Goal: Task Accomplishment & Management: Complete application form

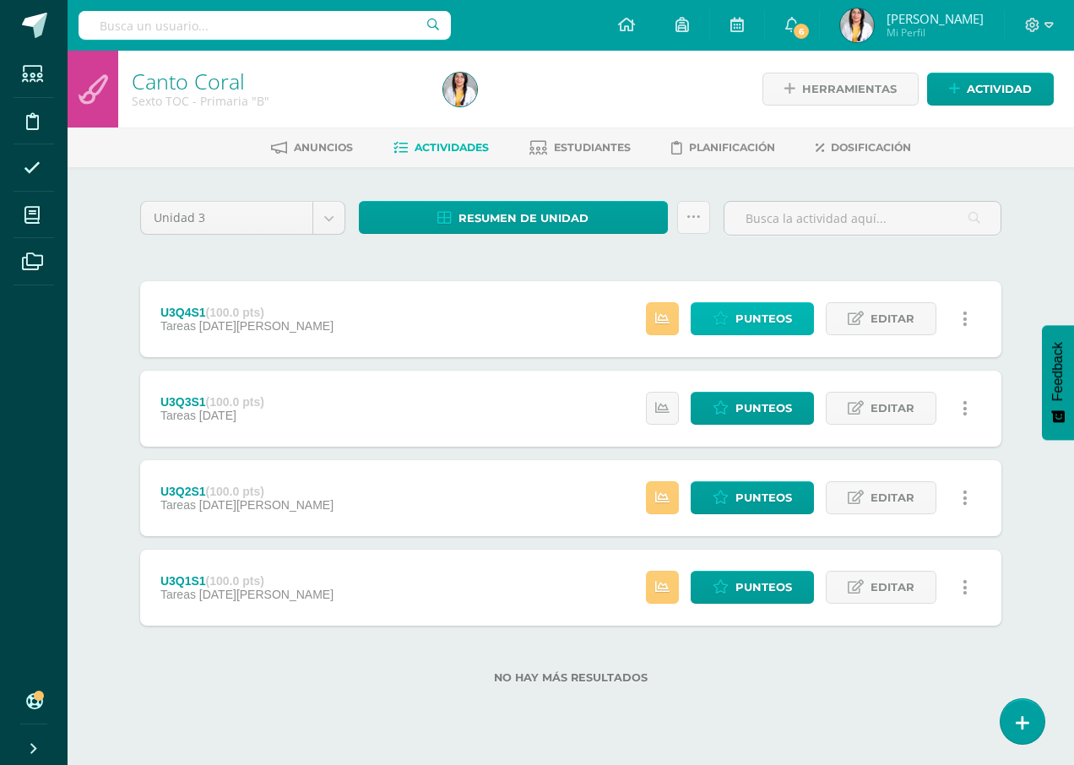
click at [766, 313] on span "Punteos" at bounding box center [764, 318] width 57 height 31
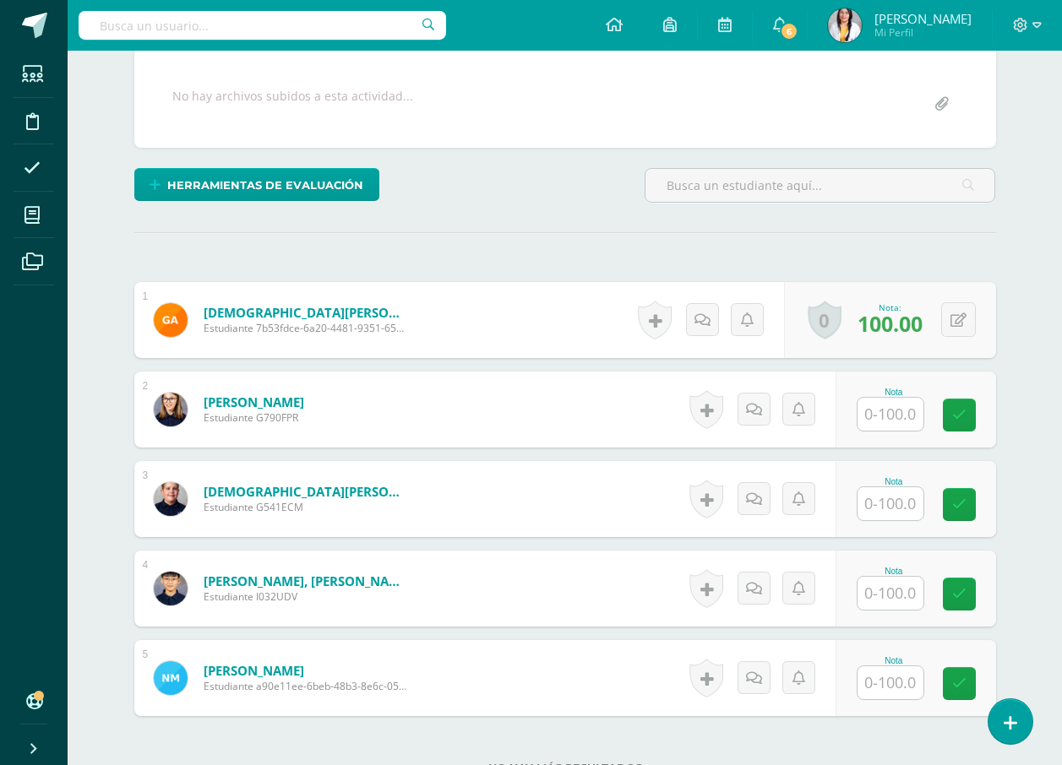
scroll to position [449, 0]
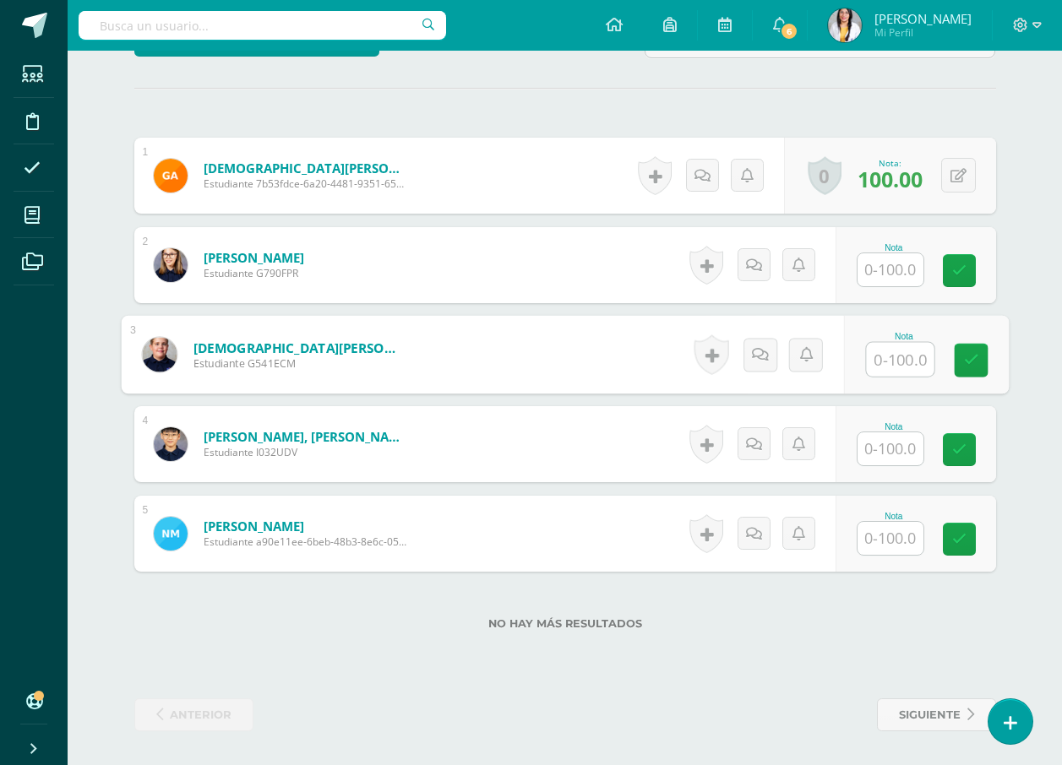
click at [889, 355] on input "text" at bounding box center [900, 360] width 68 height 34
type input "80"
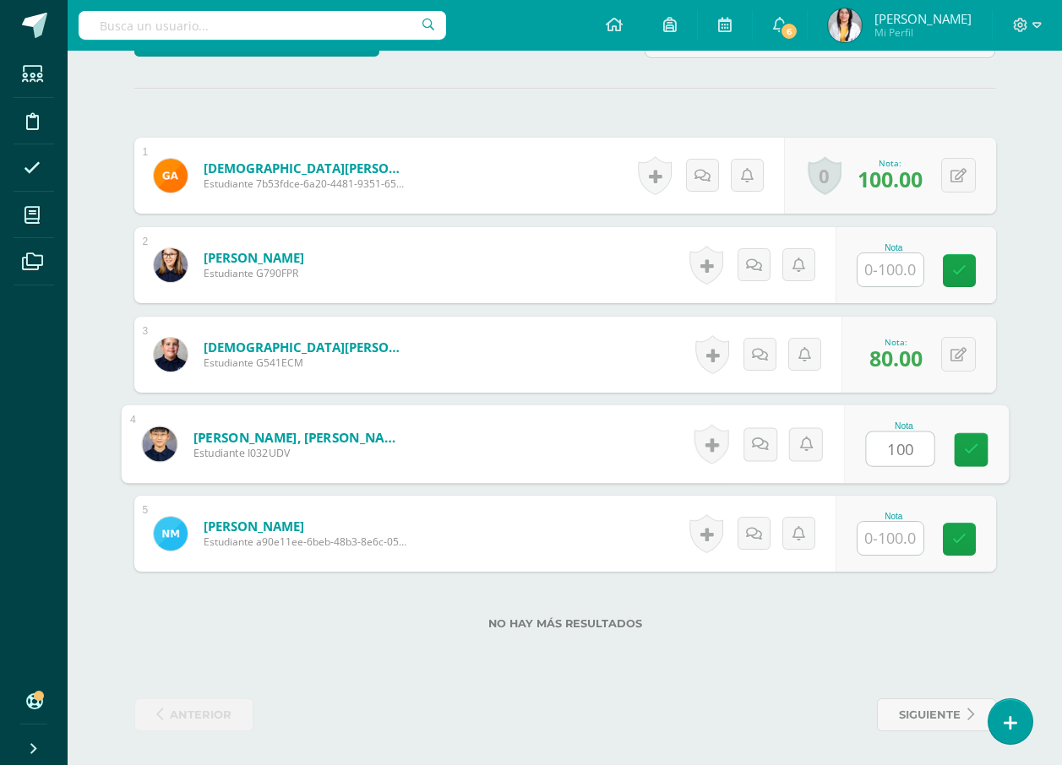
type input "100"
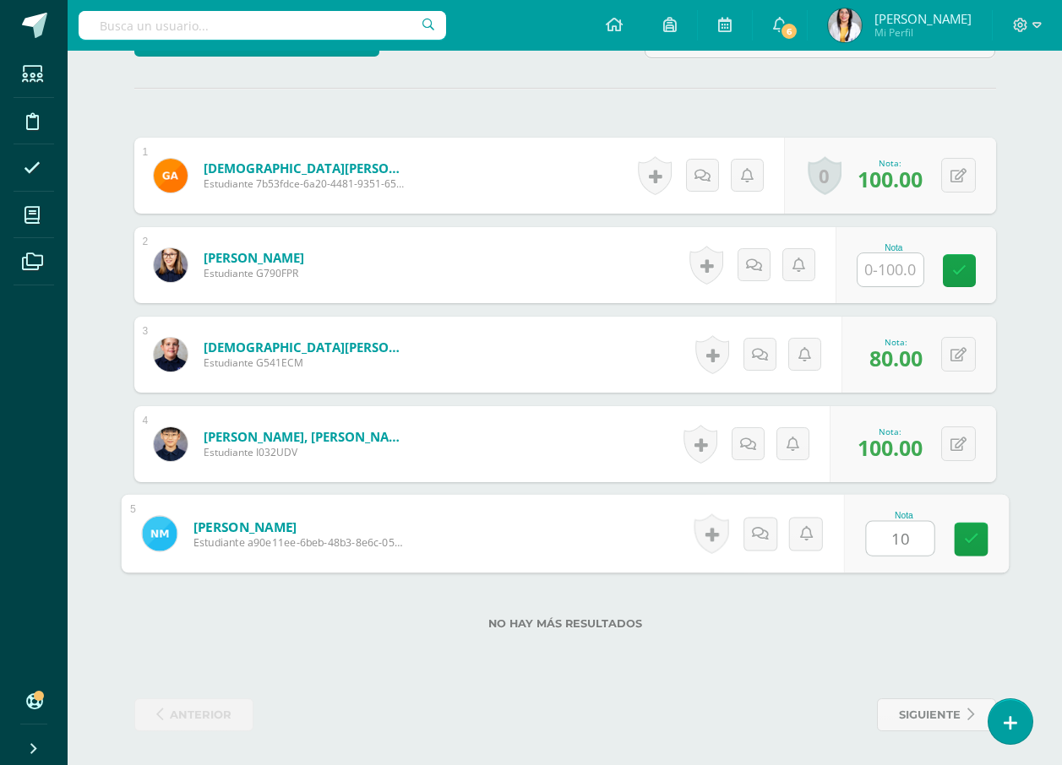
type input "100"
click at [963, 359] on icon at bounding box center [958, 355] width 16 height 14
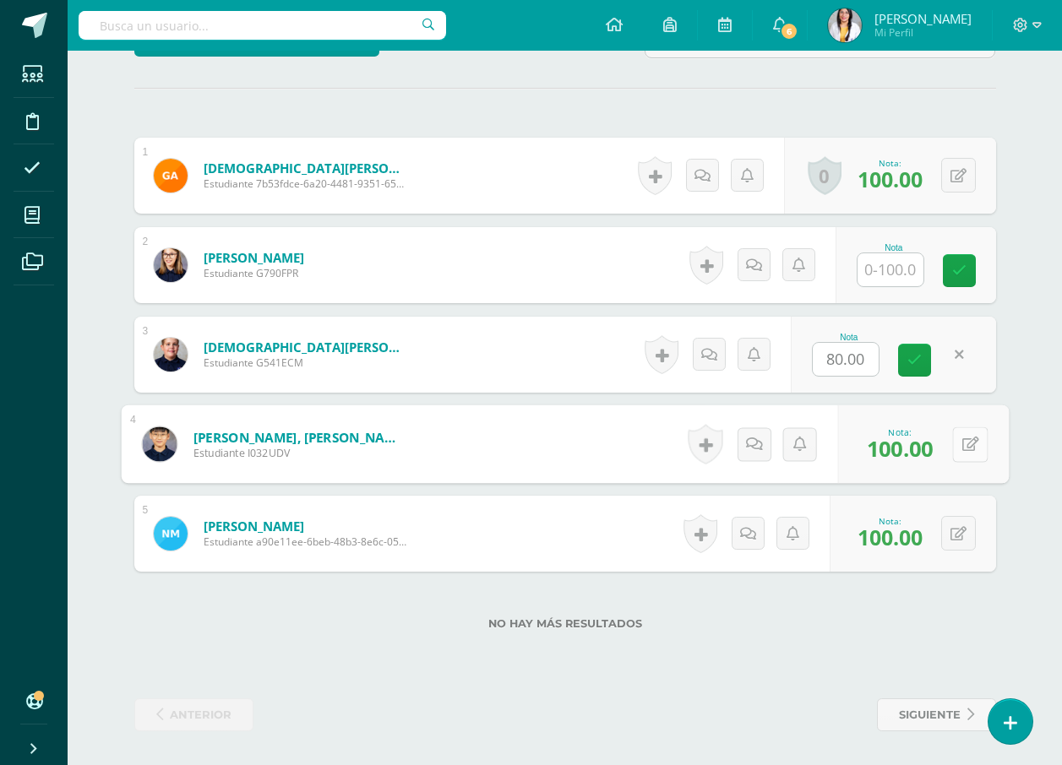
click at [961, 446] on icon at bounding box center [969, 444] width 17 height 14
type input "80"
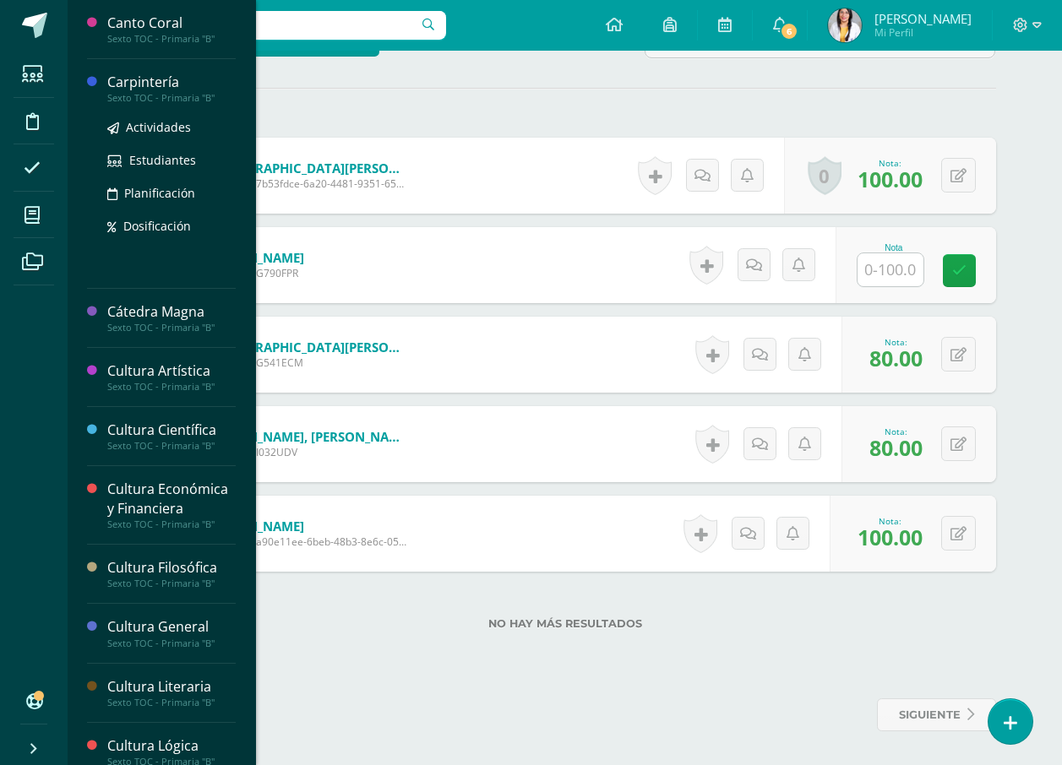
click at [152, 80] on div "Carpintería" at bounding box center [171, 82] width 128 height 19
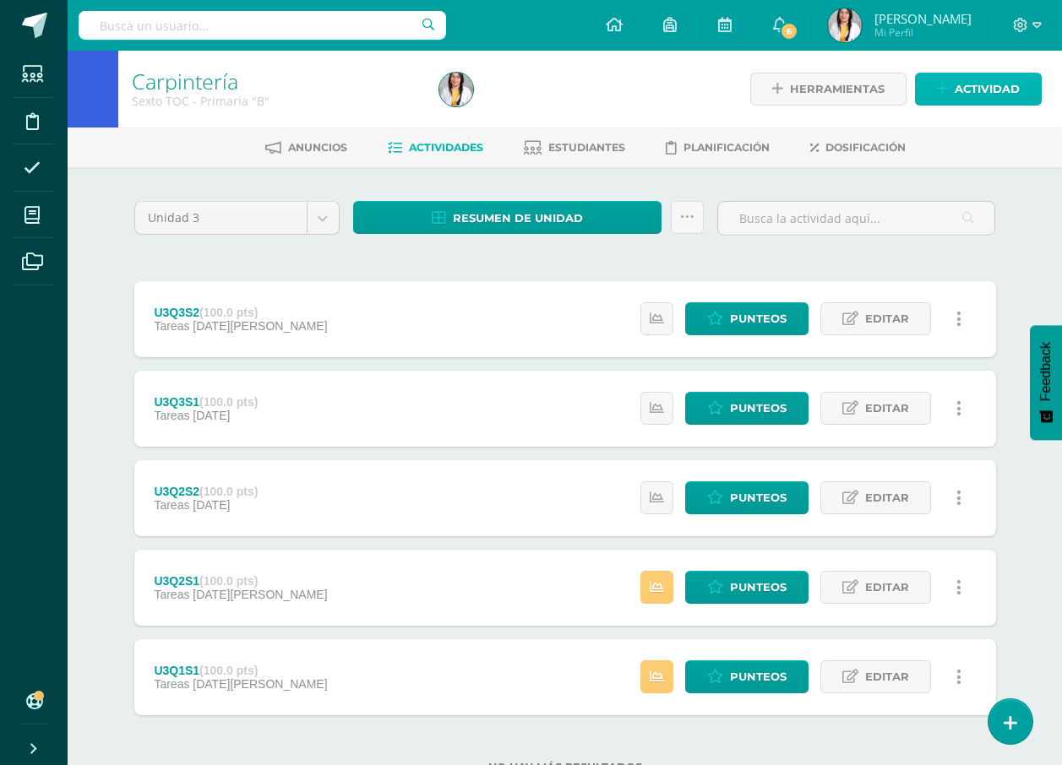
click at [1007, 85] on span "Actividad" at bounding box center [986, 88] width 65 height 31
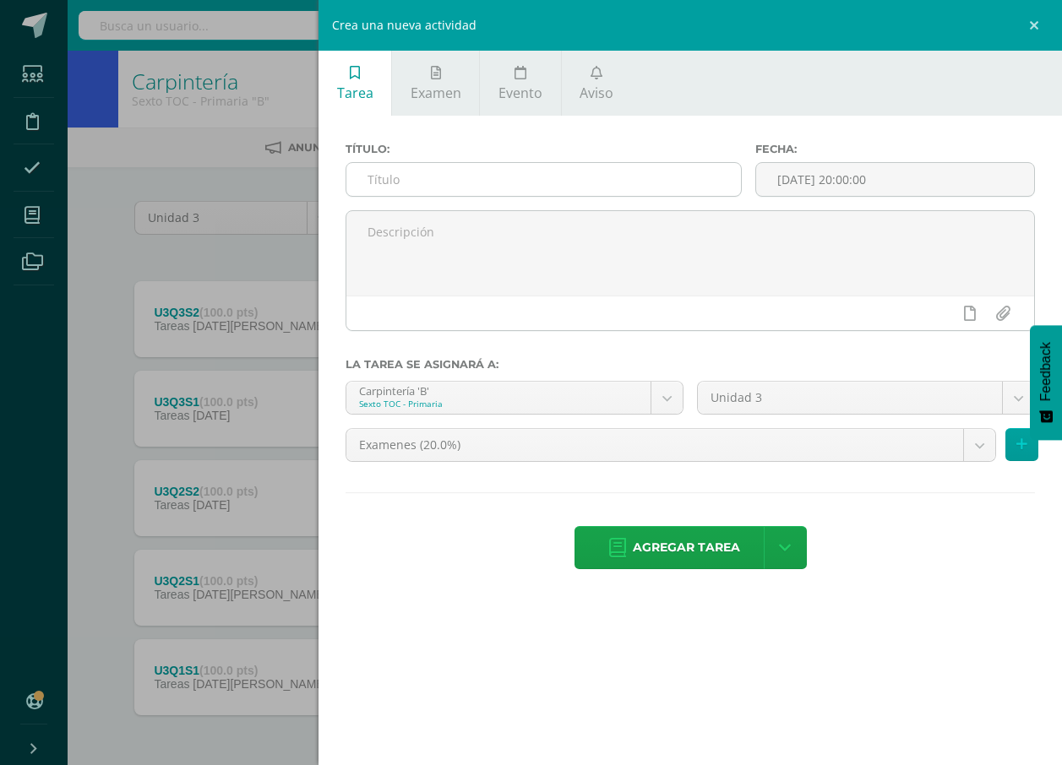
click at [642, 178] on input "text" at bounding box center [543, 179] width 394 height 33
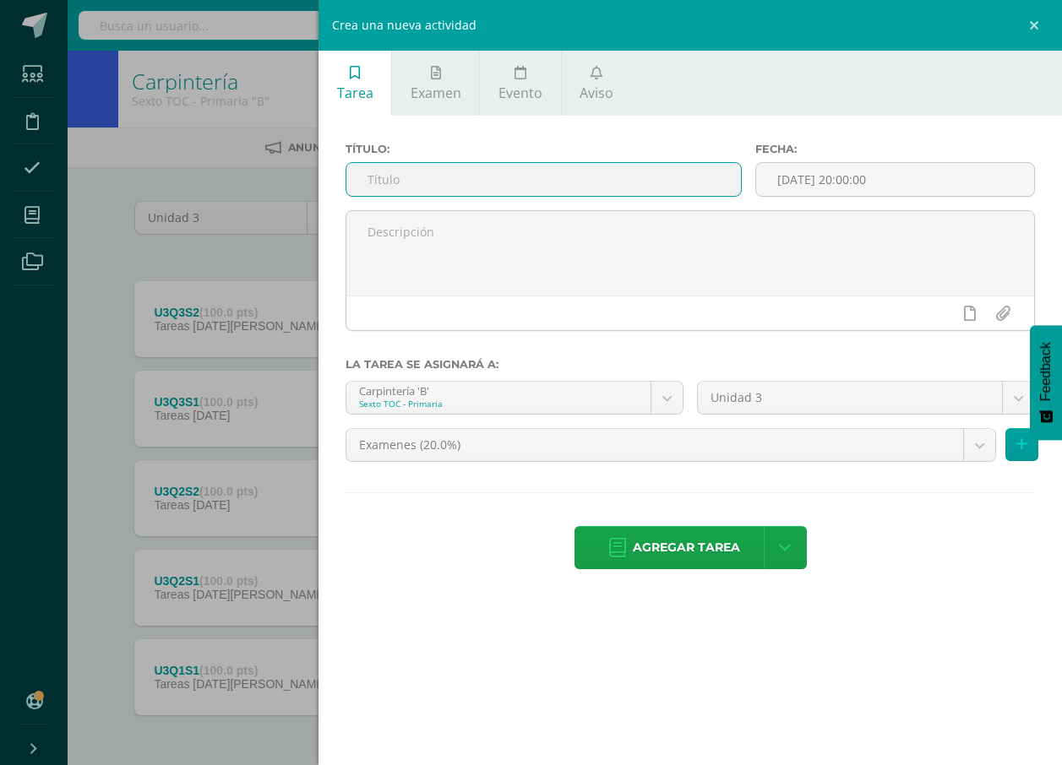
type input "U4Q4S1"
click at [669, 443] on body "Estudiantes Disciplina Asistencia Mis cursos Archivos Soporte Ayuda Reportar un…" at bounding box center [531, 414] width 1062 height 828
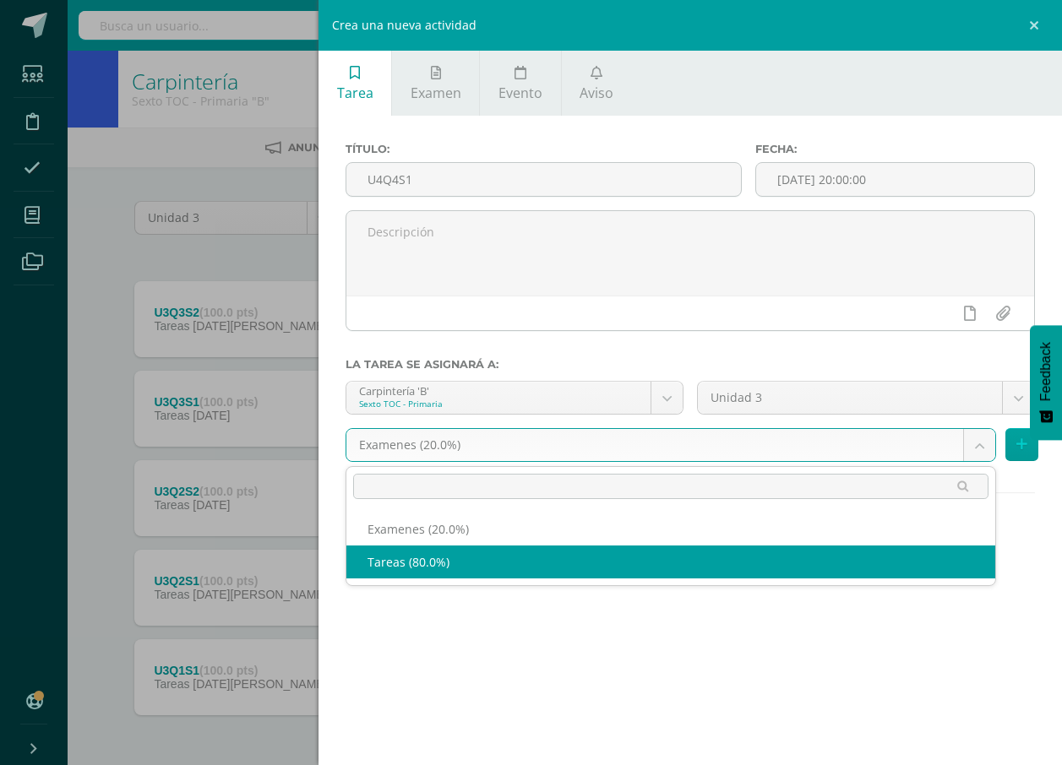
select select "139309"
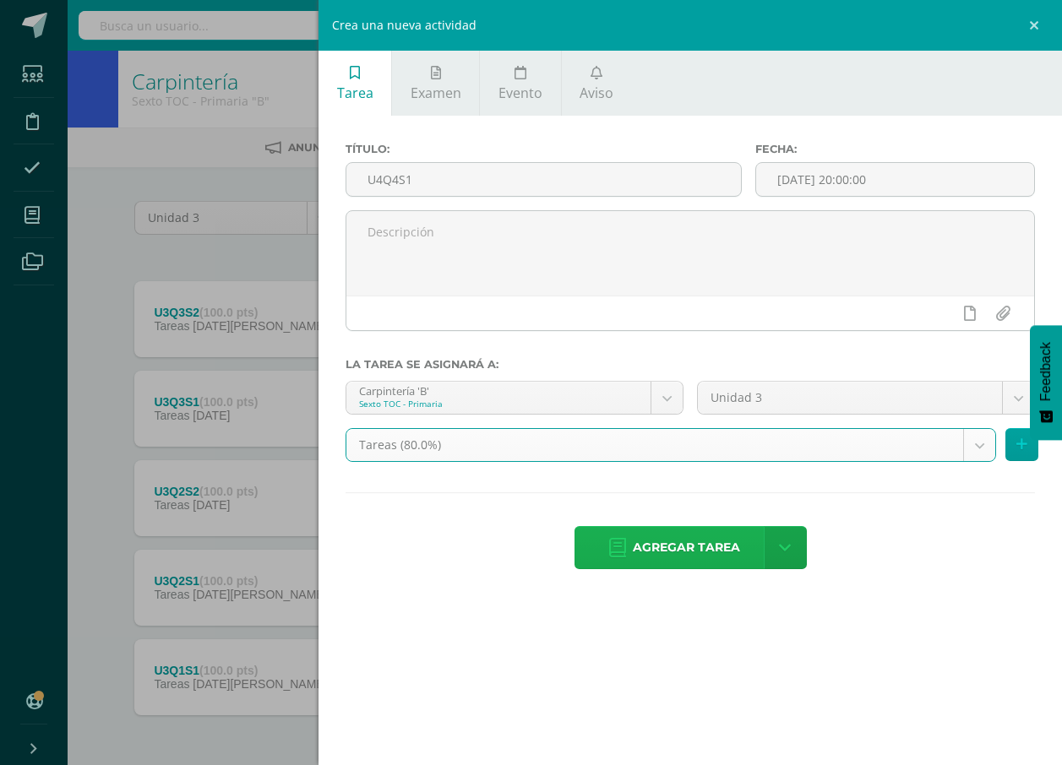
click at [673, 542] on span "Agregar tarea" at bounding box center [686, 547] width 107 height 41
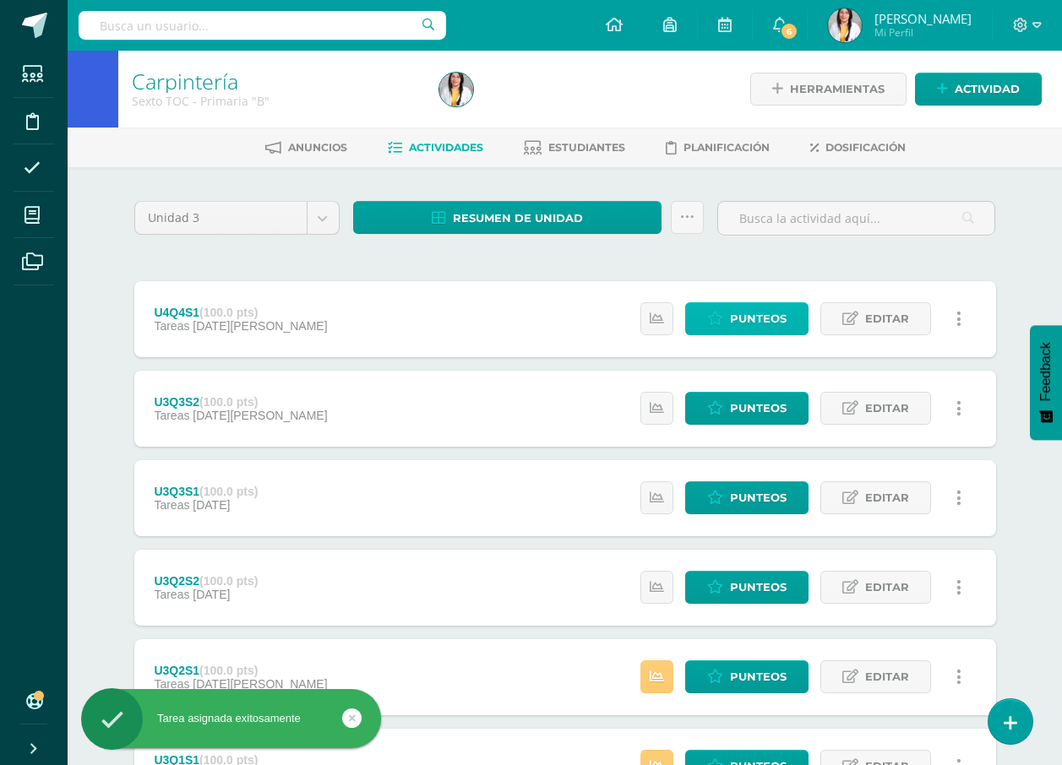
click at [780, 320] on span "Punteos" at bounding box center [758, 318] width 57 height 31
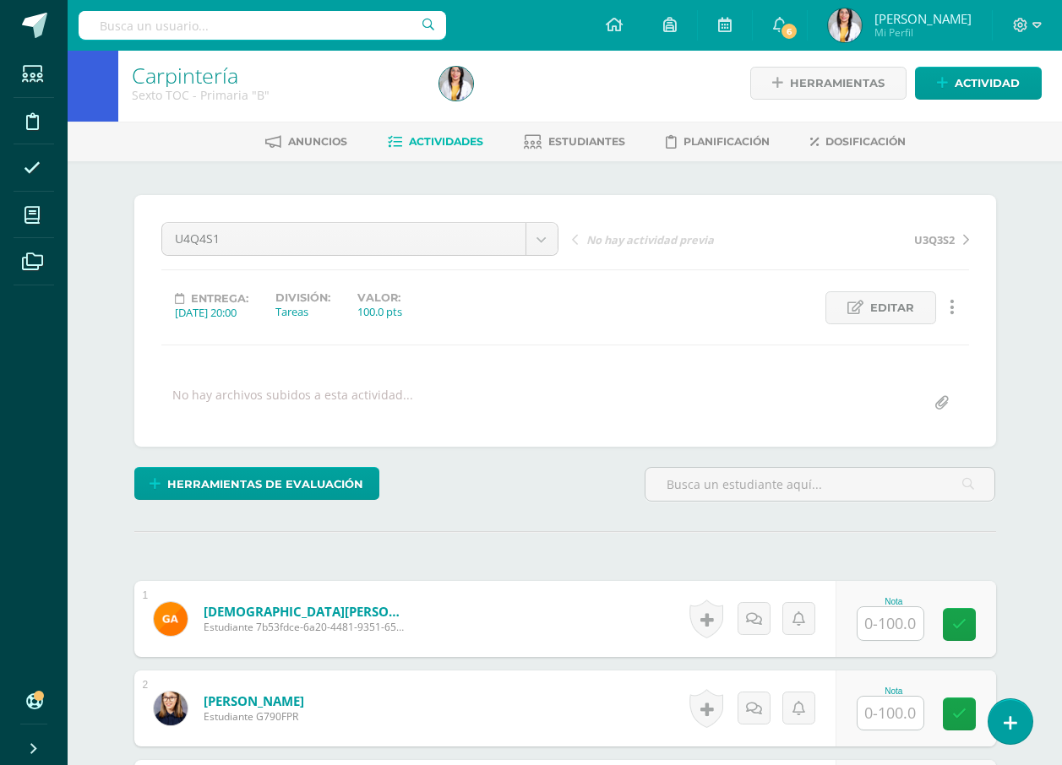
scroll to position [170, 0]
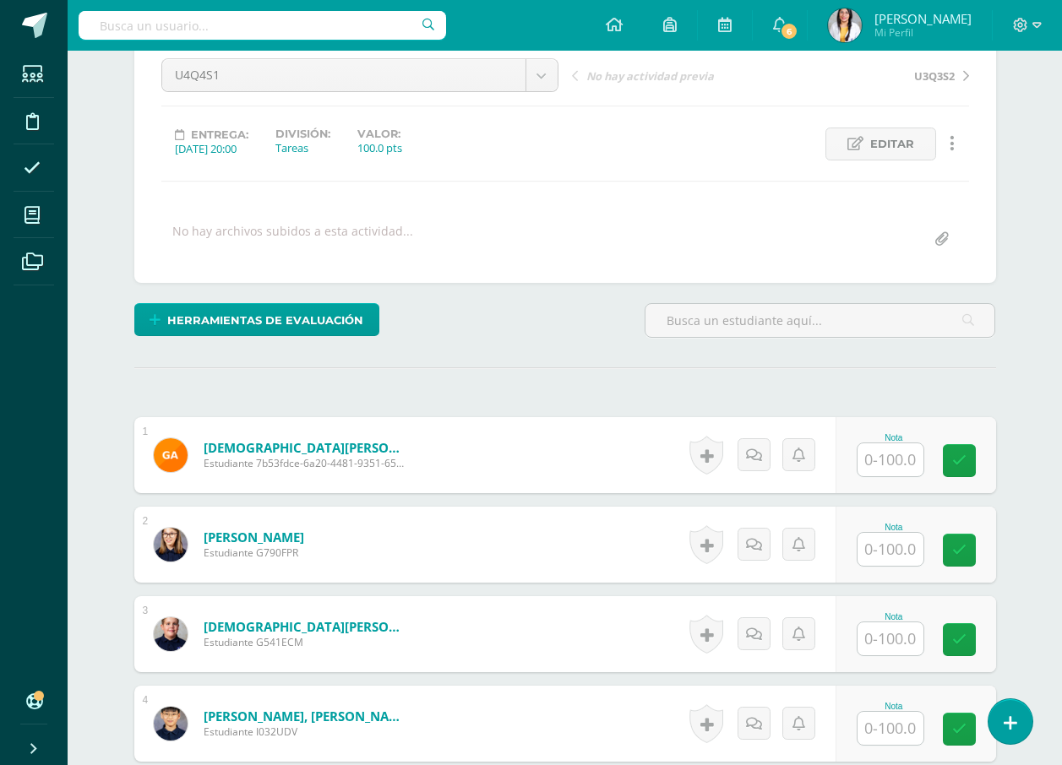
click at [893, 463] on input "text" at bounding box center [890, 459] width 66 height 33
click at [893, 463] on input "text" at bounding box center [900, 460] width 68 height 34
type input "100"
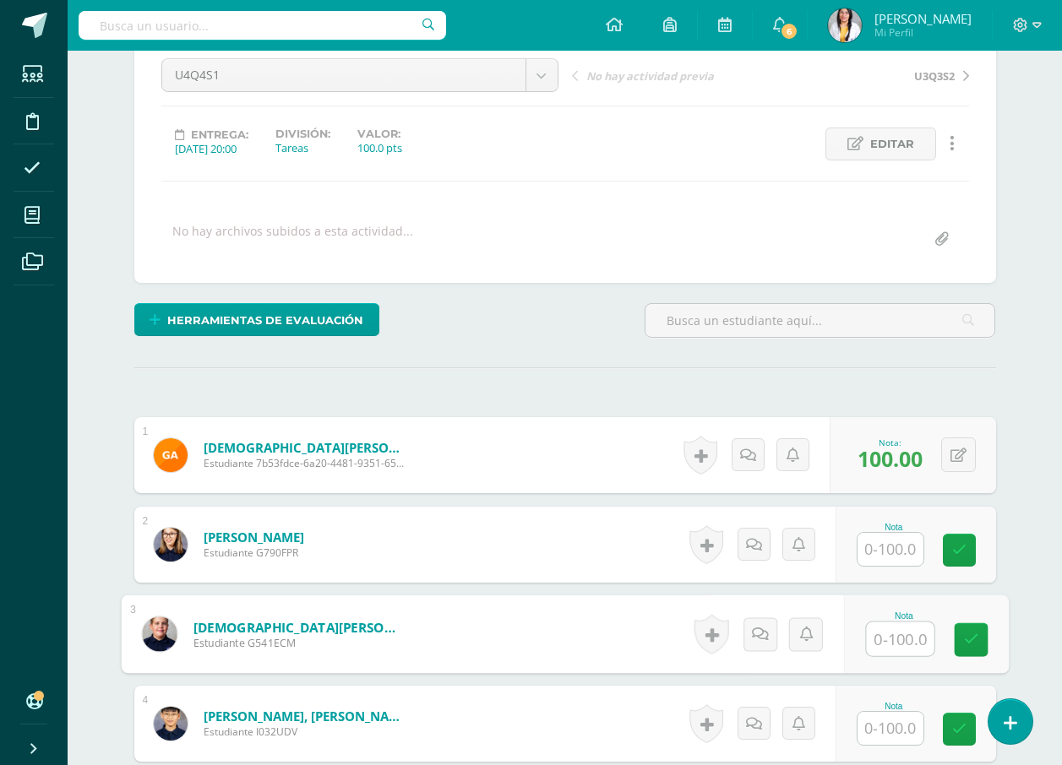
click at [894, 631] on input "text" at bounding box center [900, 639] width 68 height 34
type input "100"
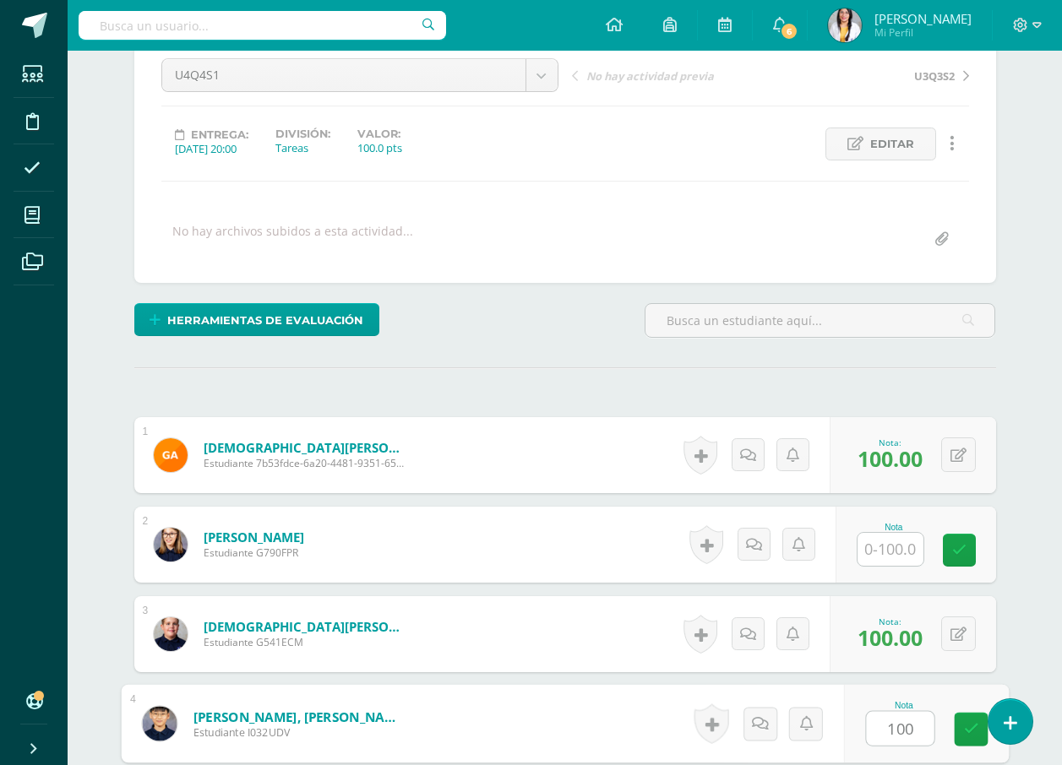
type input "100"
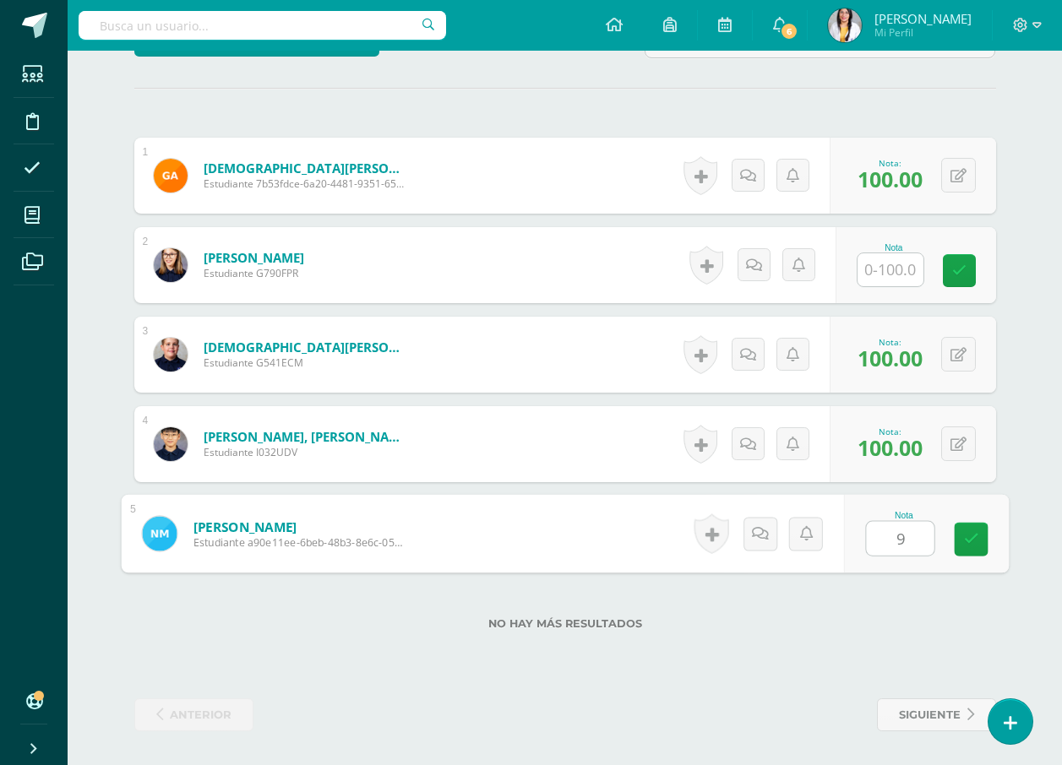
type input "90"
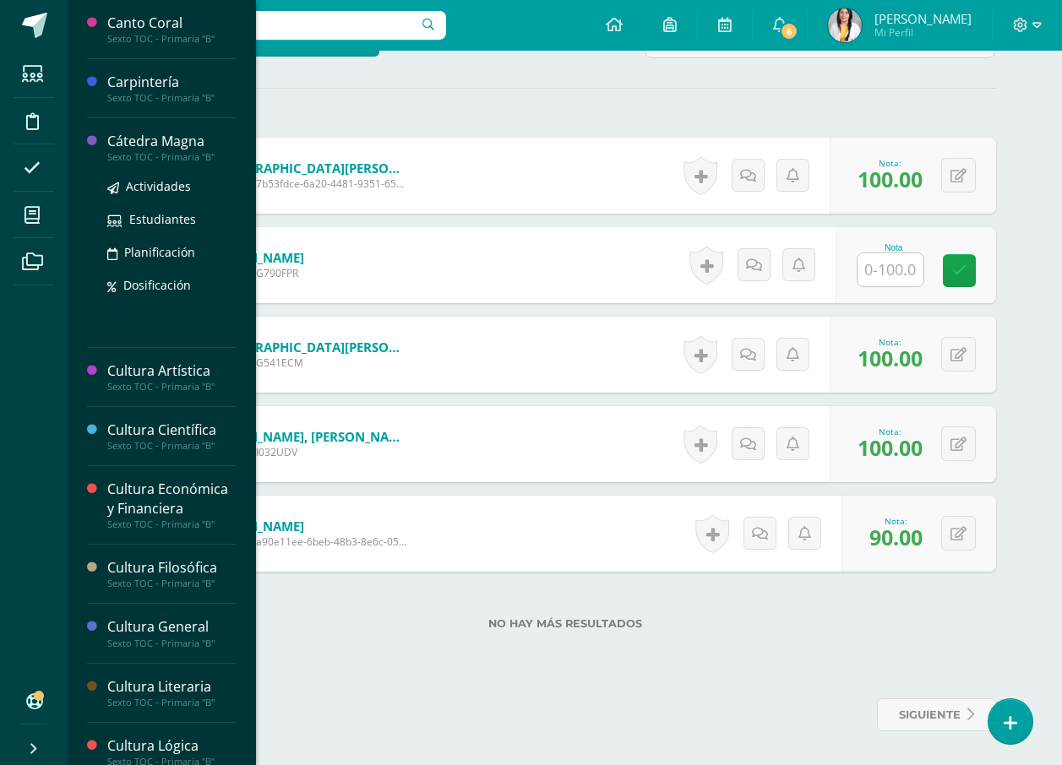
click at [160, 144] on div "Cátedra Magna" at bounding box center [171, 141] width 128 height 19
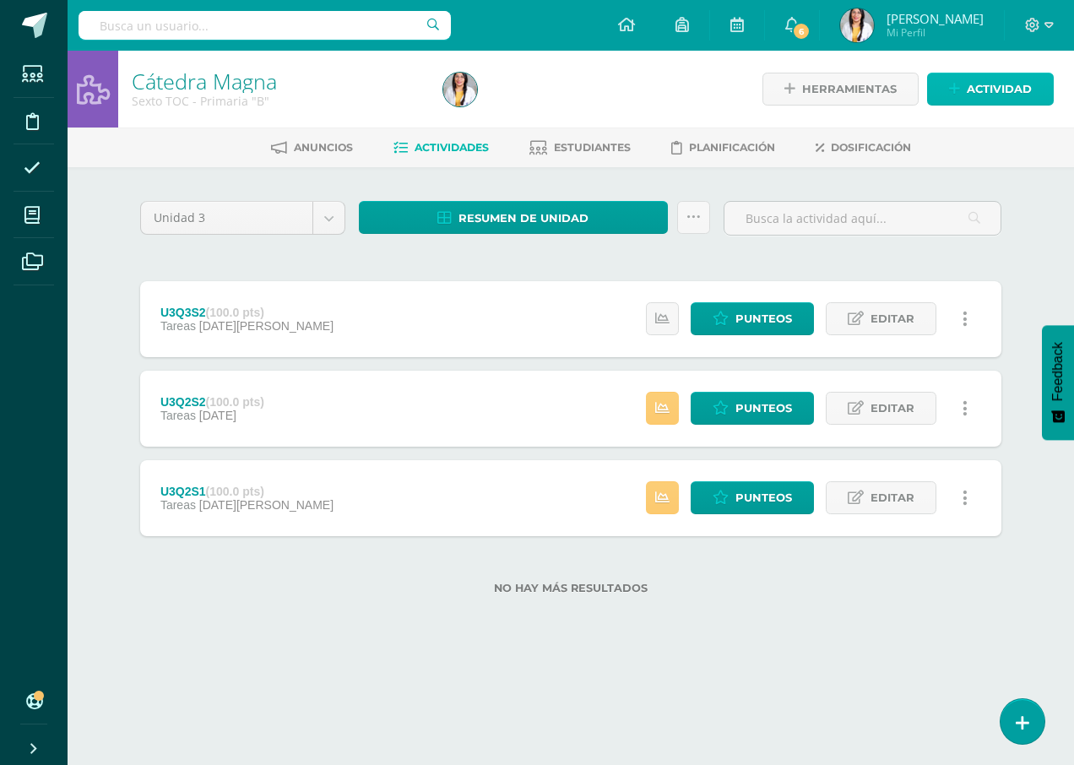
click at [1030, 87] on span "Actividad" at bounding box center [999, 88] width 65 height 31
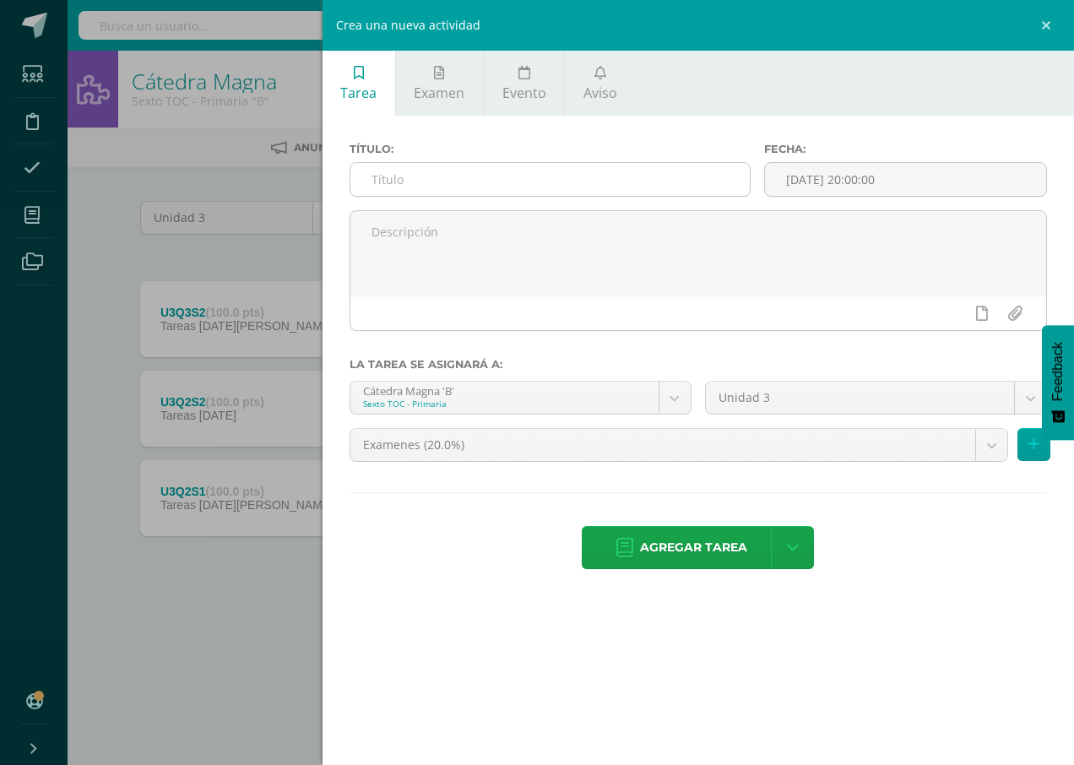
click at [633, 166] on input "text" at bounding box center [551, 179] width 400 height 33
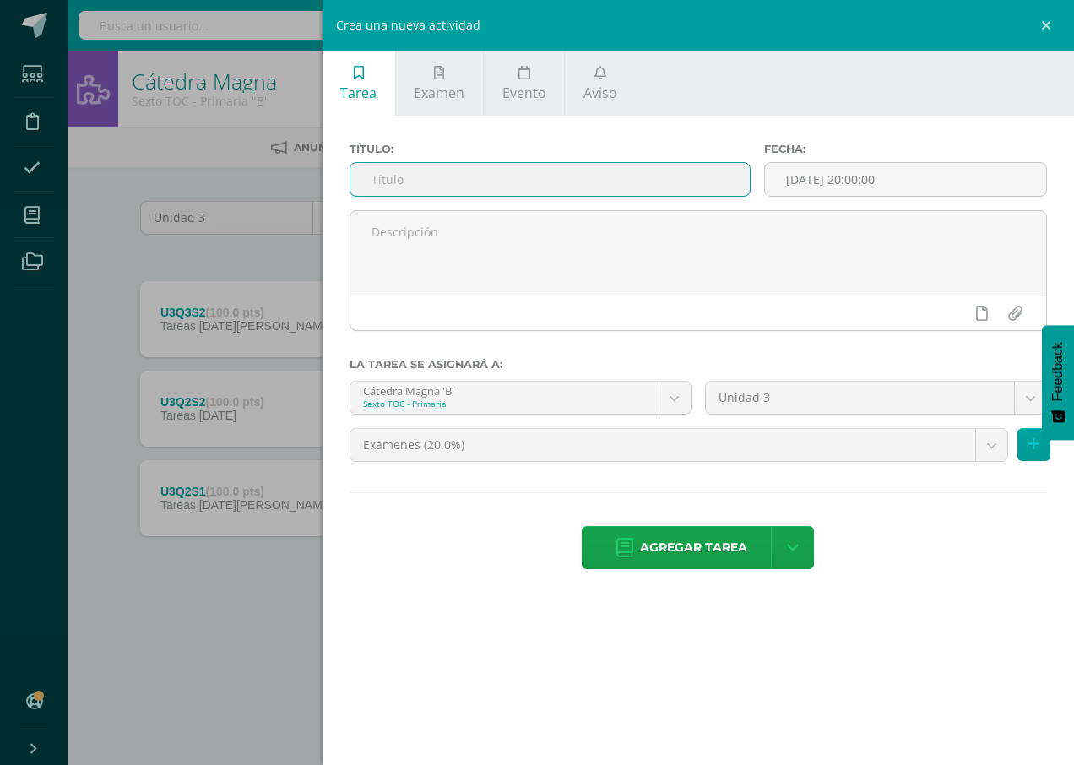
type input "U4Q4S1"
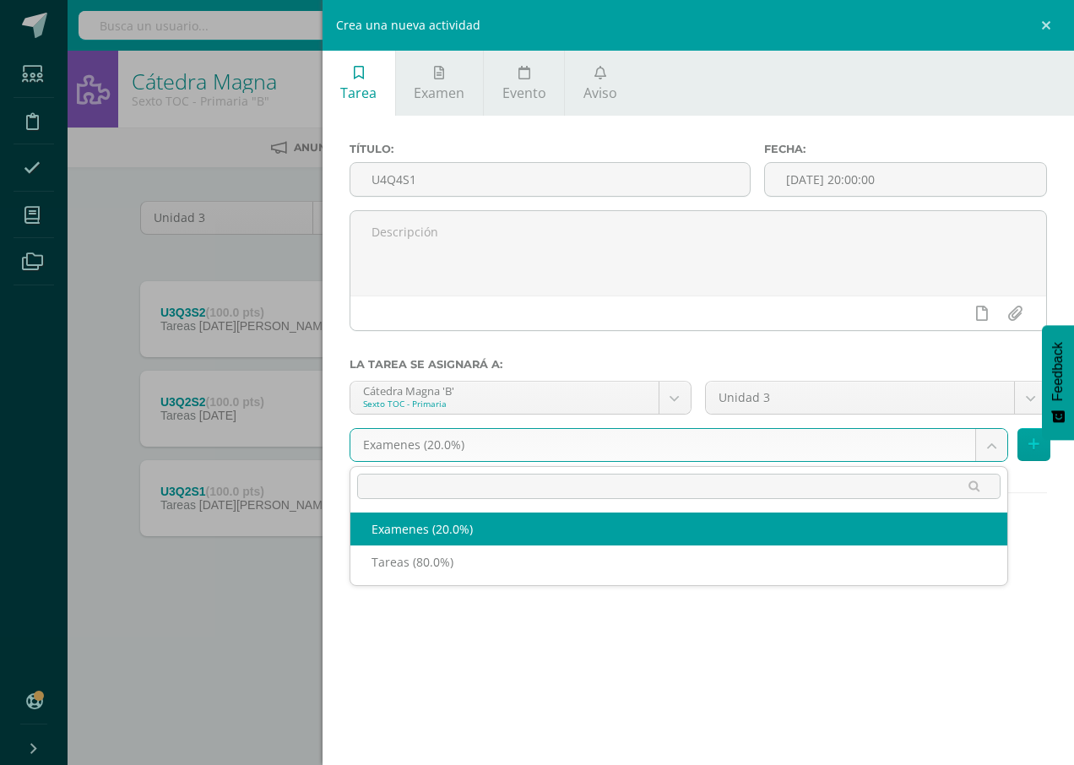
click at [628, 439] on body "Estudiantes Disciplina Asistencia Mis cursos Archivos Soporte Ayuda Reportar un…" at bounding box center [537, 324] width 1074 height 649
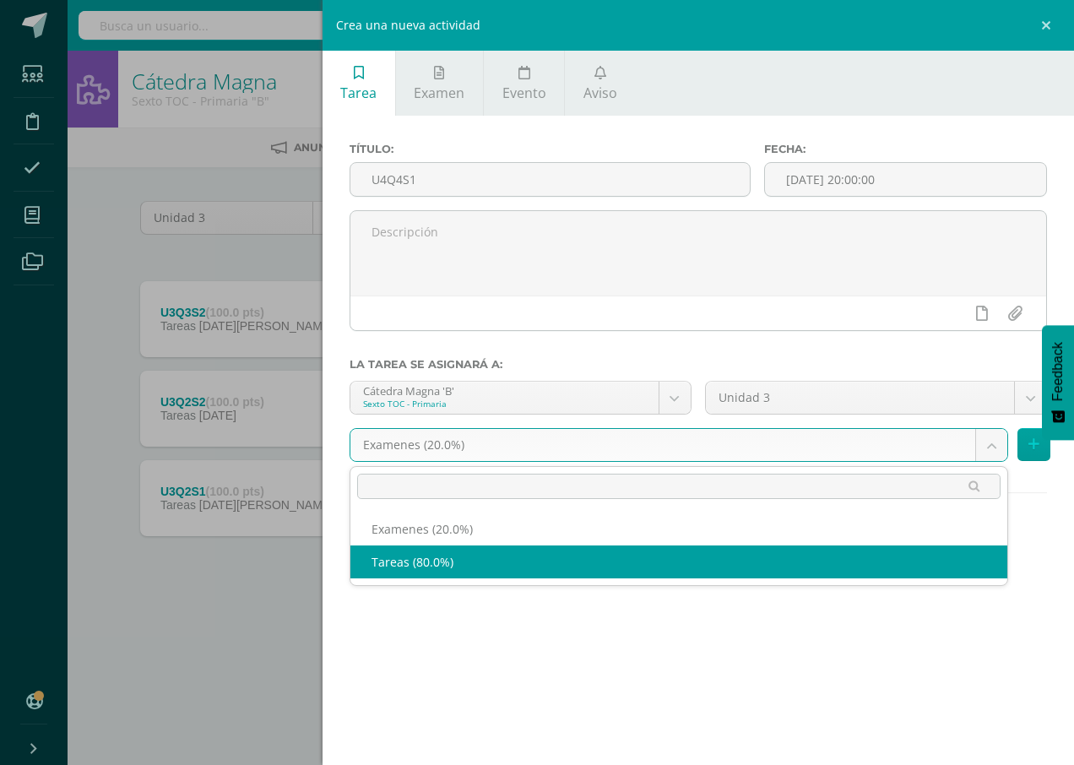
select select "139231"
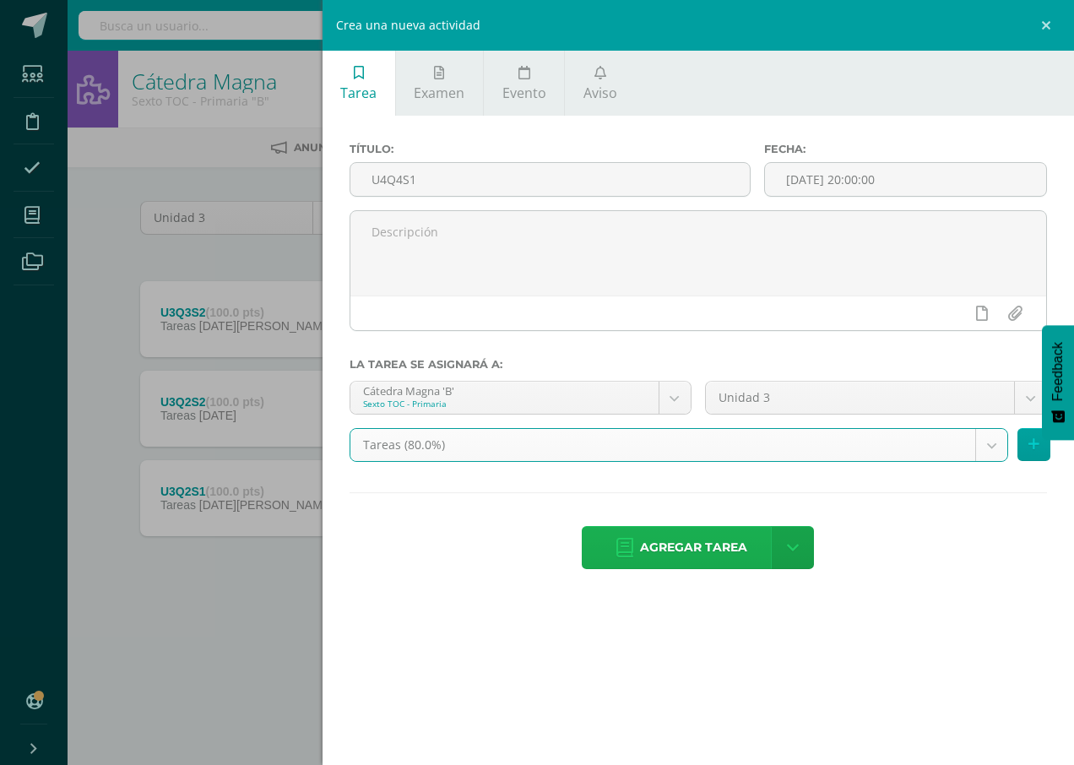
click at [690, 557] on span "Agregar tarea" at bounding box center [693, 547] width 107 height 41
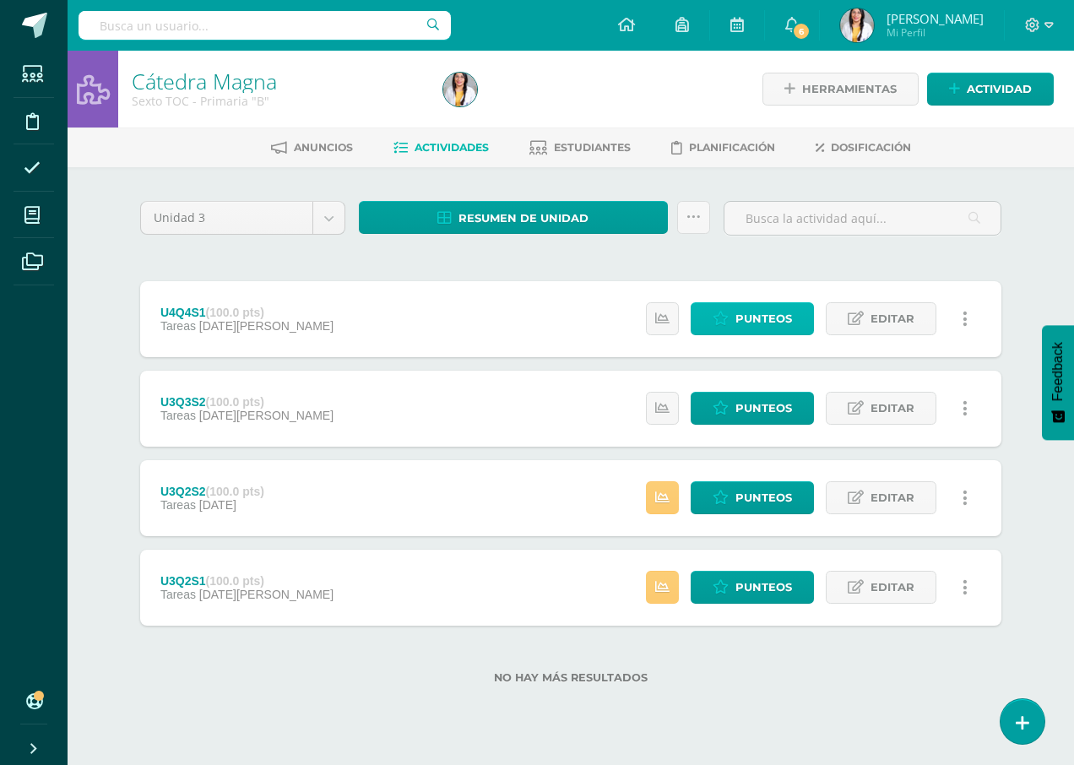
click at [798, 320] on link "Punteos" at bounding box center [752, 318] width 123 height 33
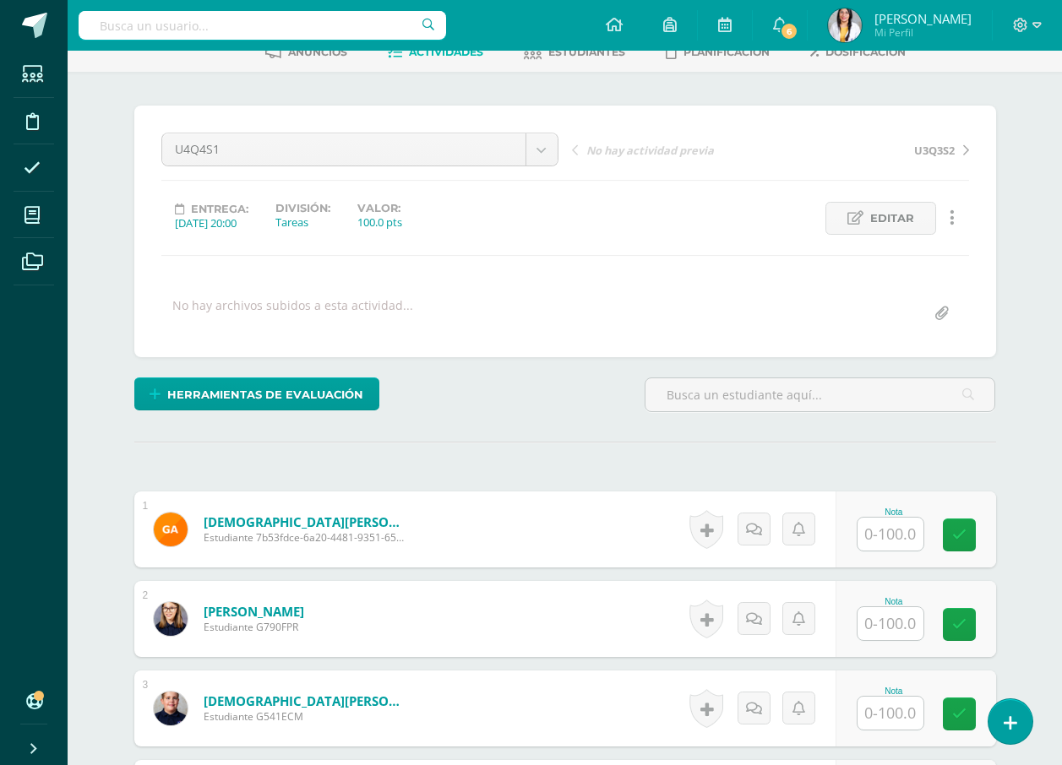
scroll to position [170, 0]
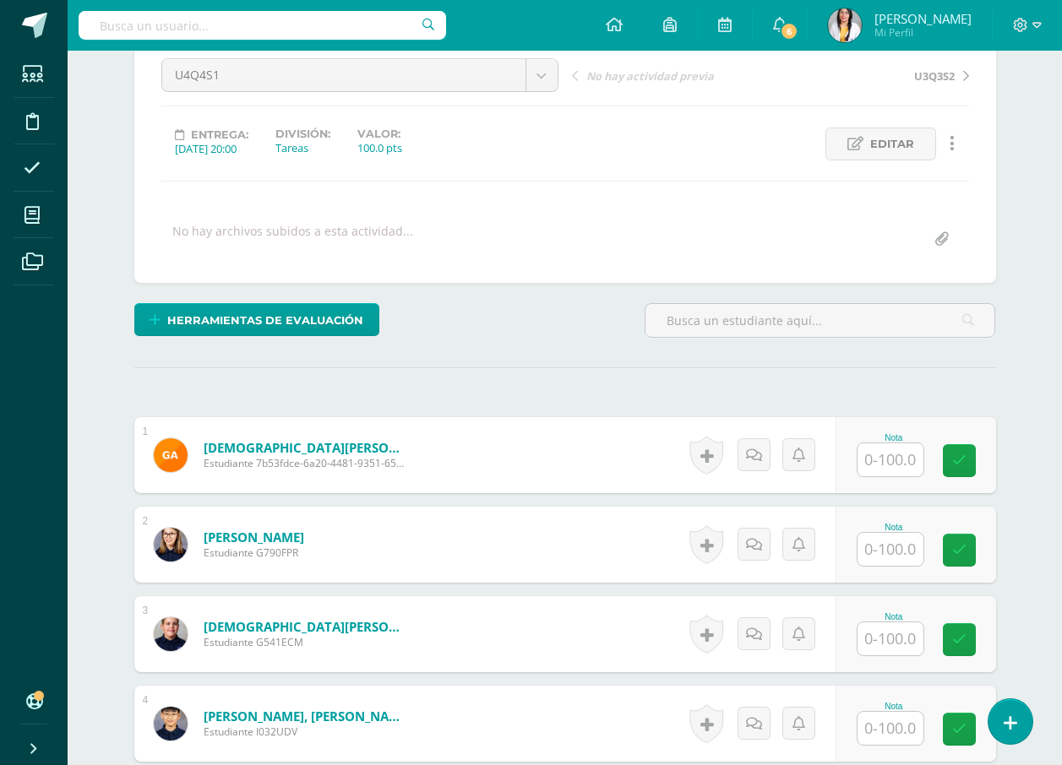
click at [904, 470] on input "text" at bounding box center [890, 459] width 66 height 33
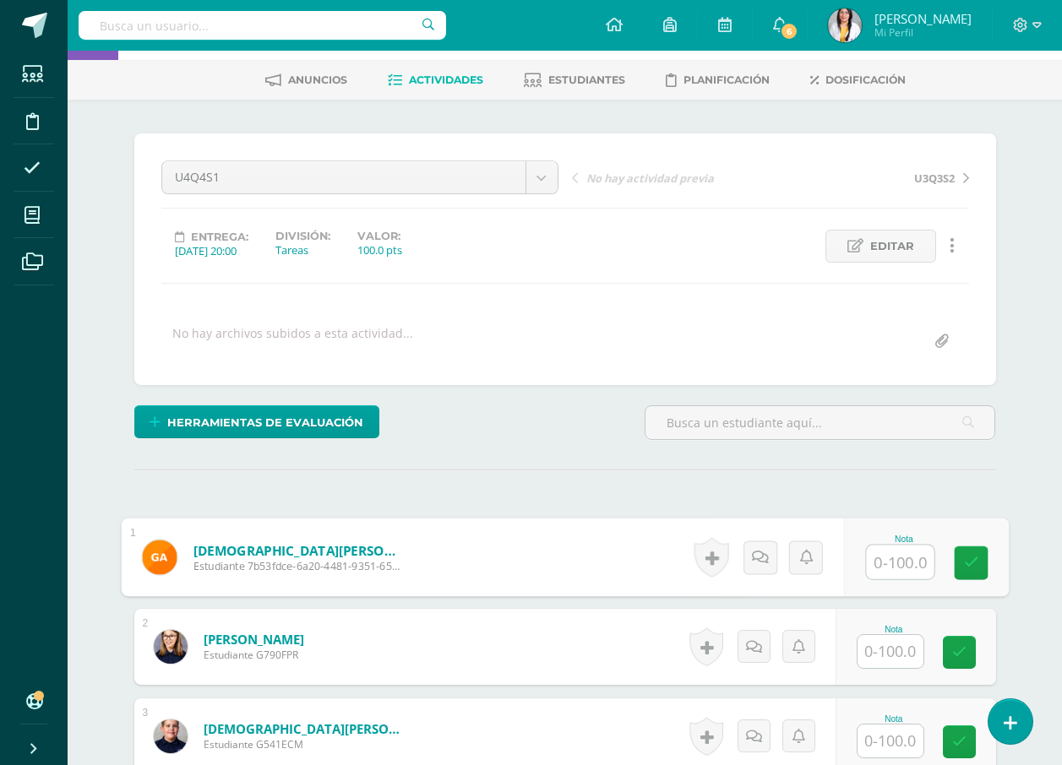
scroll to position [169, 0]
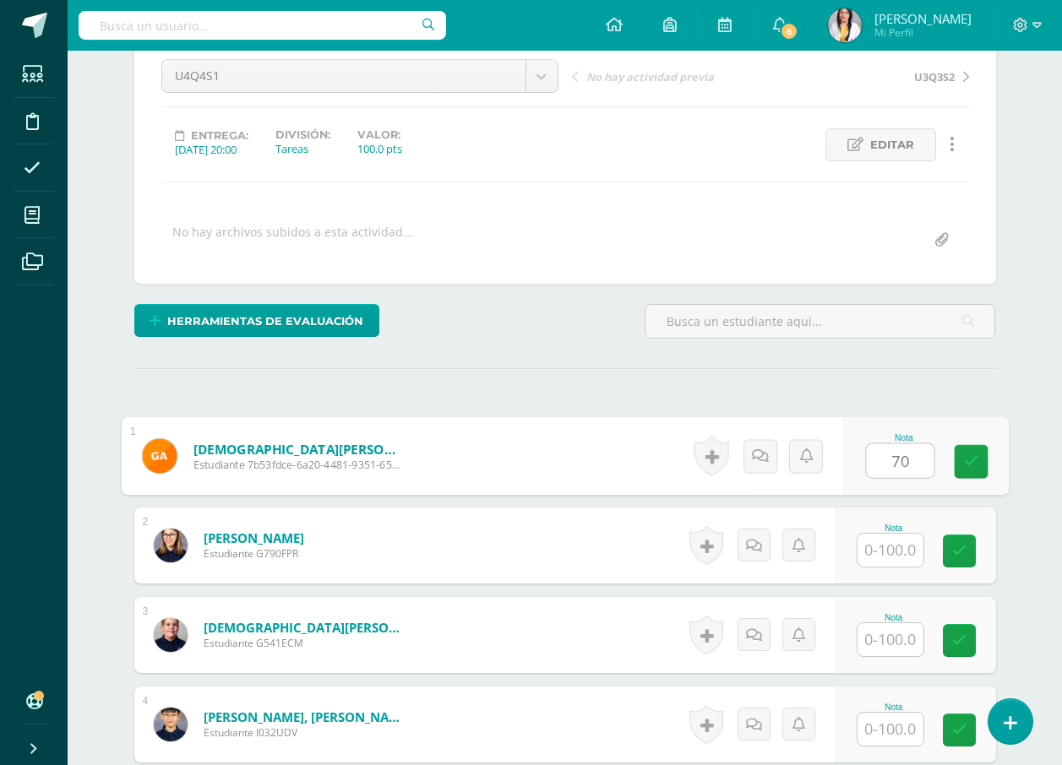
type input "70"
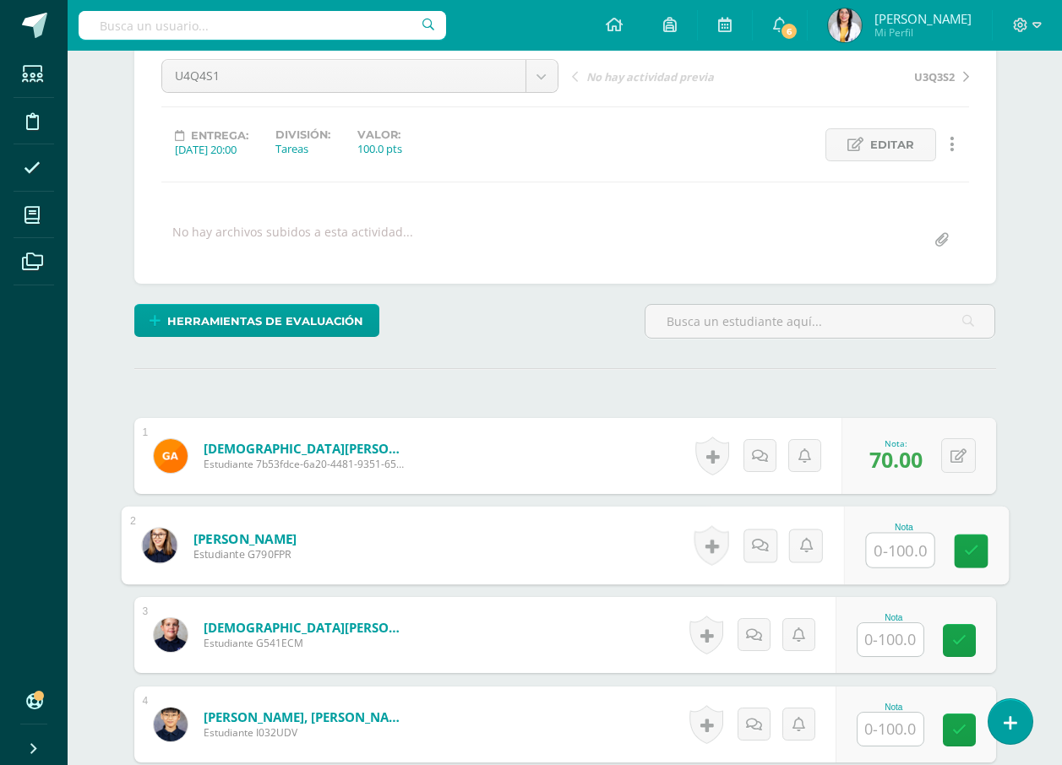
scroll to position [338, 0]
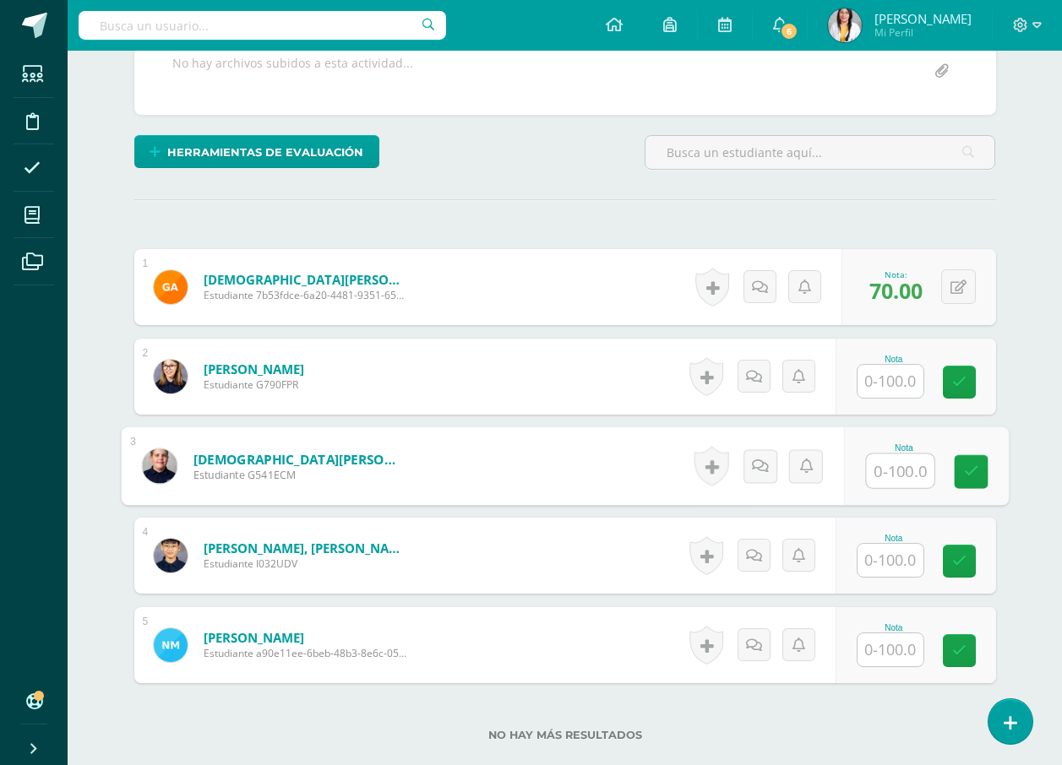
click at [894, 485] on input "text" at bounding box center [900, 471] width 68 height 34
type input "100"
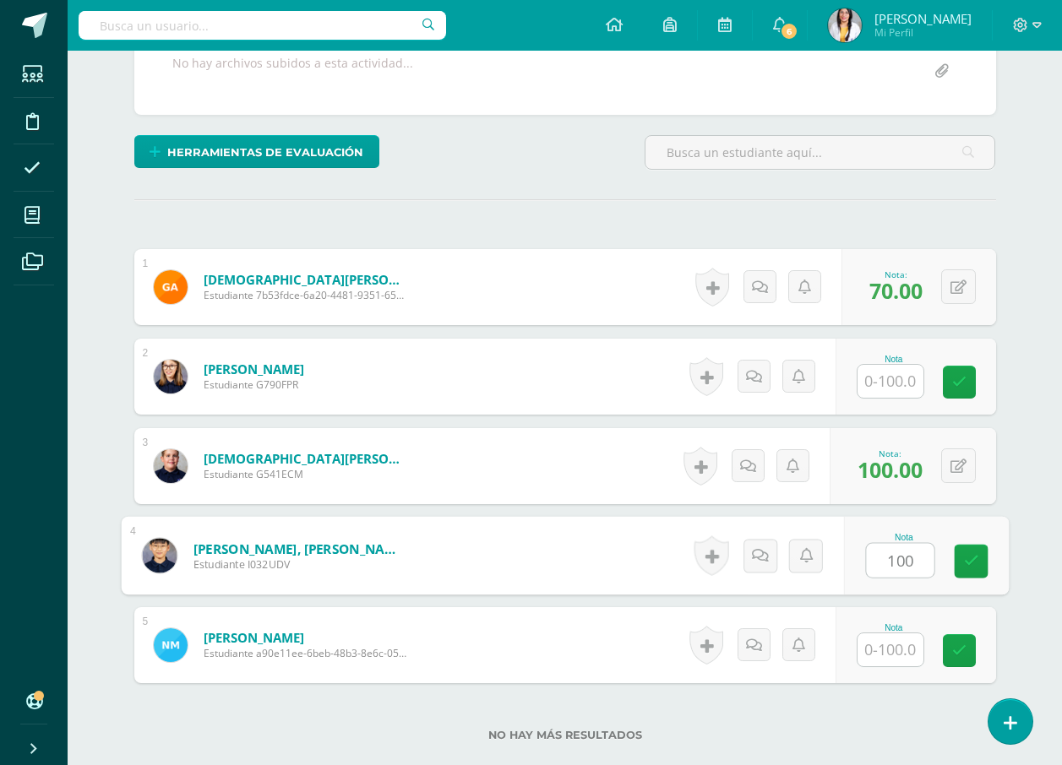
type input "100"
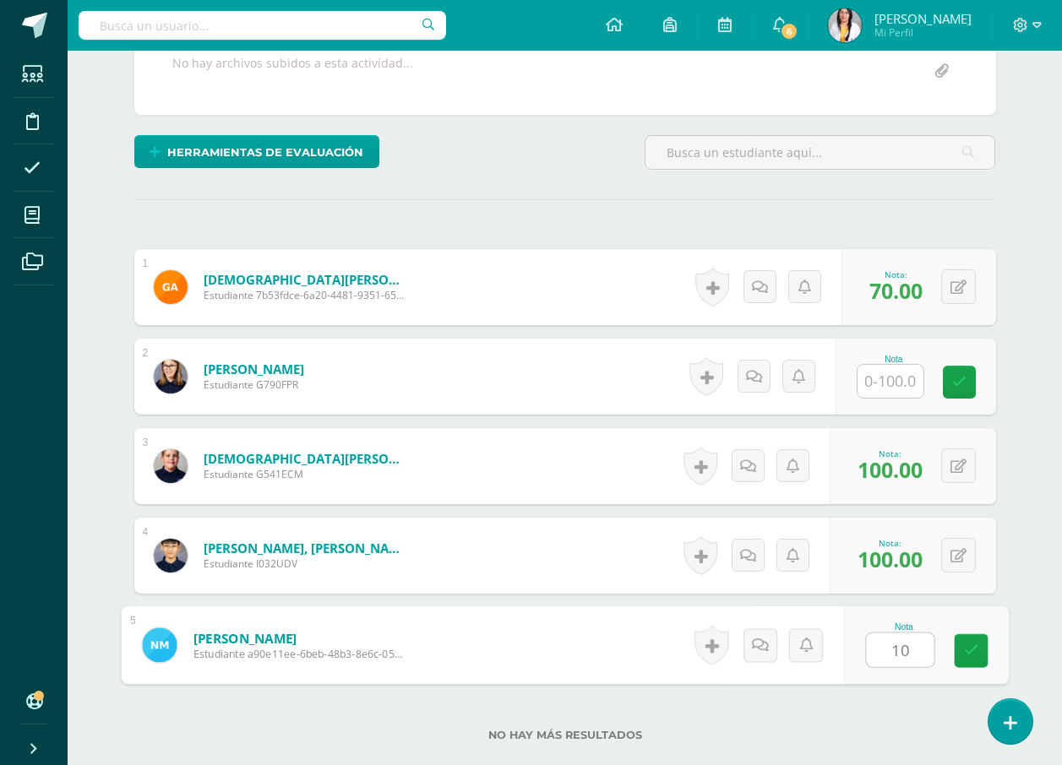
type input "100"
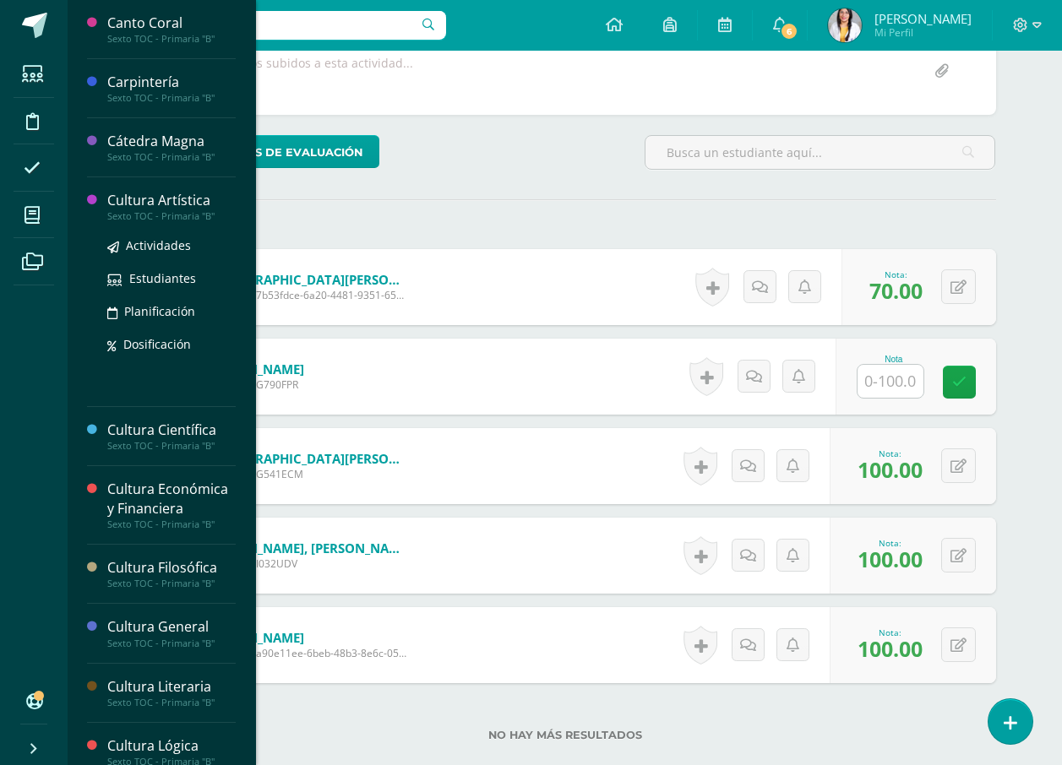
click at [137, 204] on div "Cultura Artística" at bounding box center [171, 200] width 128 height 19
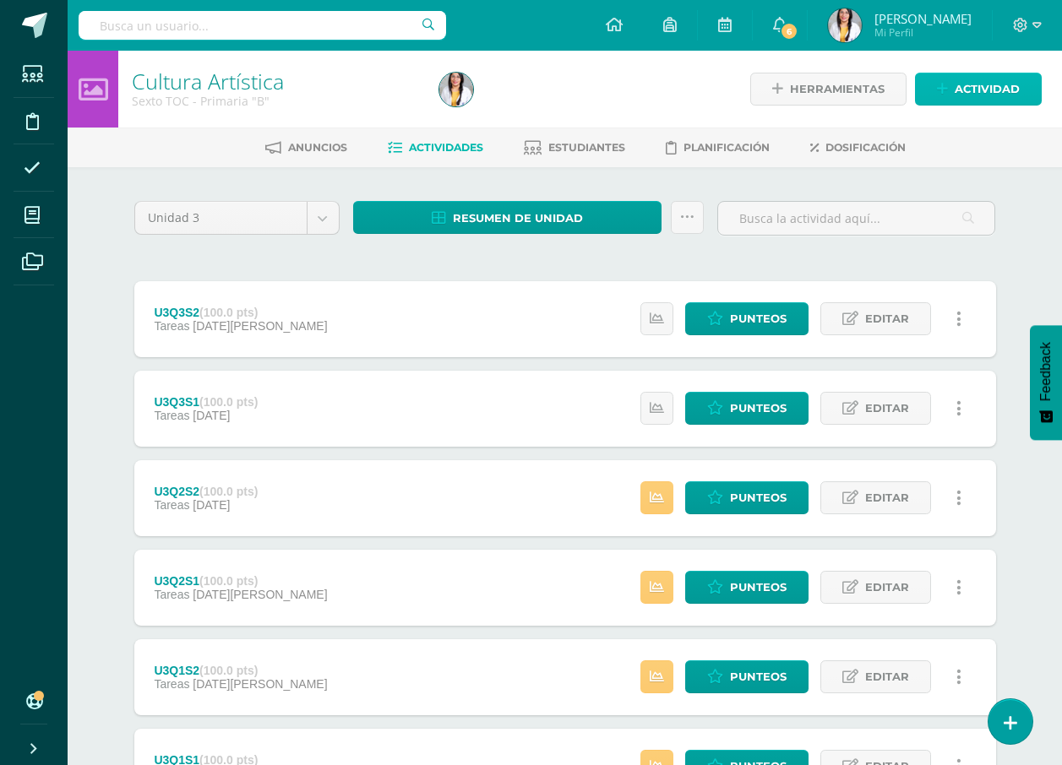
click at [989, 97] on span "Actividad" at bounding box center [986, 88] width 65 height 31
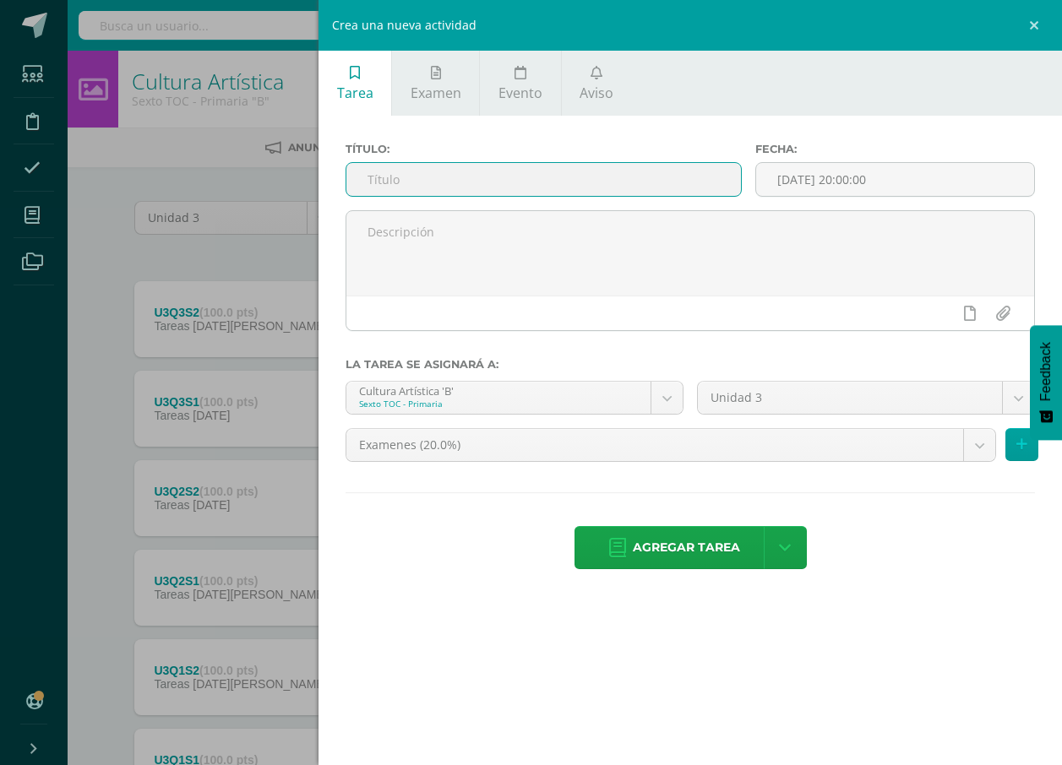
click at [704, 163] on input "text" at bounding box center [543, 179] width 394 height 33
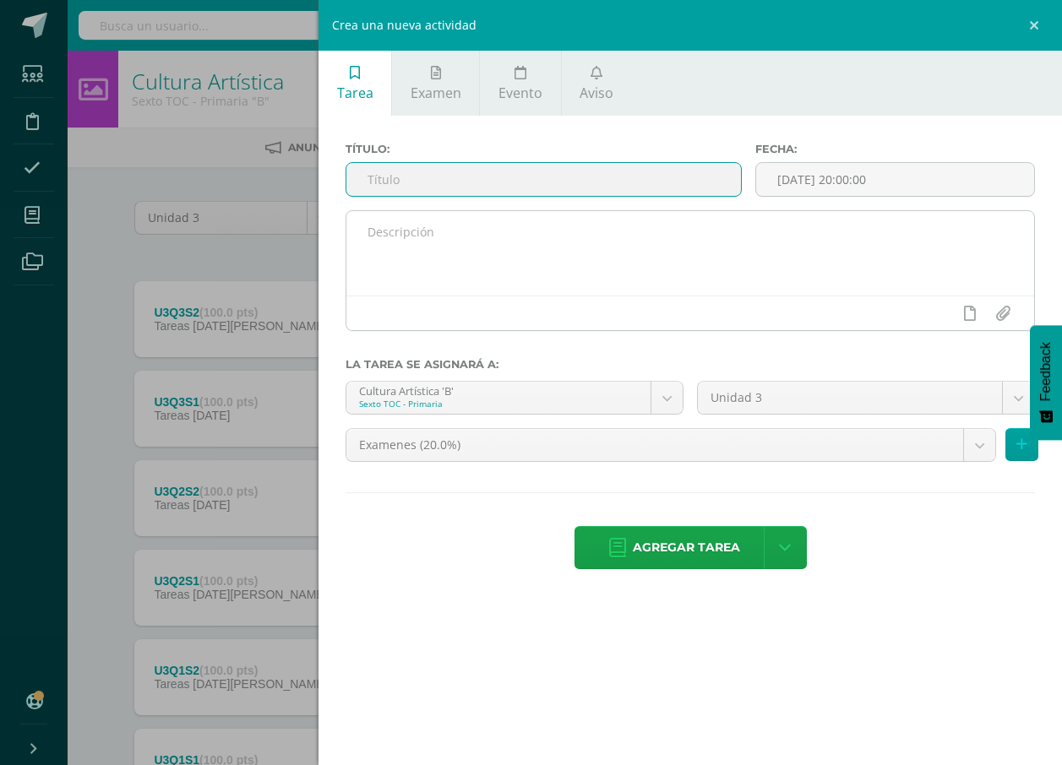
type input "U4Q4S1"
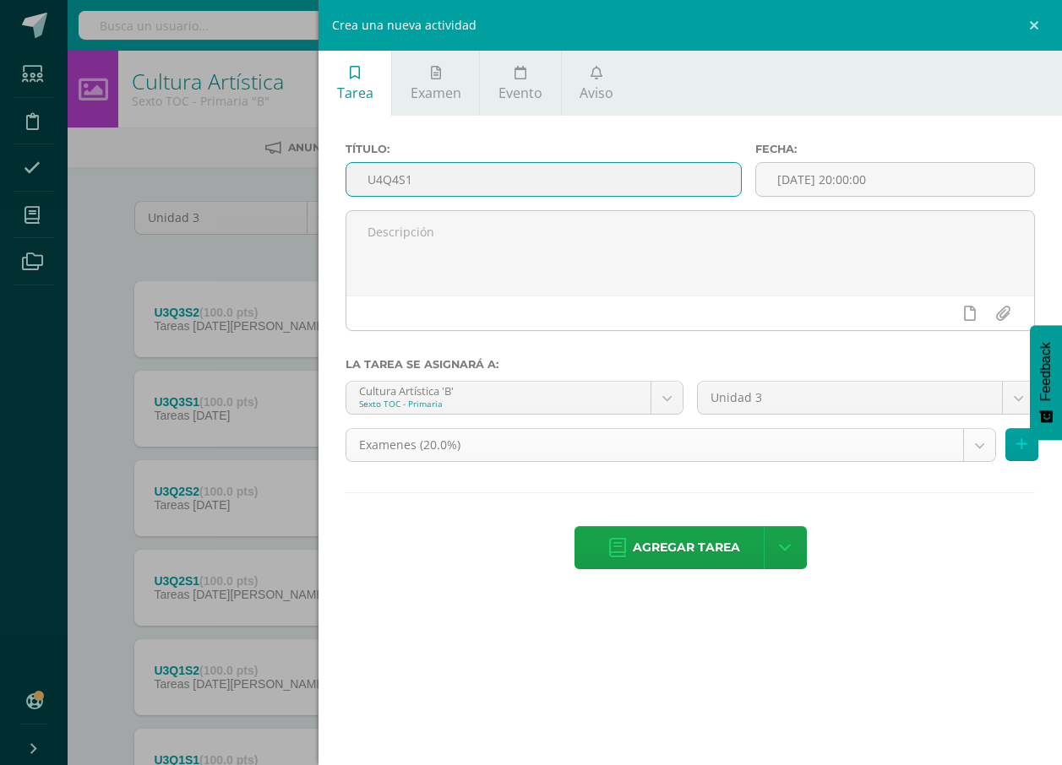
click at [494, 449] on body "Estudiantes Disciplina Asistencia Mis cursos Archivos Soporte Ayuda Reportar un…" at bounding box center [531, 458] width 1062 height 917
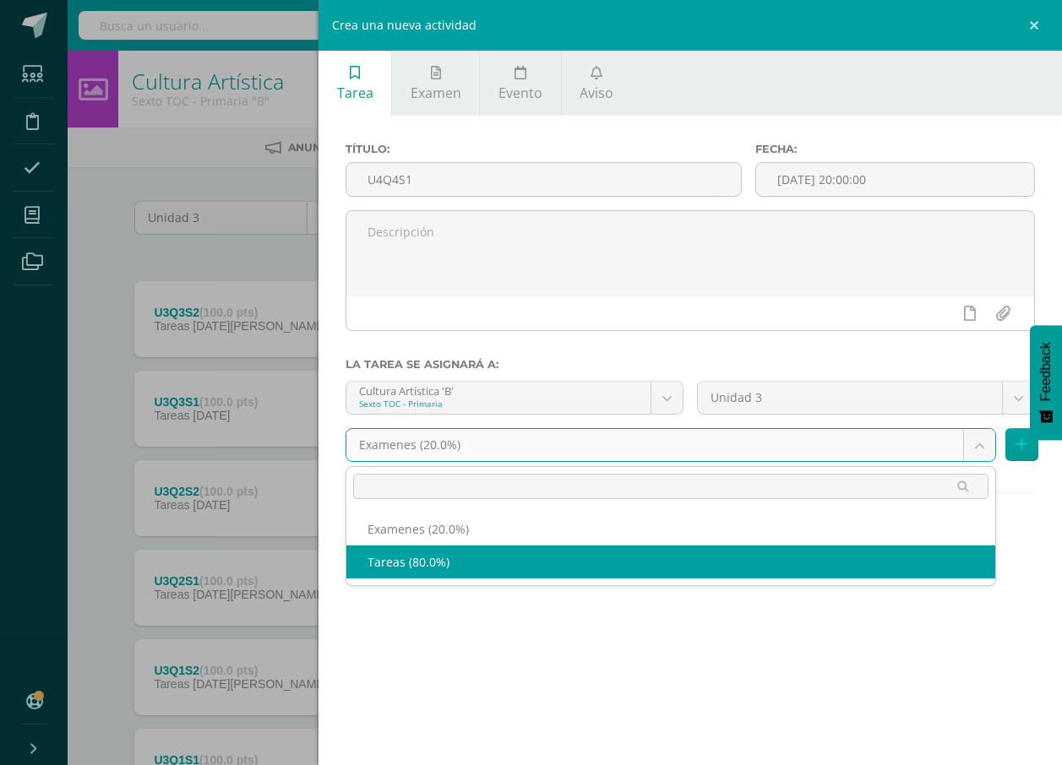
select select "139296"
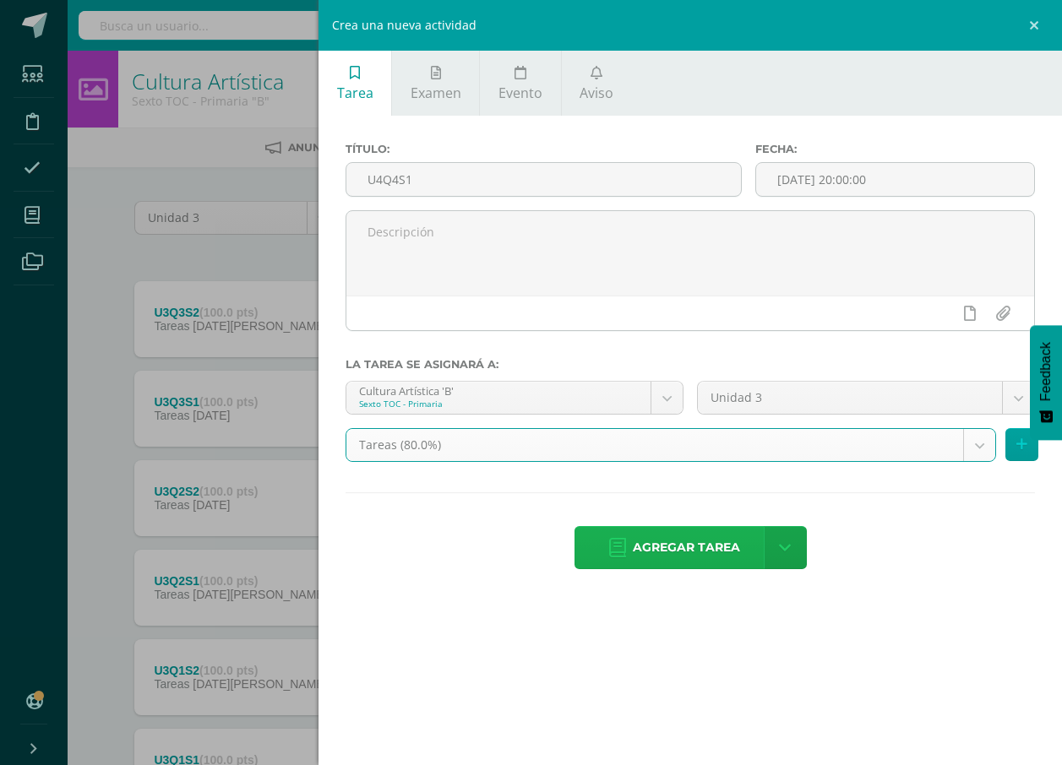
click at [689, 544] on span "Agregar tarea" at bounding box center [686, 547] width 107 height 41
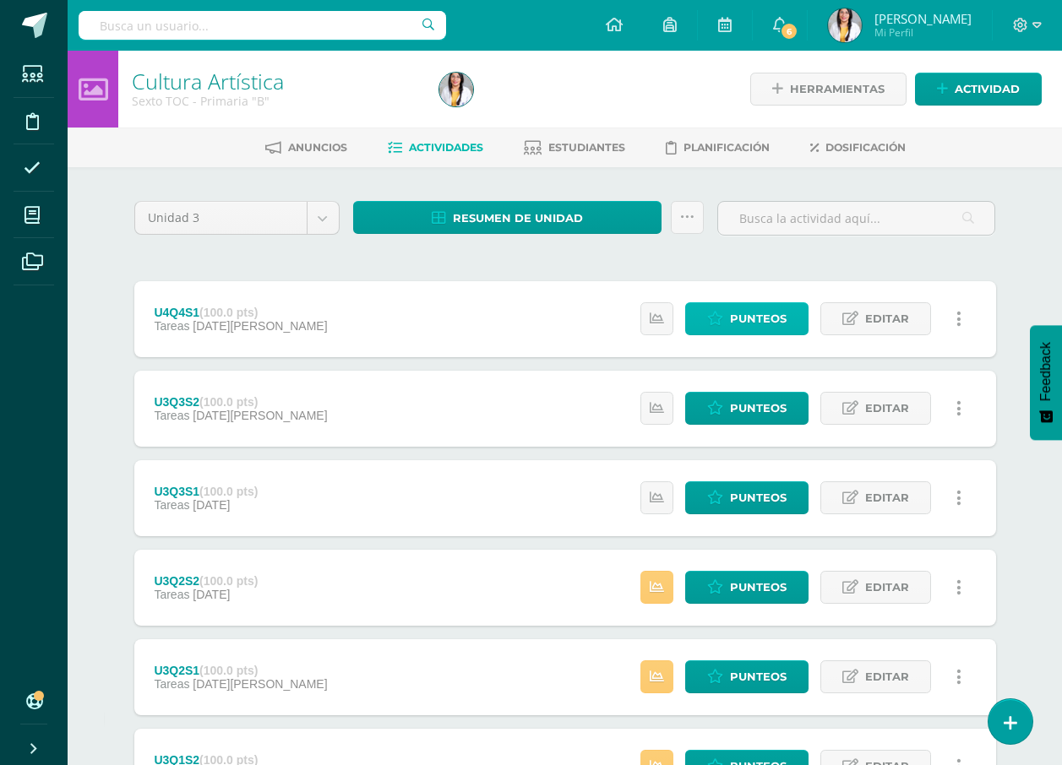
click at [766, 304] on span "Punteos" at bounding box center [758, 318] width 57 height 31
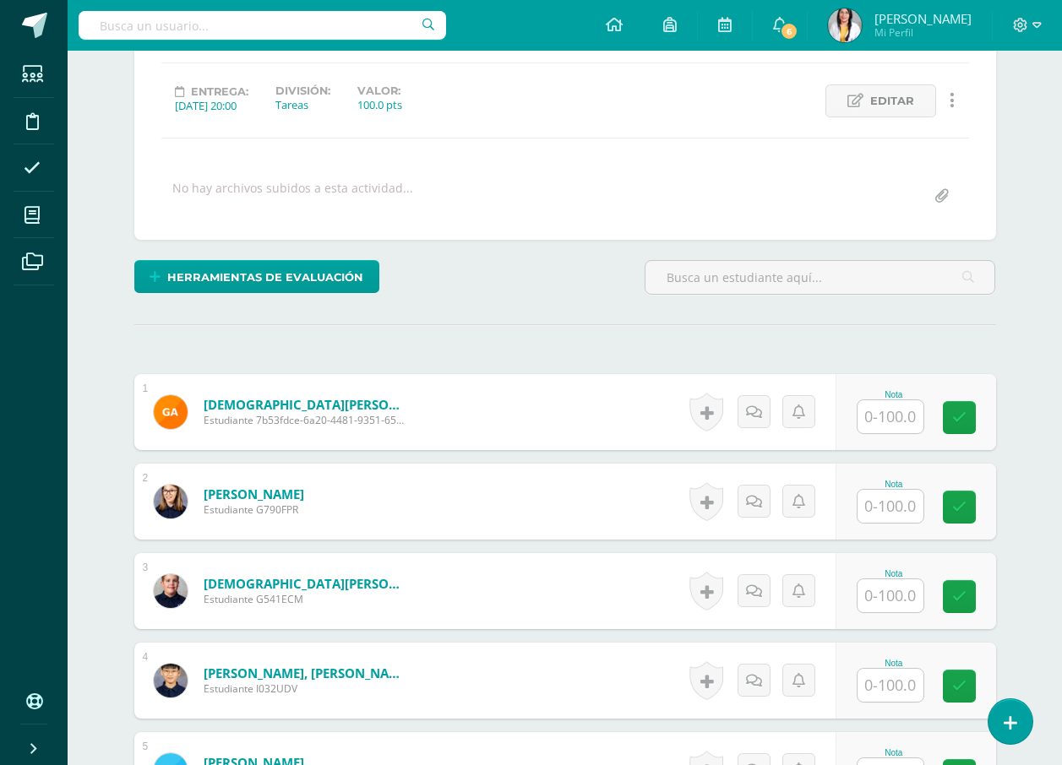
scroll to position [203, 0]
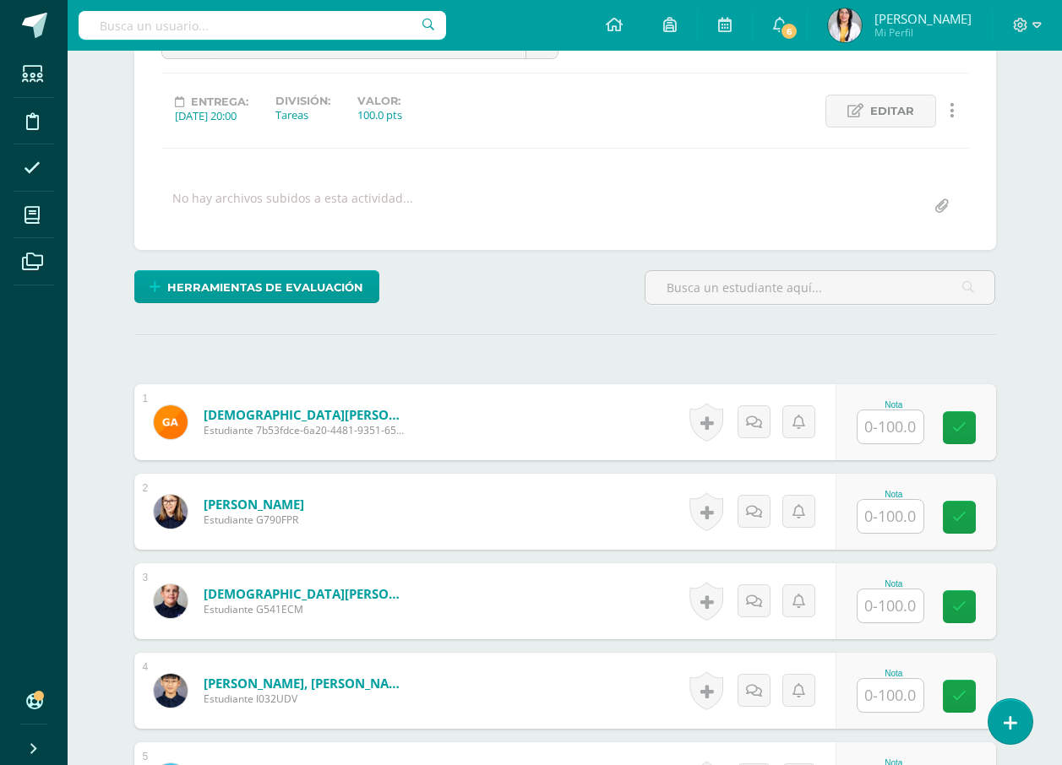
click at [886, 425] on input "text" at bounding box center [890, 426] width 66 height 33
type input "100"
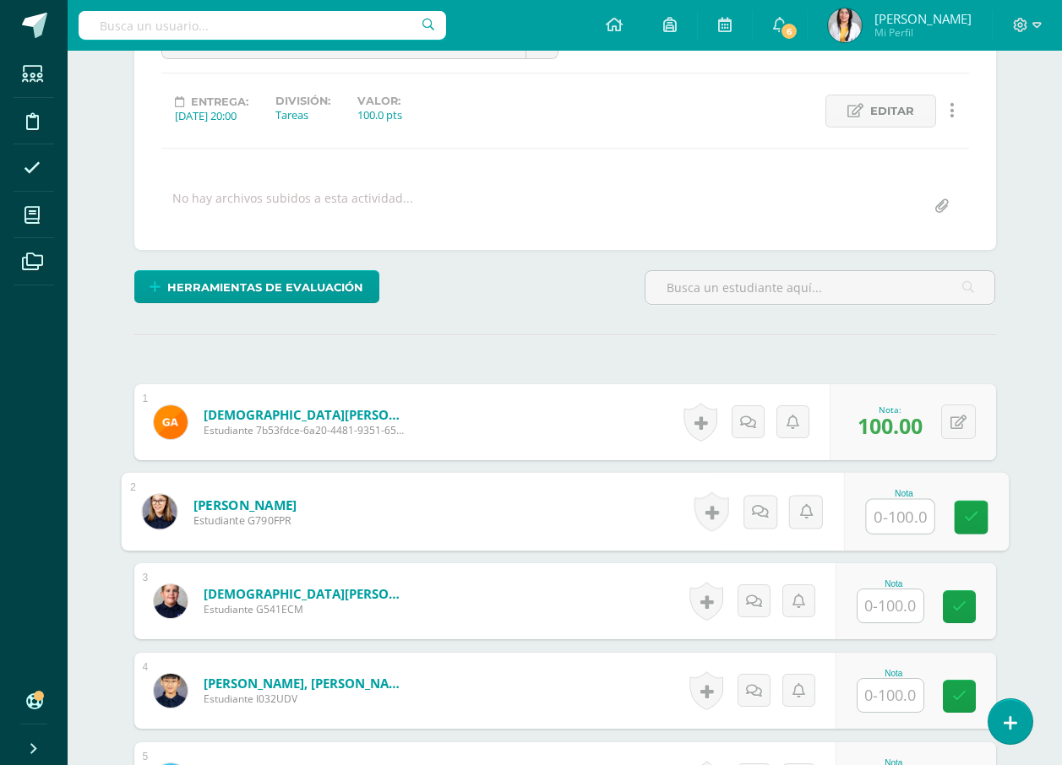
click at [902, 601] on input "text" at bounding box center [890, 606] width 66 height 33
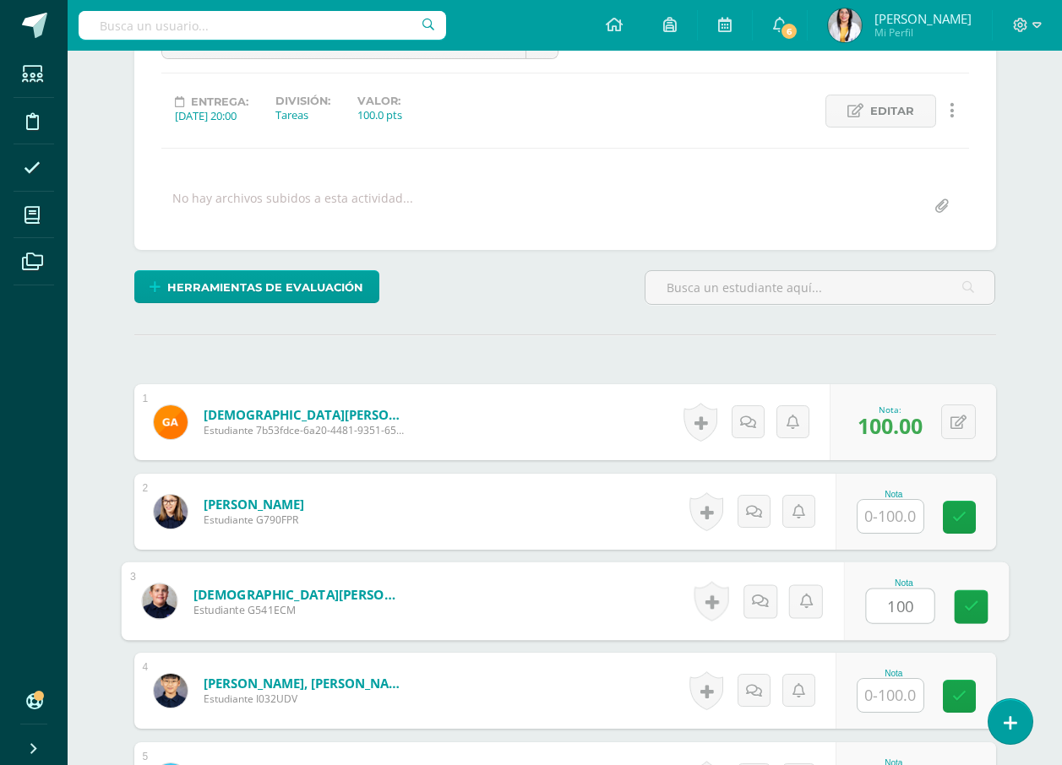
type input "100"
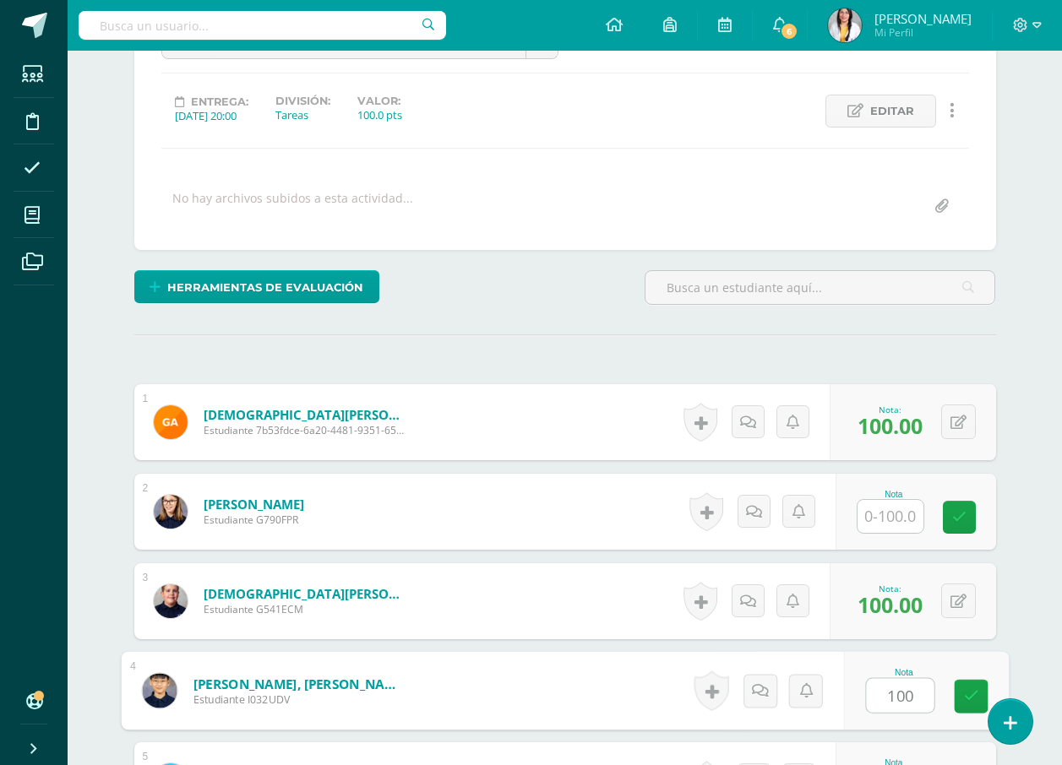
type input "100"
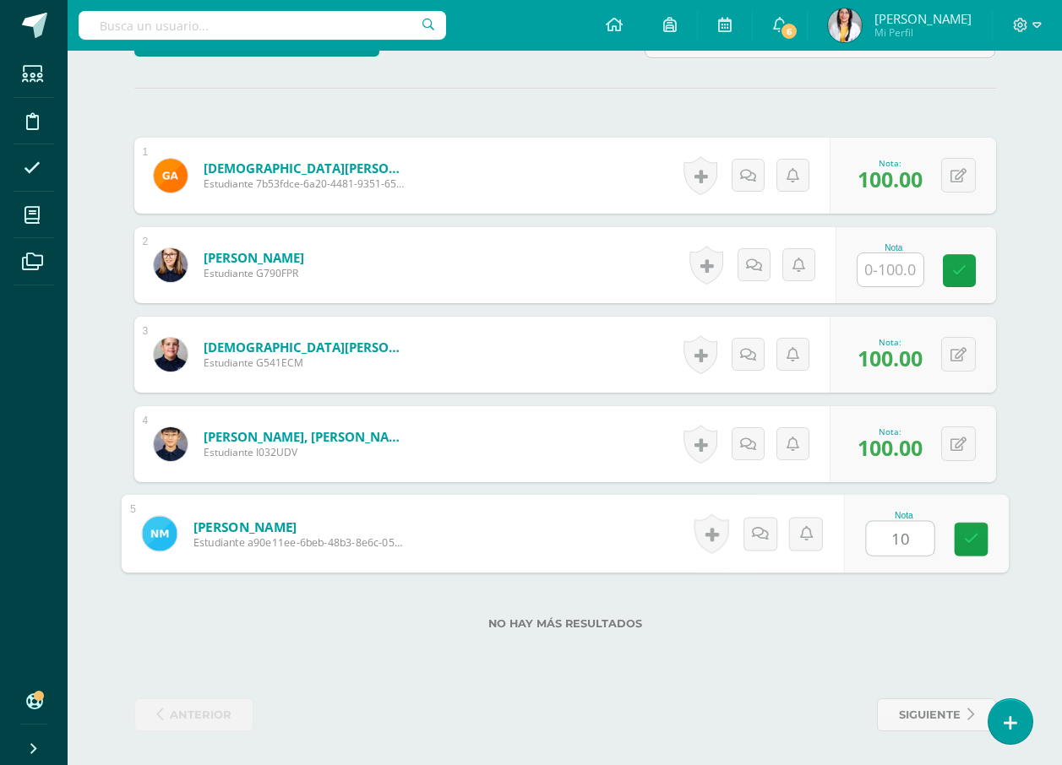
type input "100"
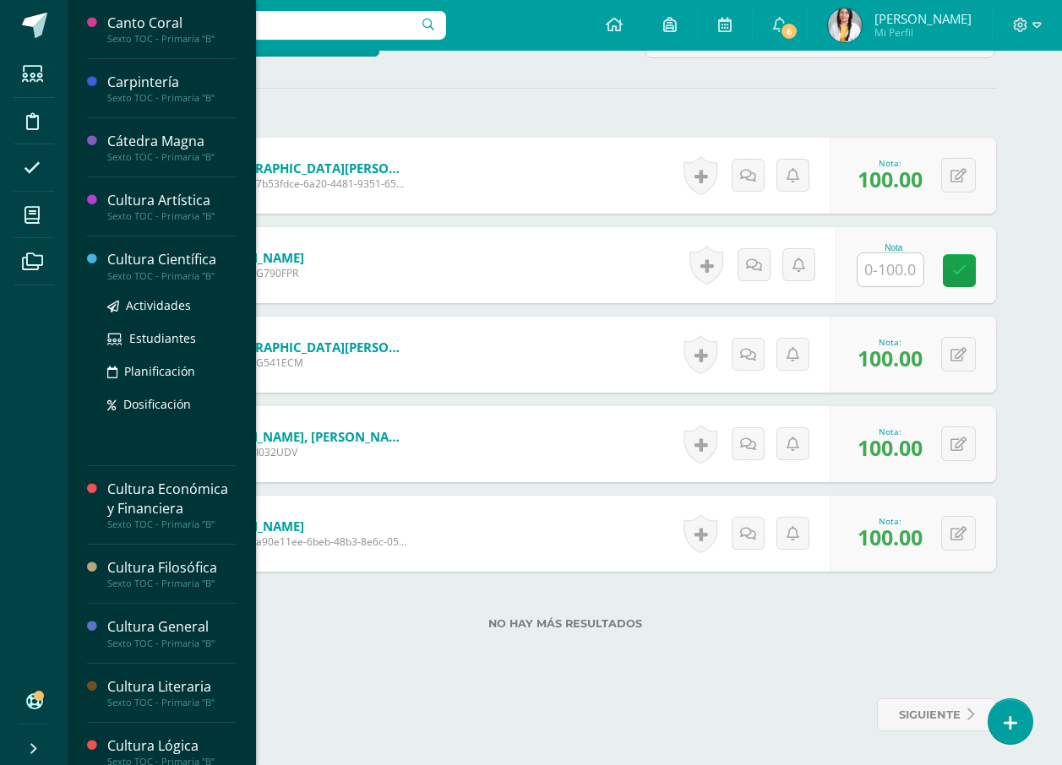
click at [120, 259] on div "Cultura Científica" at bounding box center [171, 259] width 128 height 19
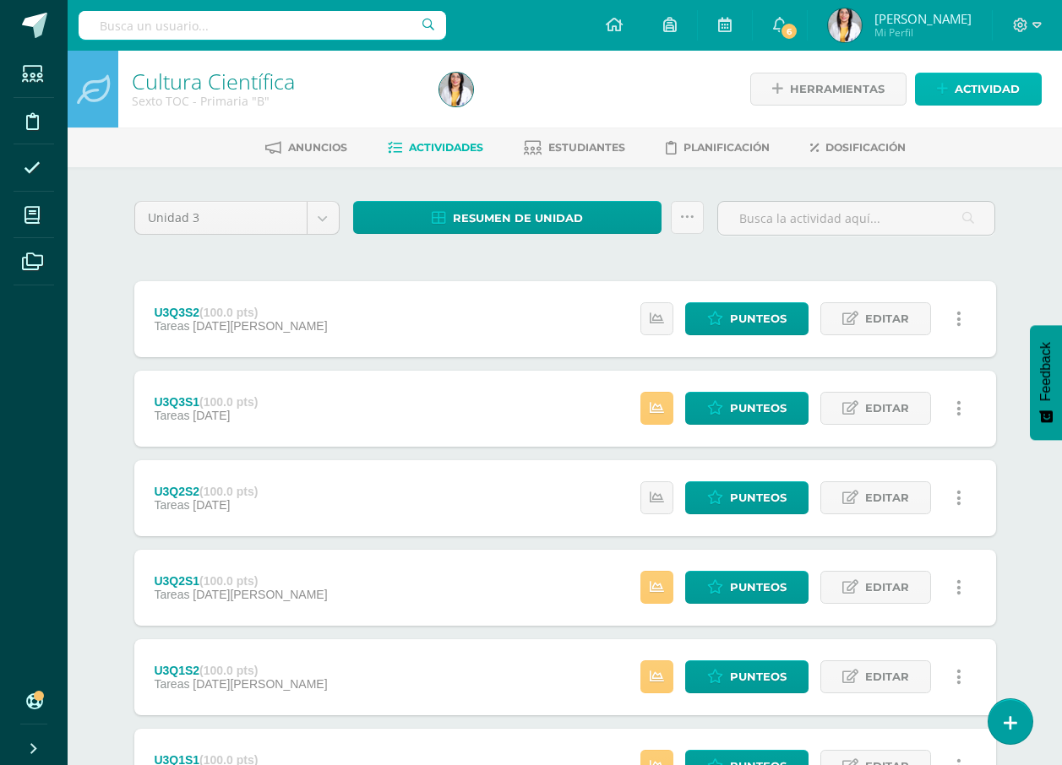
click at [987, 83] on span "Actividad" at bounding box center [986, 88] width 65 height 31
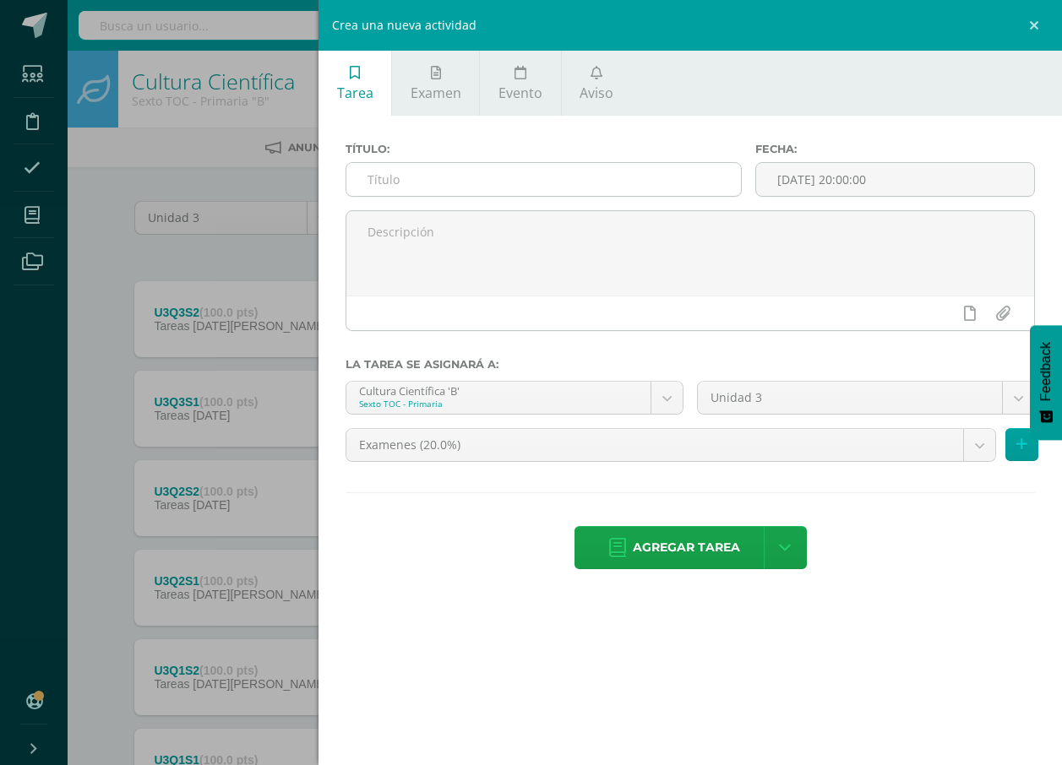
click at [425, 174] on input "text" at bounding box center [543, 179] width 394 height 33
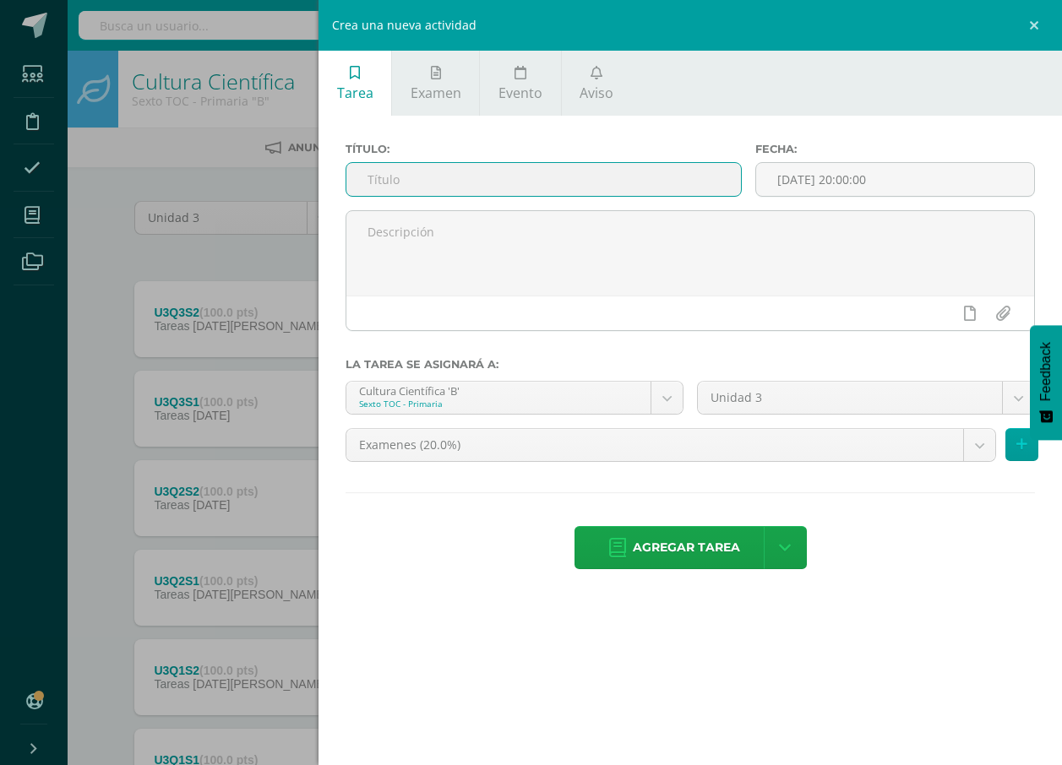
type input "U4Q4S1"
click at [459, 441] on body "Estudiantes Disciplina Asistencia Mis cursos Archivos Soporte Ayuda Reportar un…" at bounding box center [531, 458] width 1062 height 917
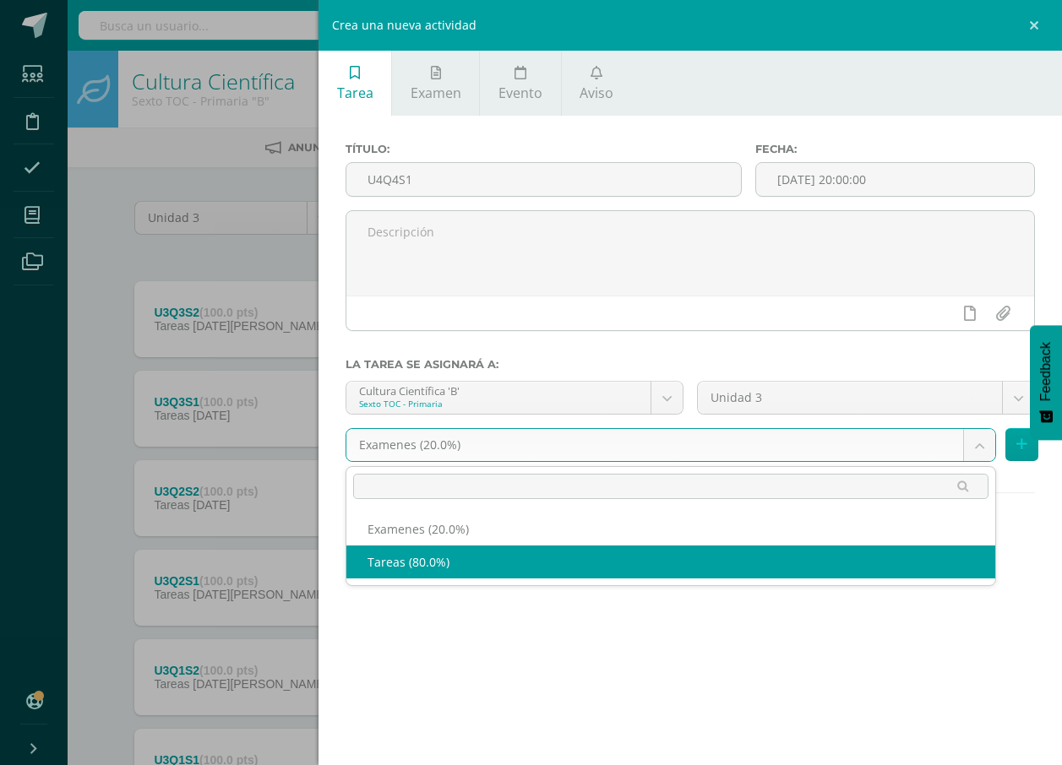
select select "139166"
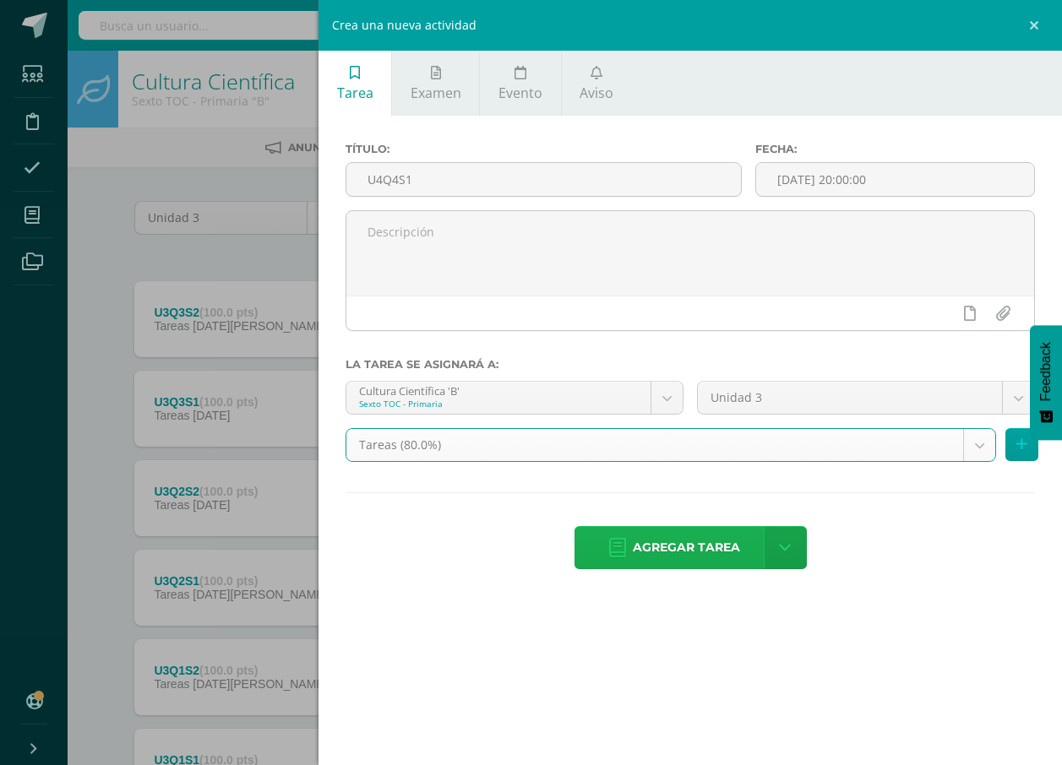
click at [677, 543] on span "Agregar tarea" at bounding box center [686, 547] width 107 height 41
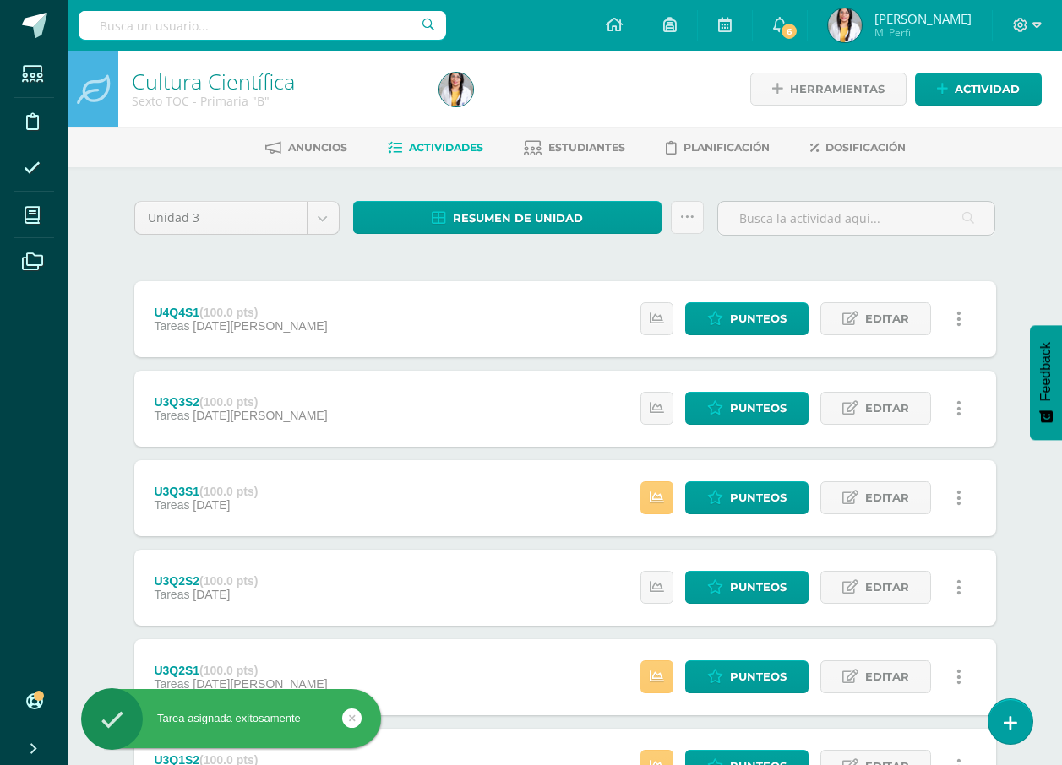
scroll to position [84, 0]
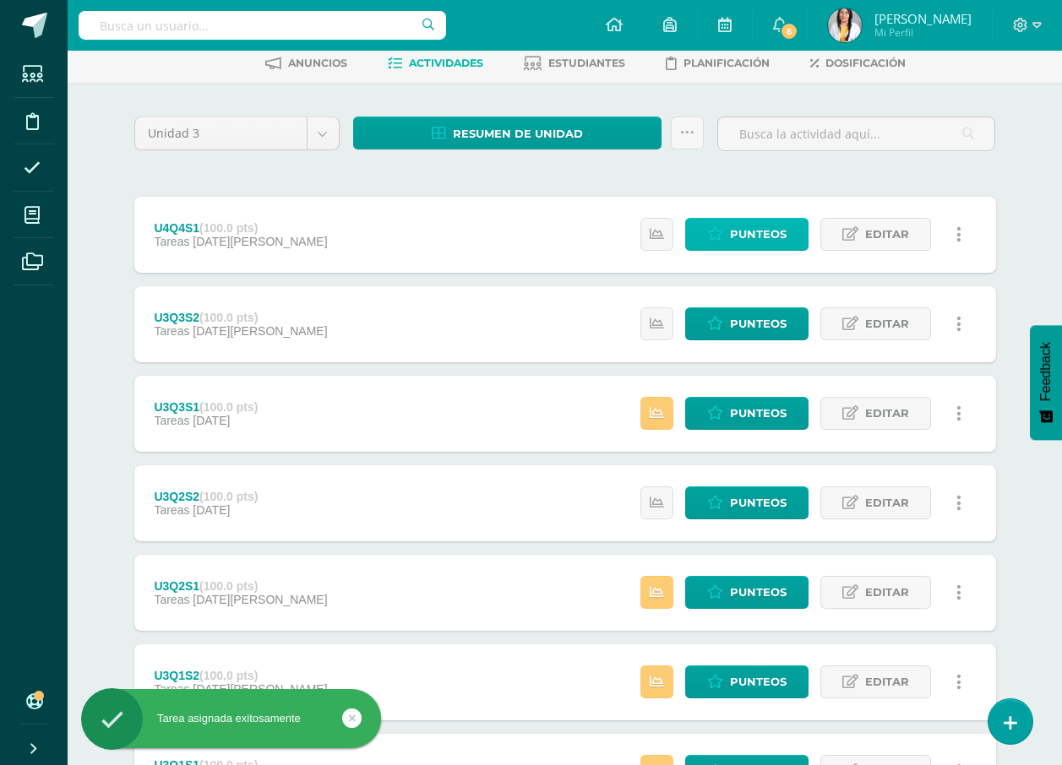
click at [750, 227] on span "Punteos" at bounding box center [758, 234] width 57 height 31
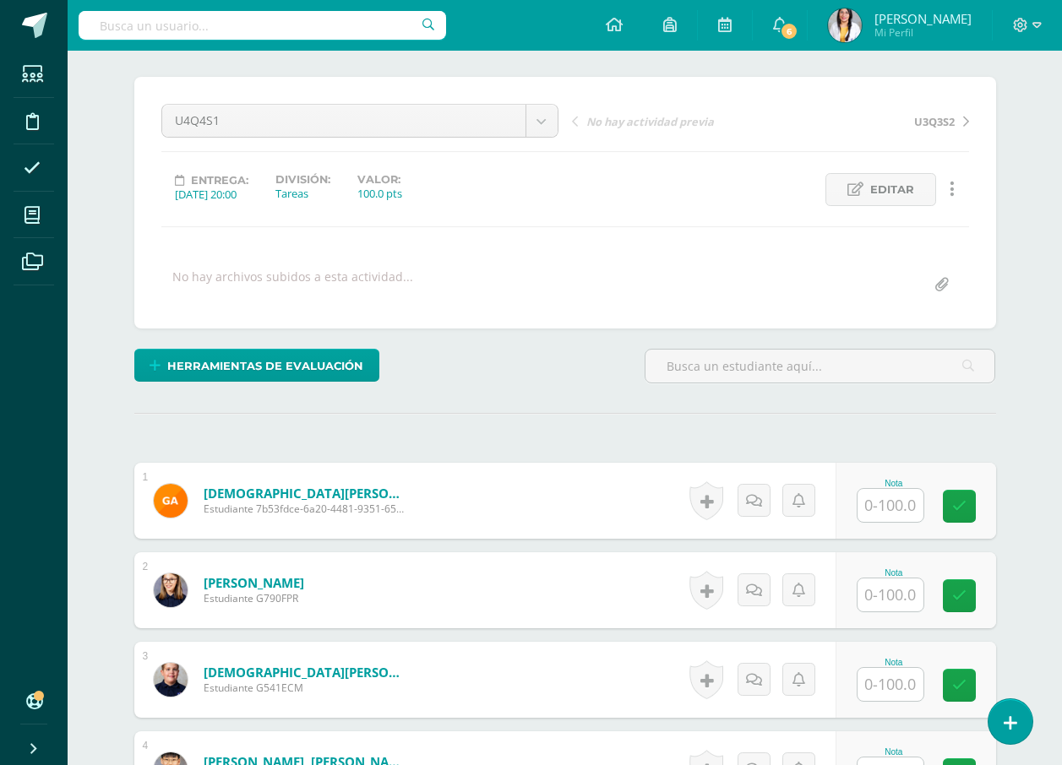
scroll to position [253, 0]
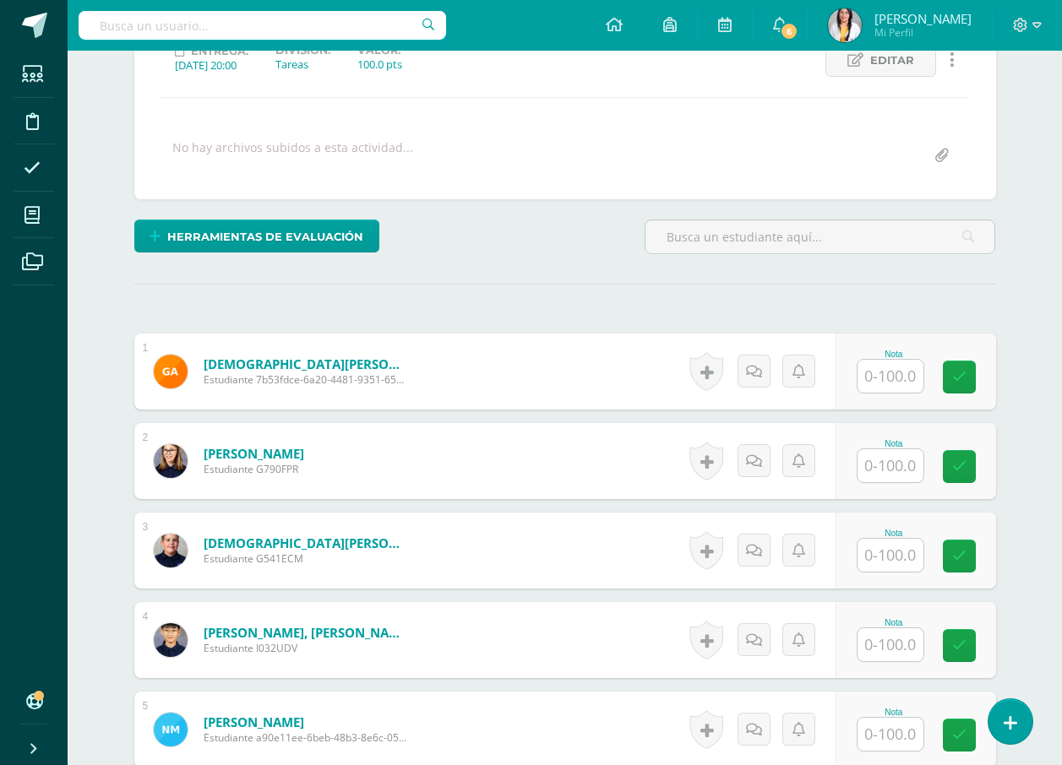
click at [870, 374] on input "text" at bounding box center [890, 376] width 66 height 33
type input "80"
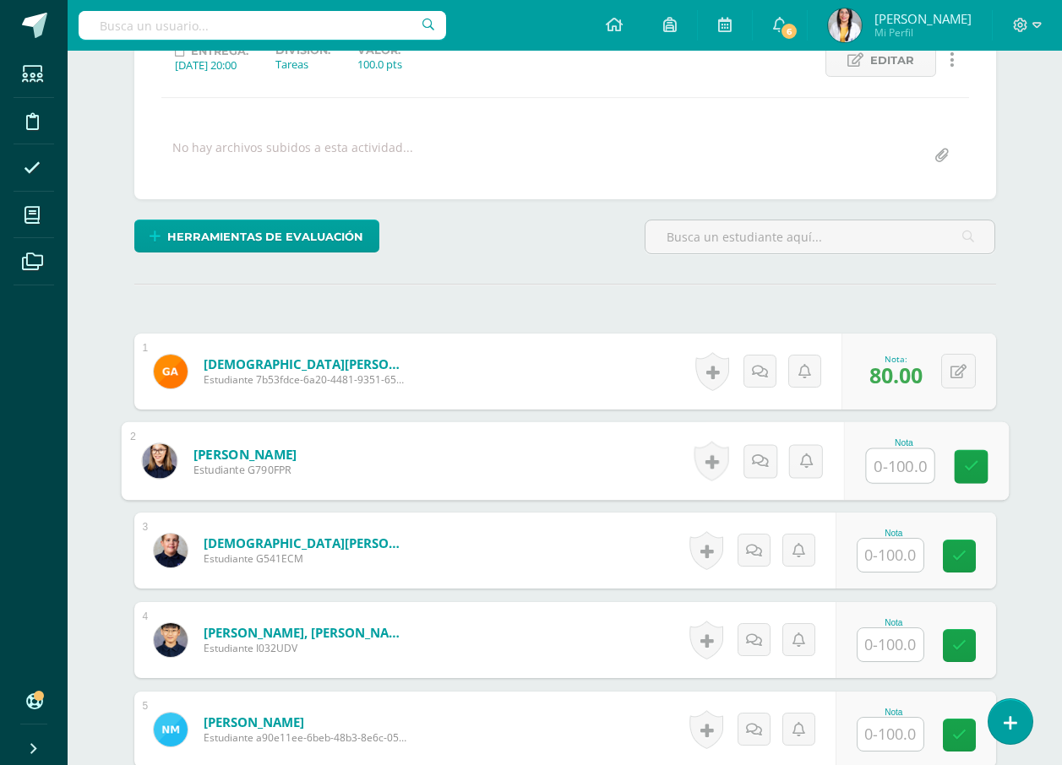
click at [916, 562] on input "text" at bounding box center [890, 555] width 66 height 33
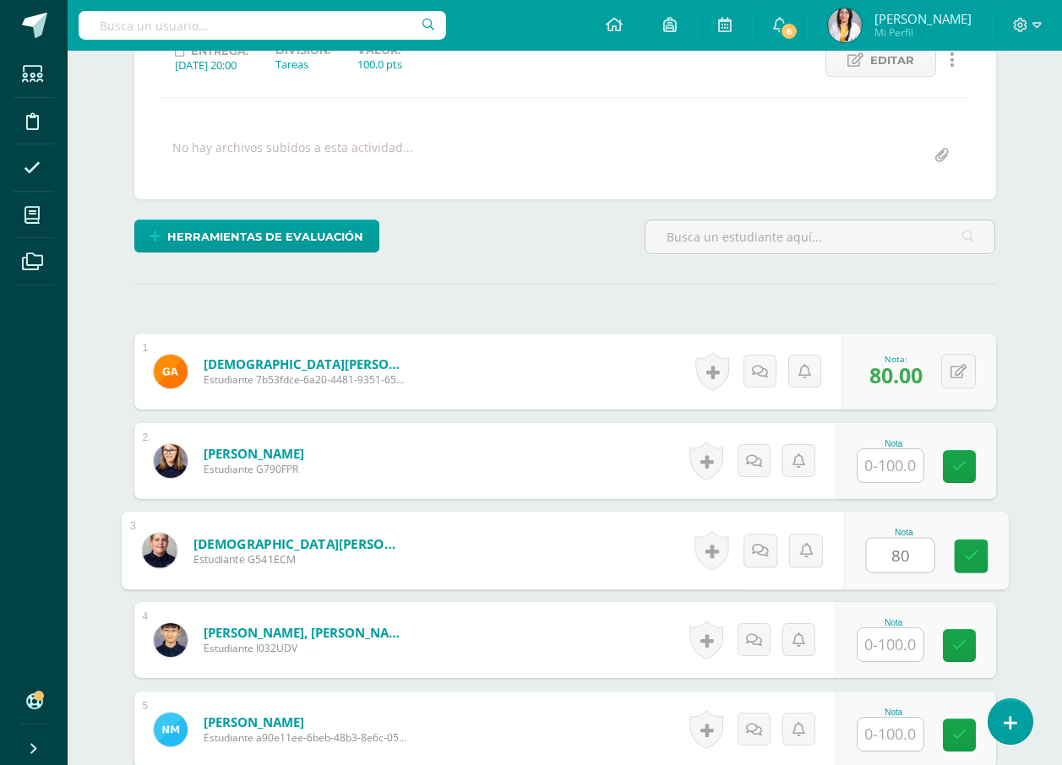
type input "80"
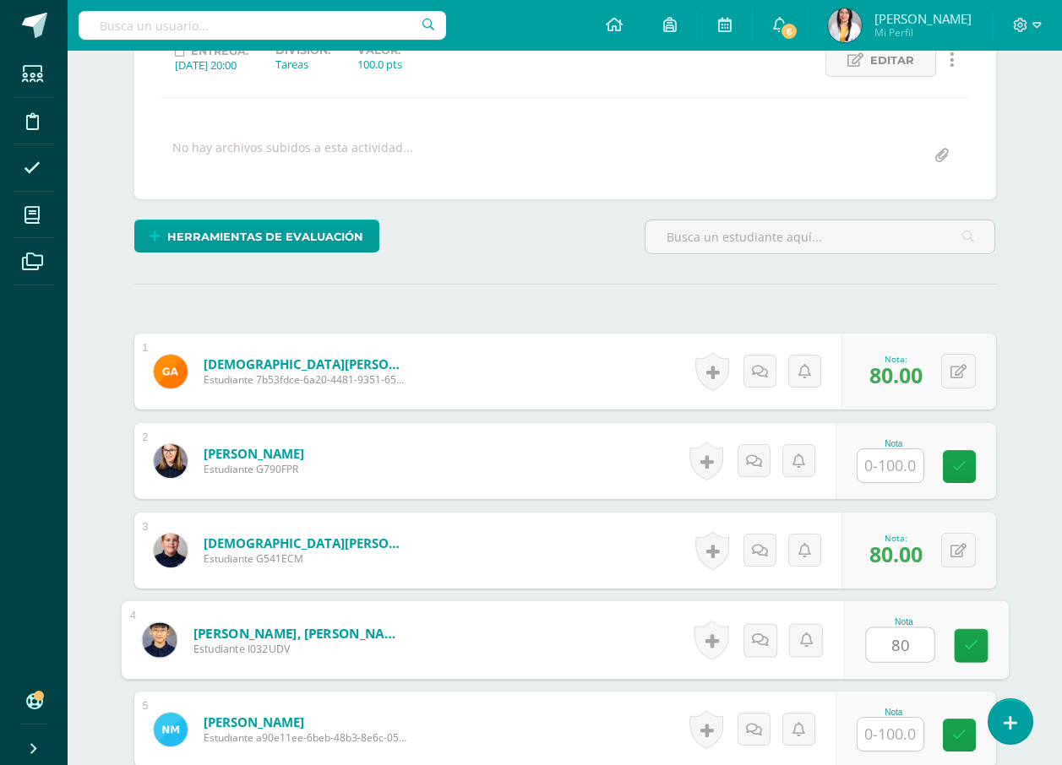
type input "80"
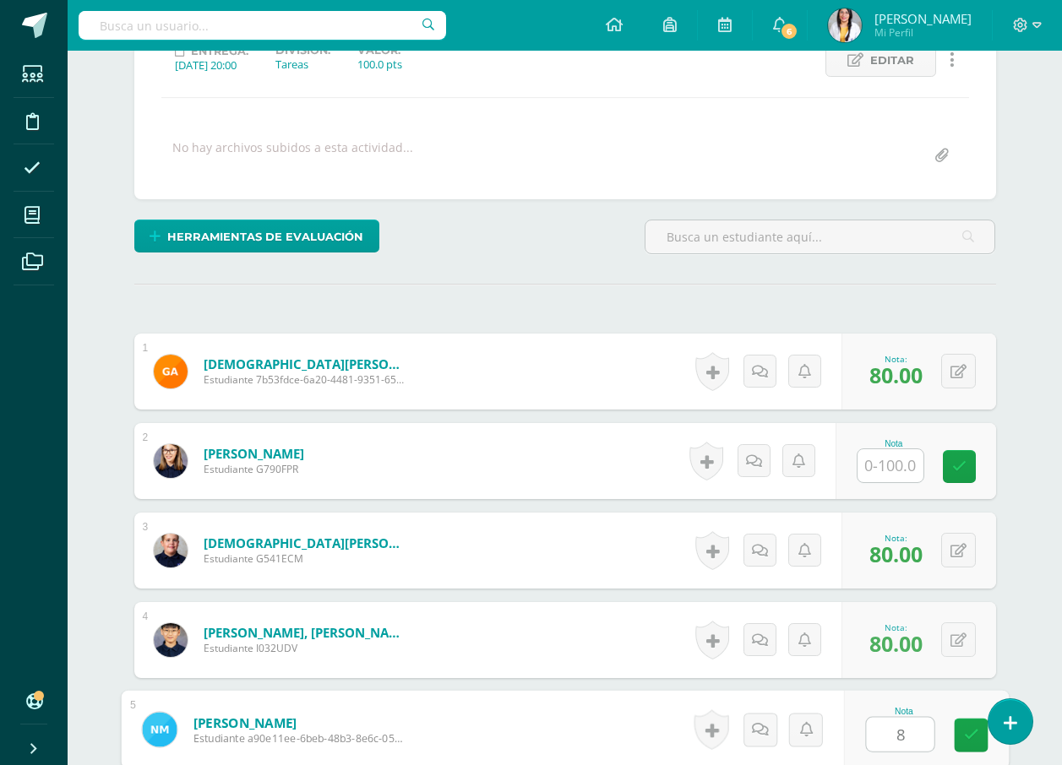
type input "80"
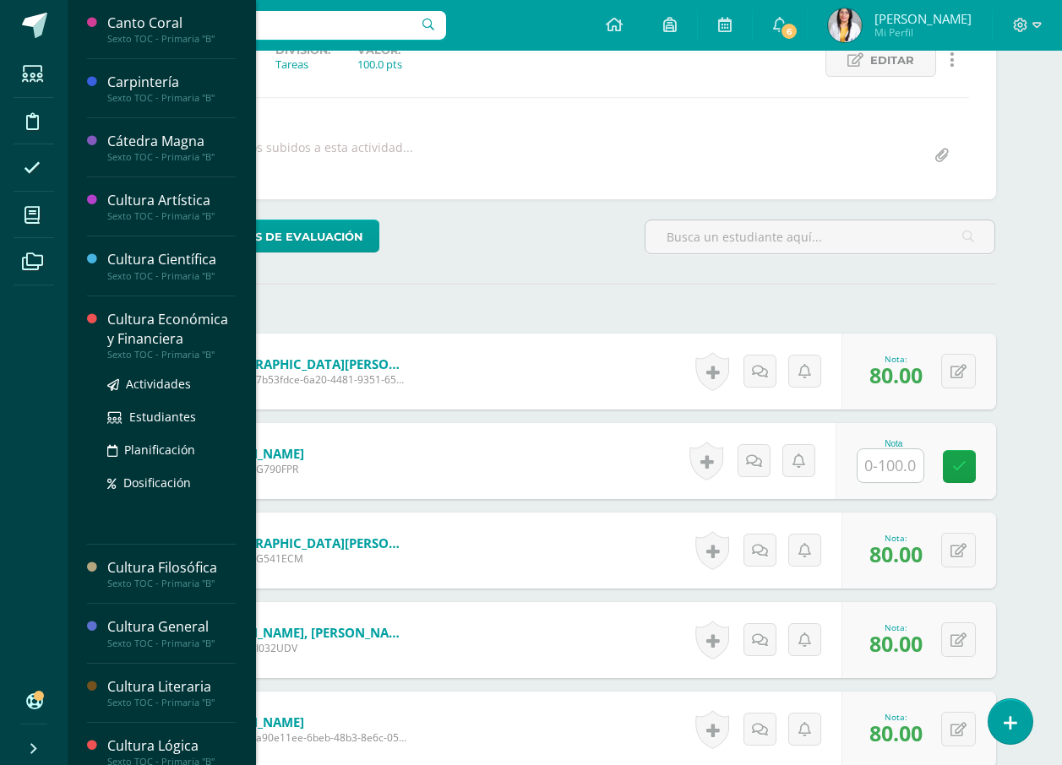
click at [160, 342] on div "Cultura Económica y Financiera" at bounding box center [171, 329] width 128 height 39
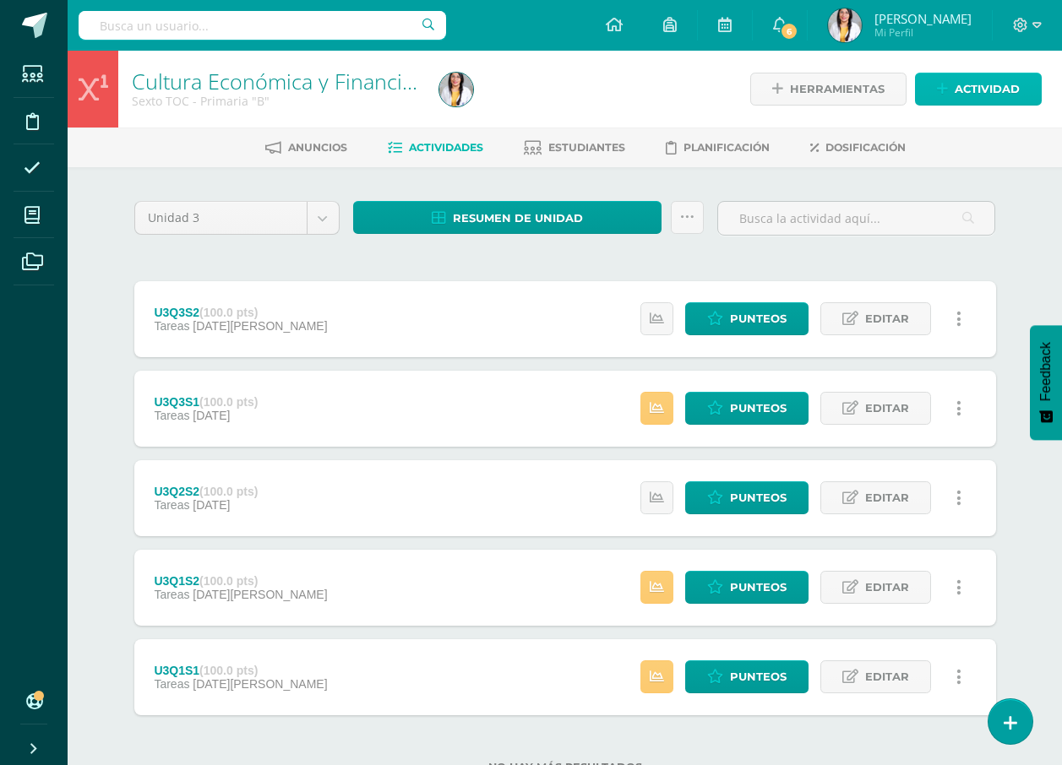
click at [1010, 86] on span "Actividad" at bounding box center [986, 88] width 65 height 31
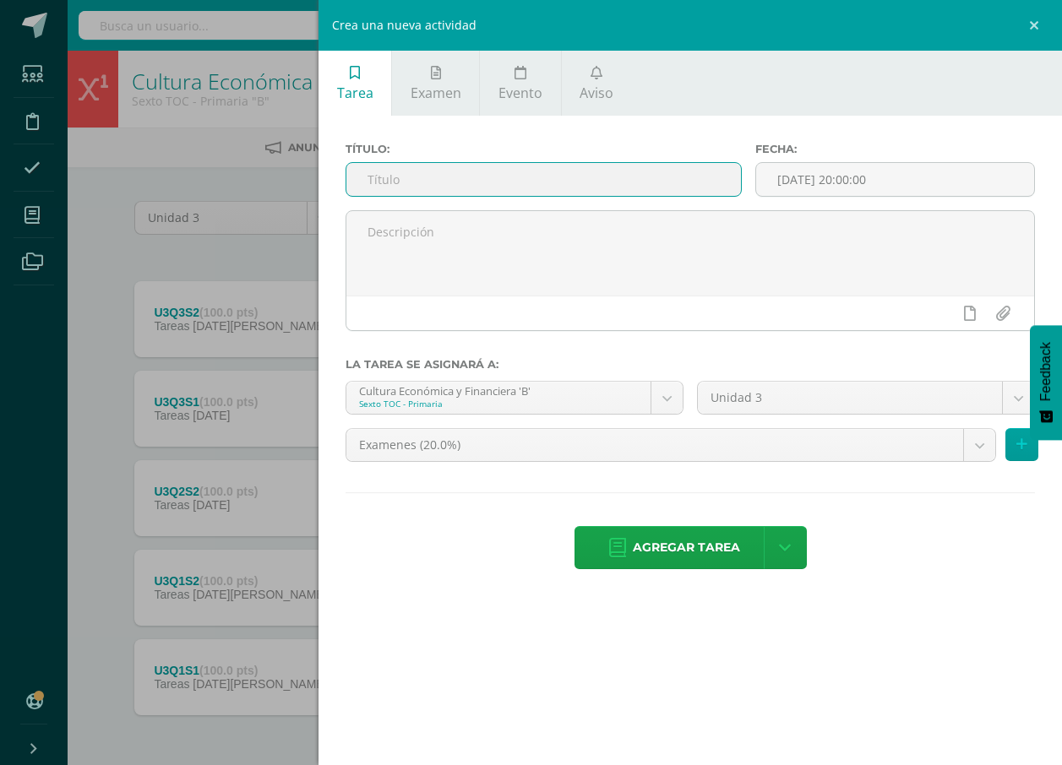
click at [689, 187] on input "text" at bounding box center [543, 179] width 394 height 33
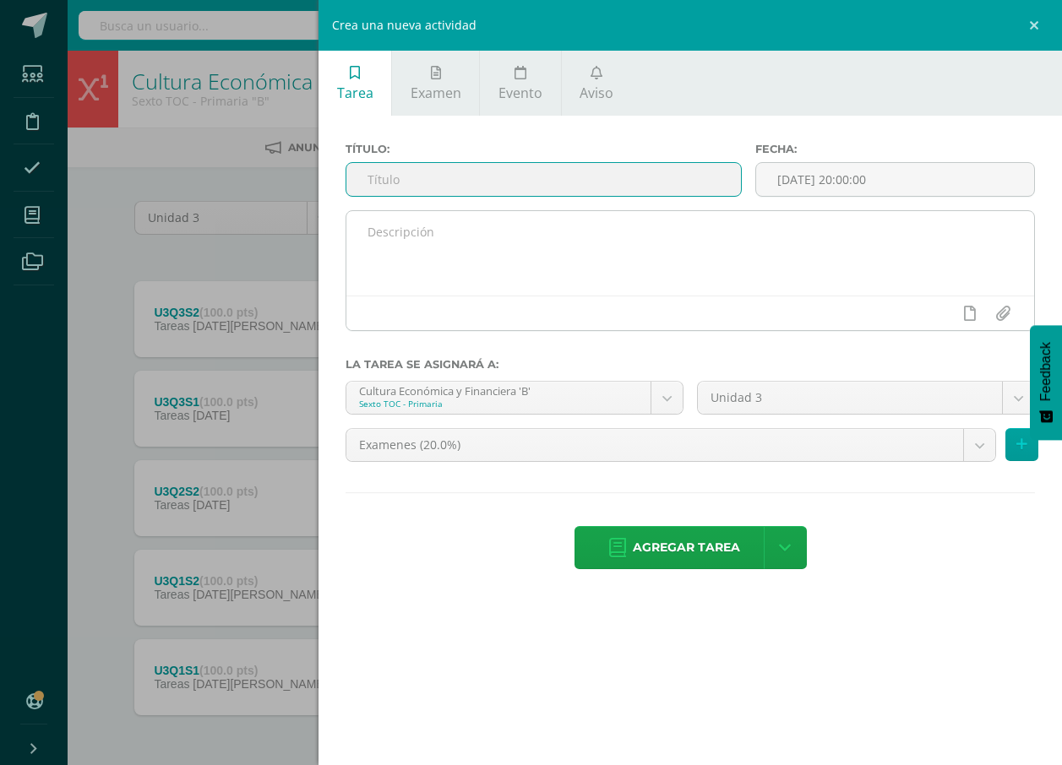
type input "U4Q4S1"
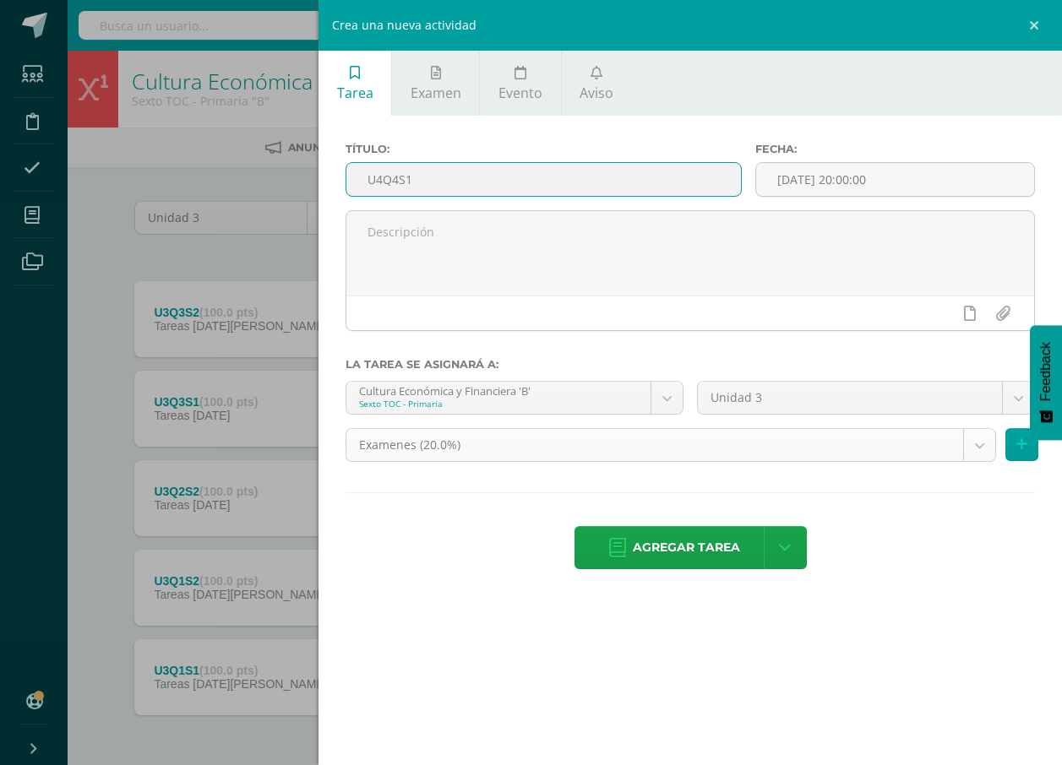
click at [571, 441] on body "Estudiantes Disciplina Asistencia Mis cursos Archivos Soporte Ayuda Reportar un…" at bounding box center [531, 414] width 1062 height 828
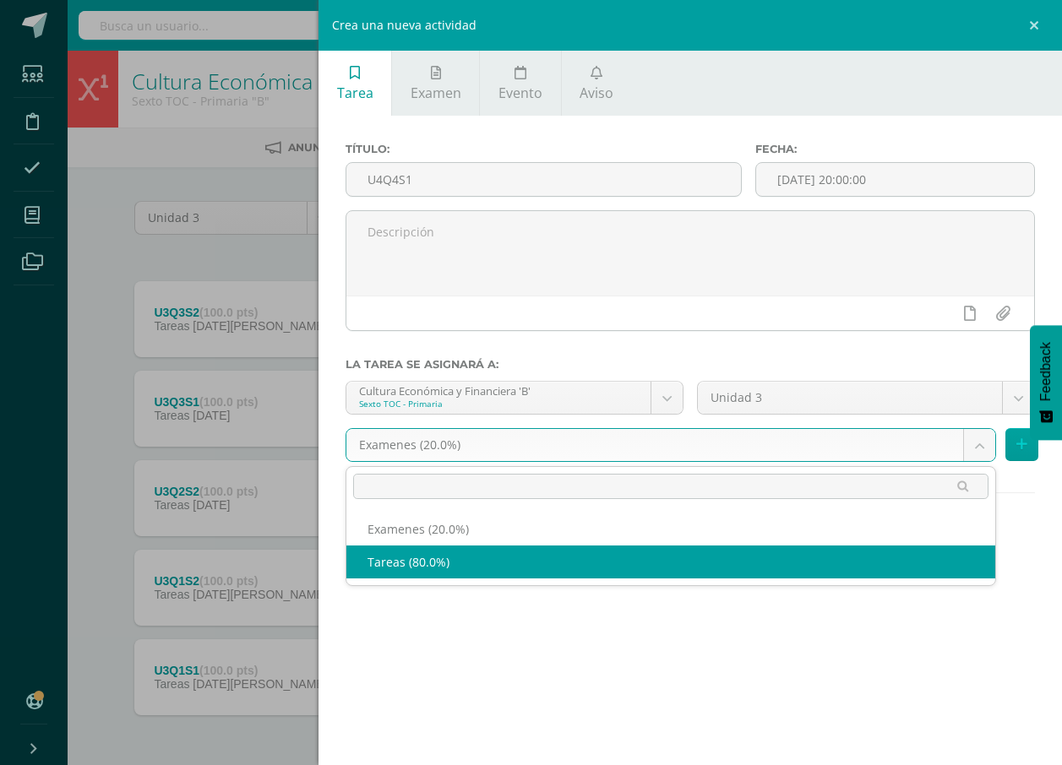
select select "139283"
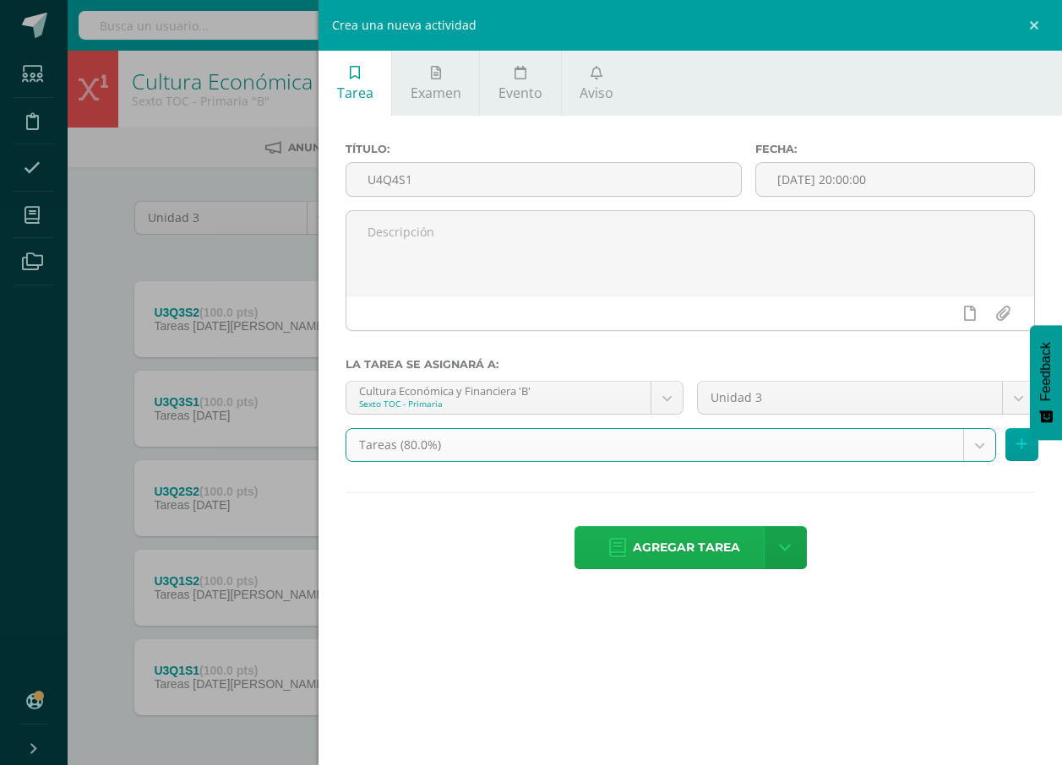
click at [687, 548] on span "Agregar tarea" at bounding box center [686, 547] width 107 height 41
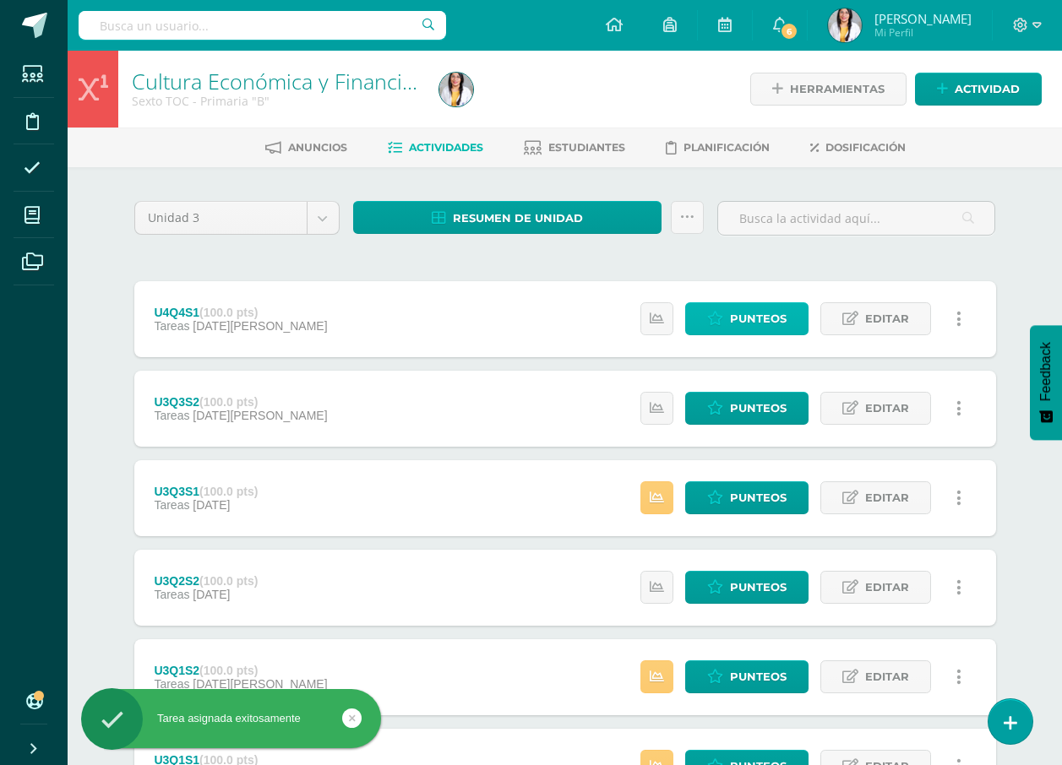
click at [794, 324] on link "Punteos" at bounding box center [746, 318] width 123 height 33
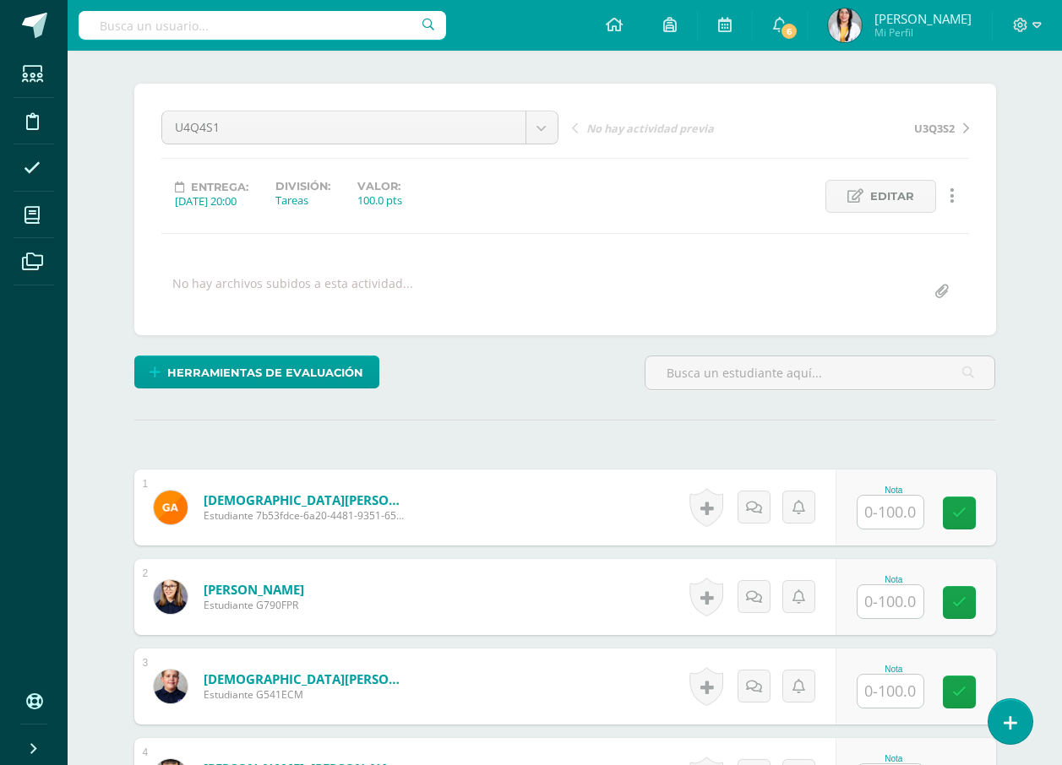
scroll to position [220, 0]
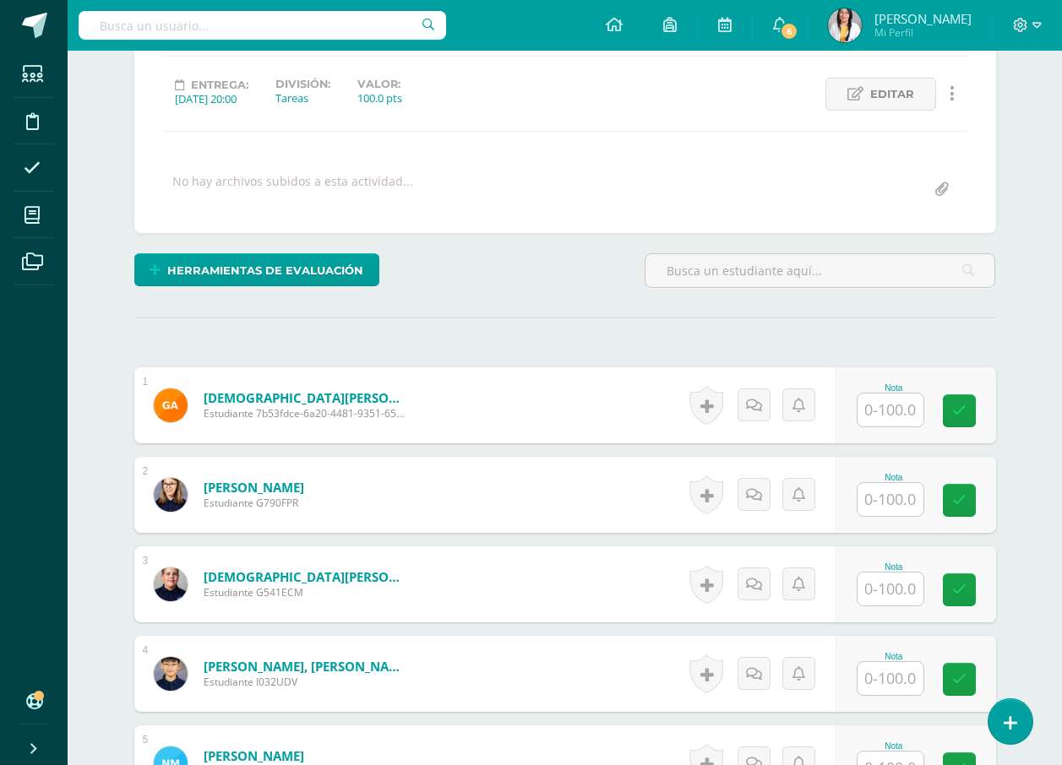
click at [887, 415] on input "text" at bounding box center [890, 410] width 66 height 33
type input "95"
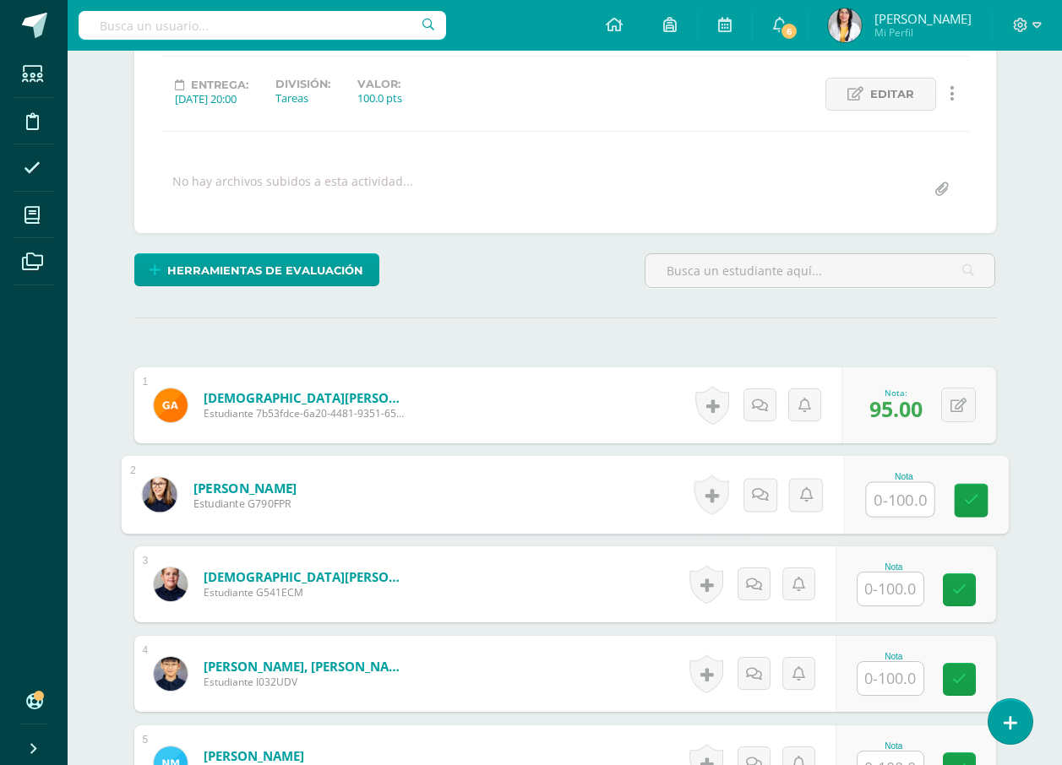
click at [900, 606] on div "Nota" at bounding box center [915, 584] width 160 height 76
click at [882, 579] on input "text" at bounding box center [890, 589] width 66 height 33
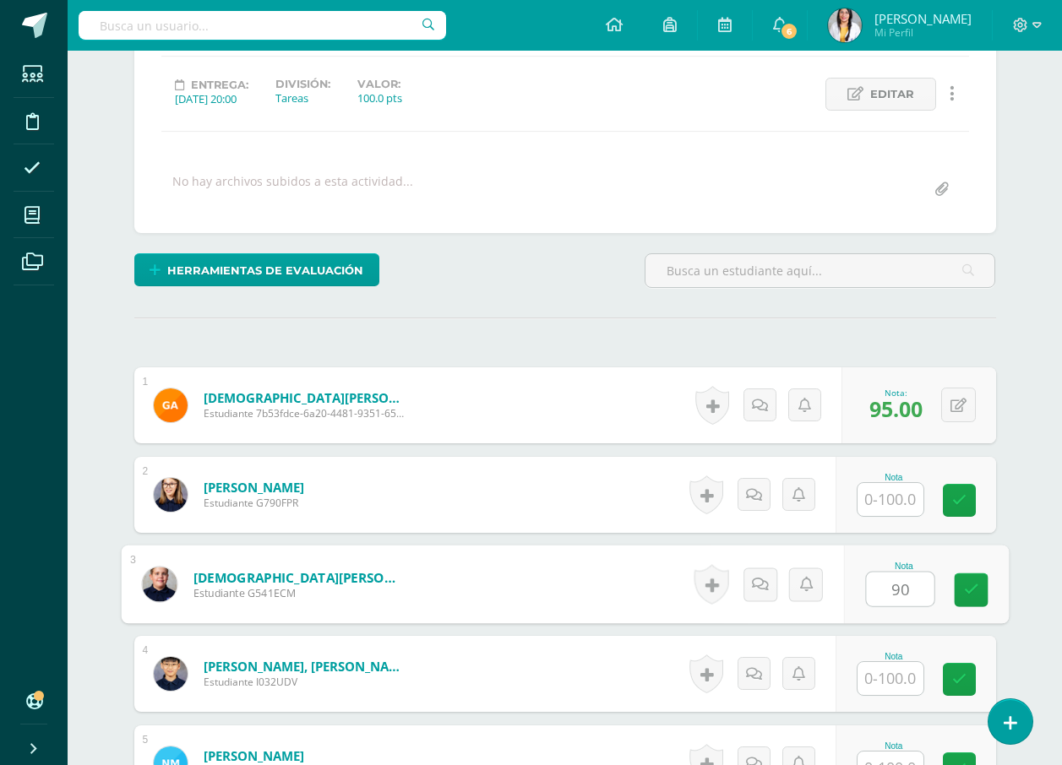
type input "90"
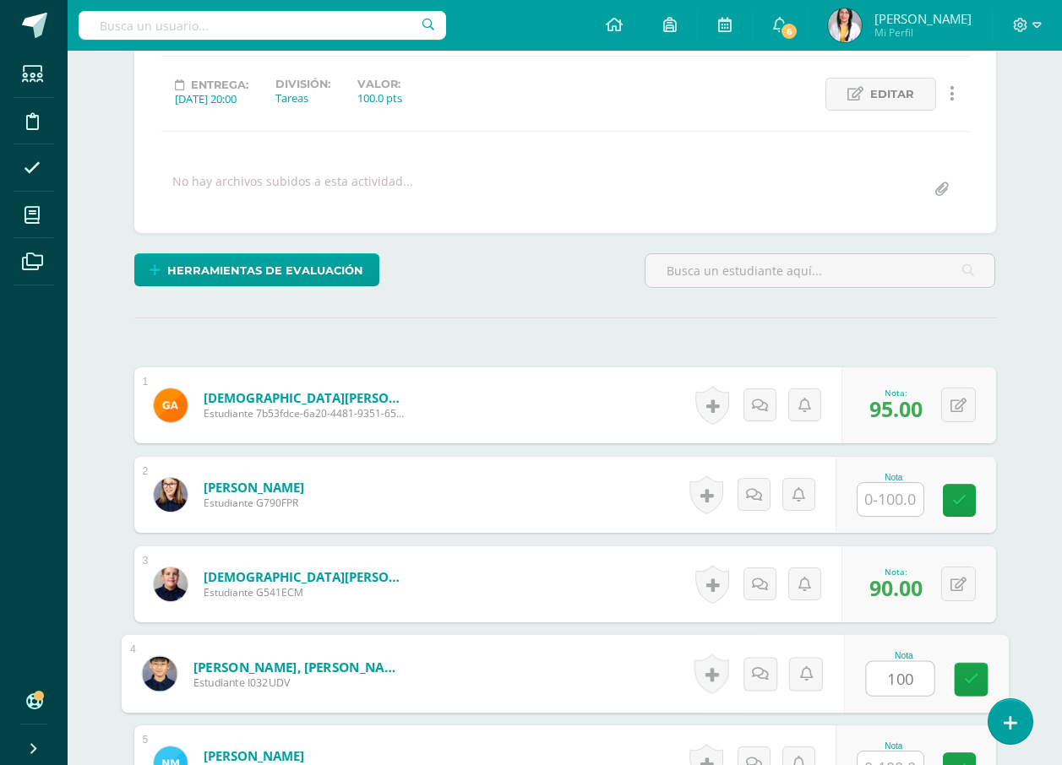
type input "100"
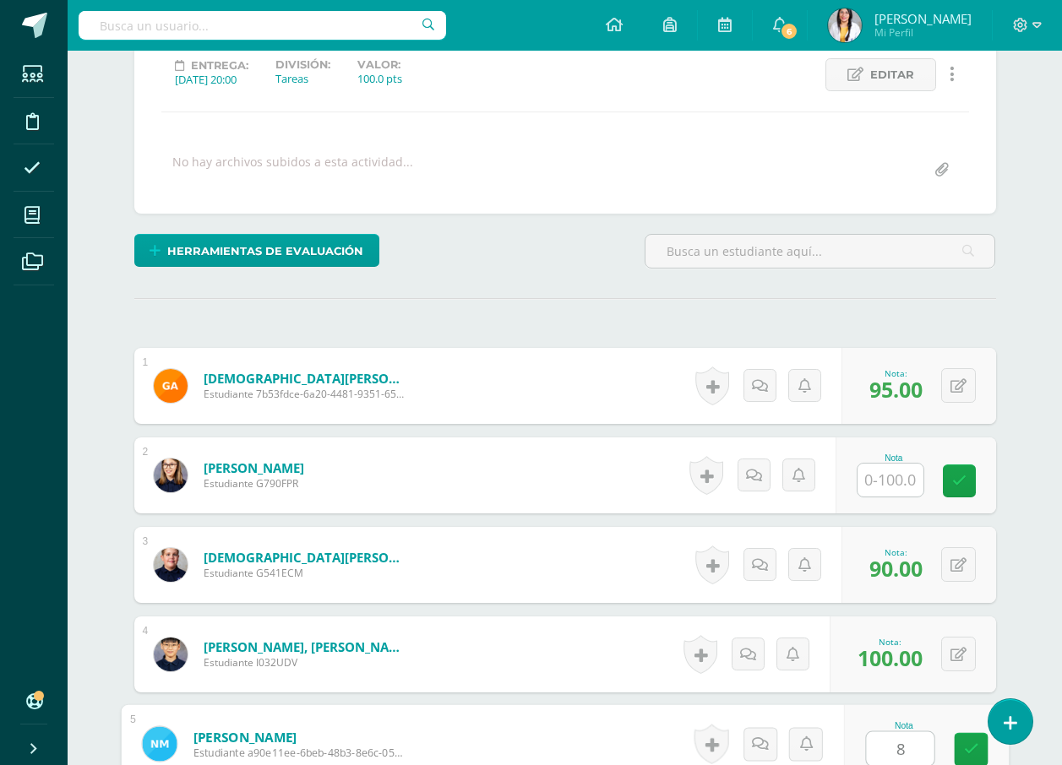
type input "85"
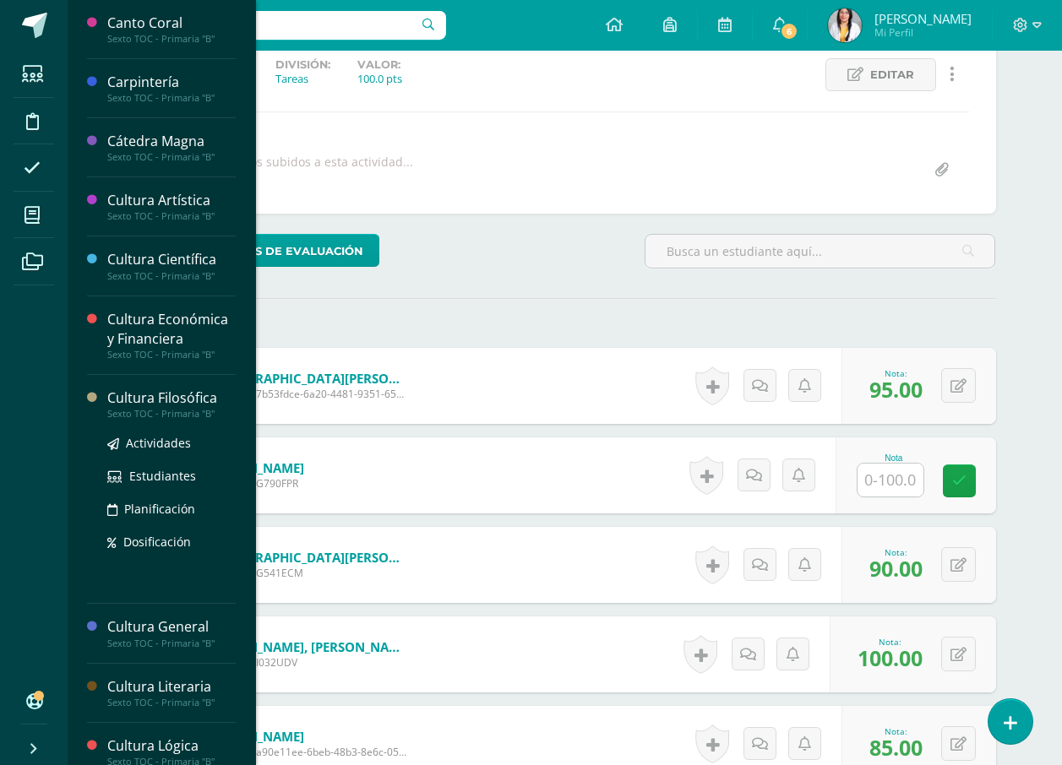
click at [163, 402] on div "Cultura Filosófica" at bounding box center [171, 398] width 128 height 19
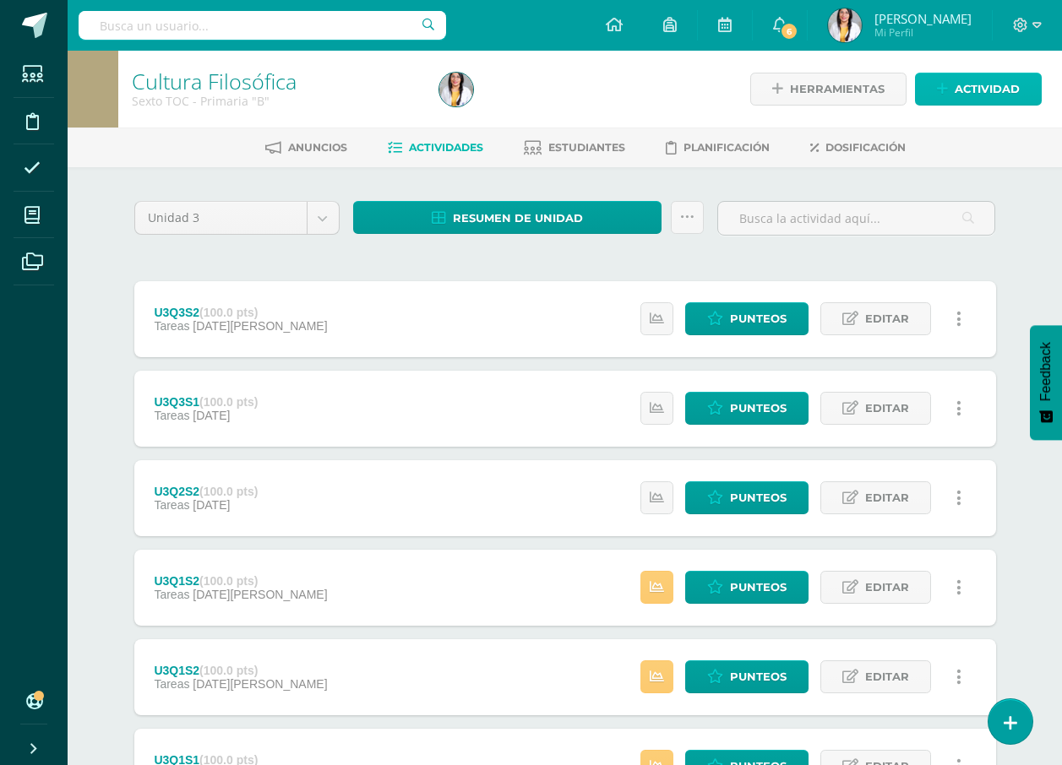
click at [1016, 95] on span "Actividad" at bounding box center [986, 88] width 65 height 31
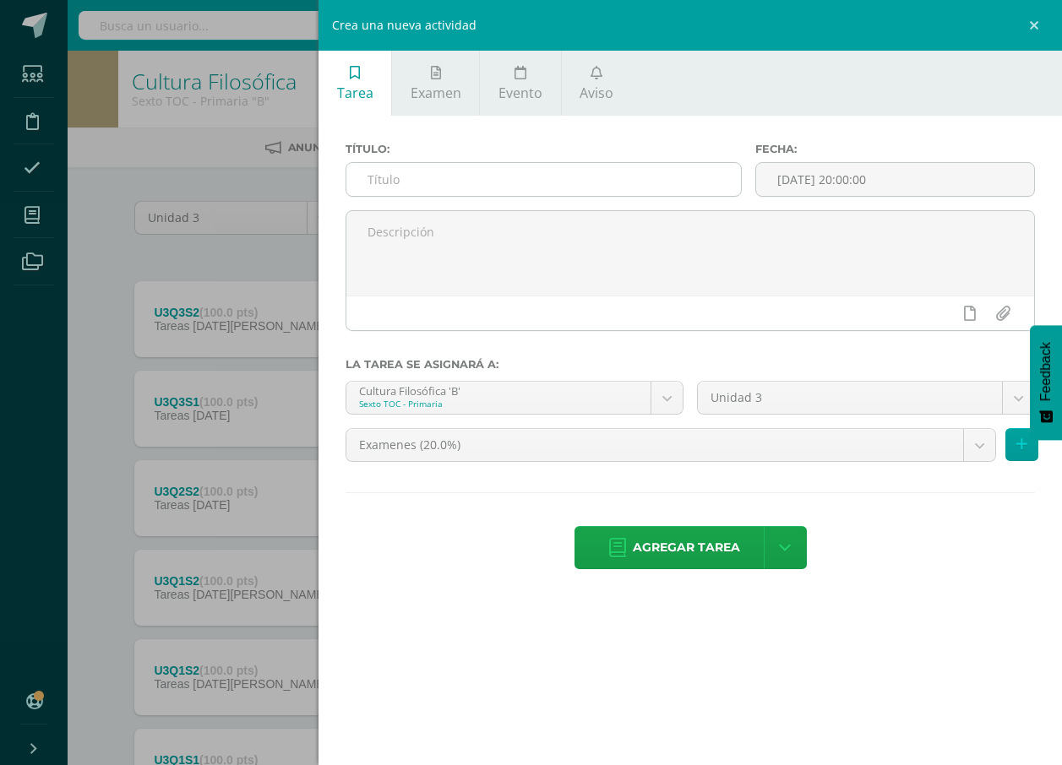
click at [590, 174] on input "text" at bounding box center [543, 179] width 394 height 33
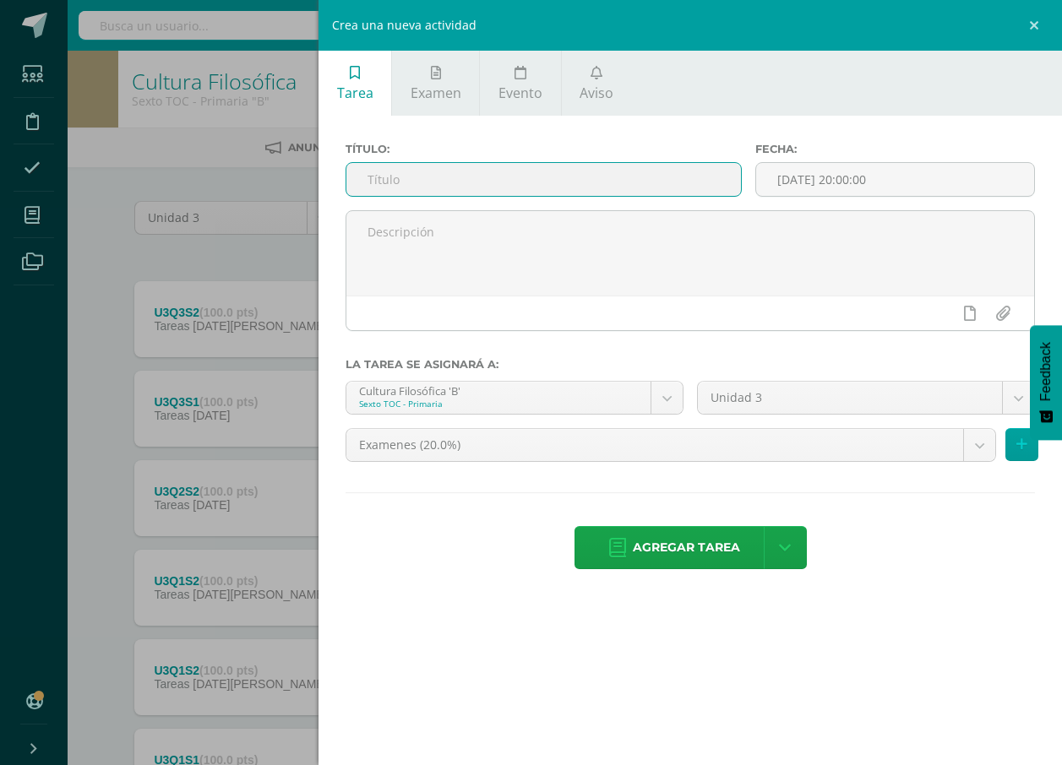
type input "U4Q4S1"
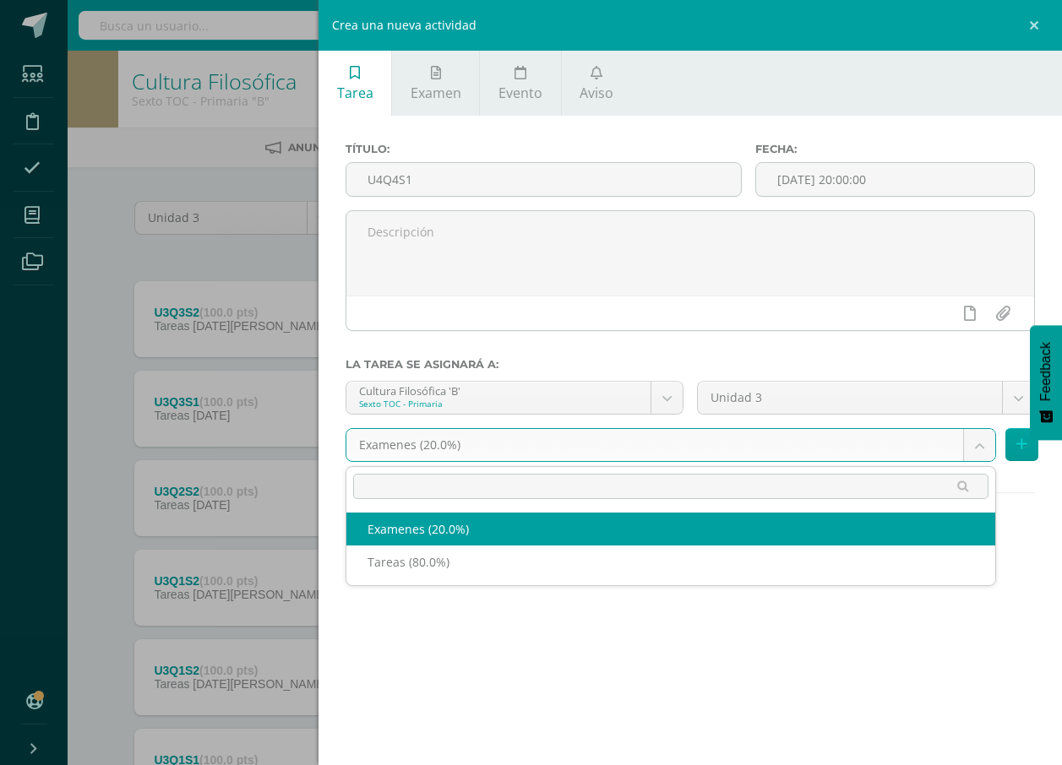
click at [608, 439] on body "Estudiantes Disciplina Asistencia Mis cursos Archivos Soporte Ayuda Reportar un…" at bounding box center [531, 458] width 1062 height 917
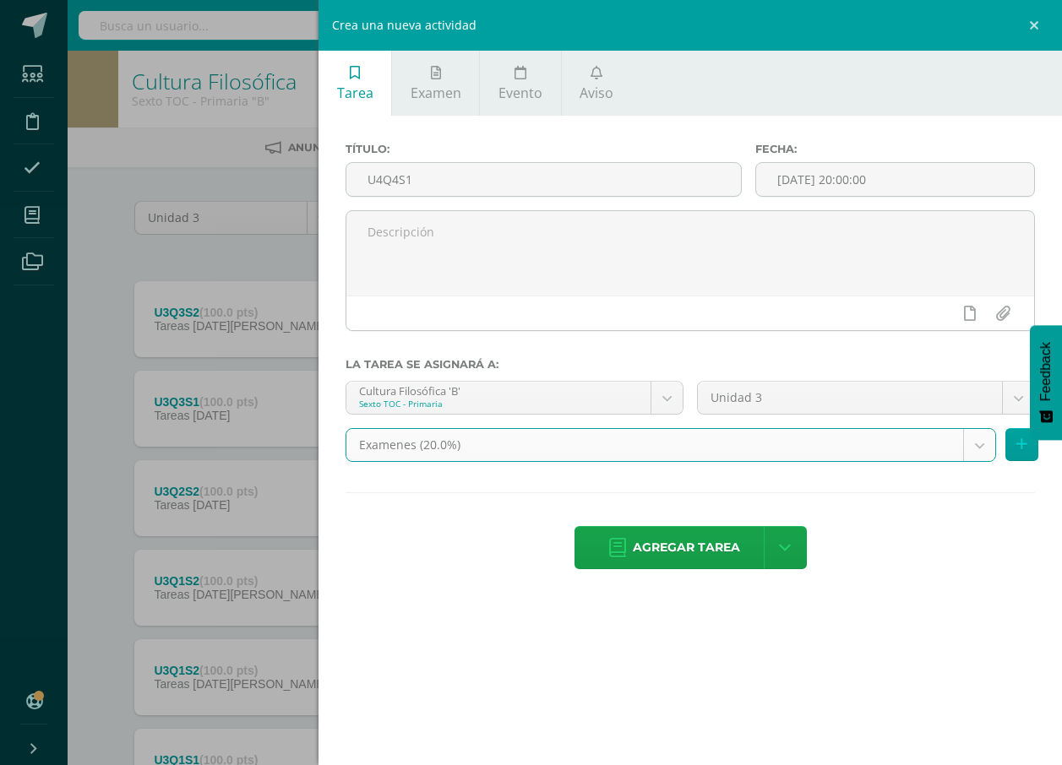
click at [616, 433] on body "Estudiantes Disciplina Asistencia Mis cursos Archivos Soporte Ayuda Reportar un…" at bounding box center [531, 458] width 1062 height 917
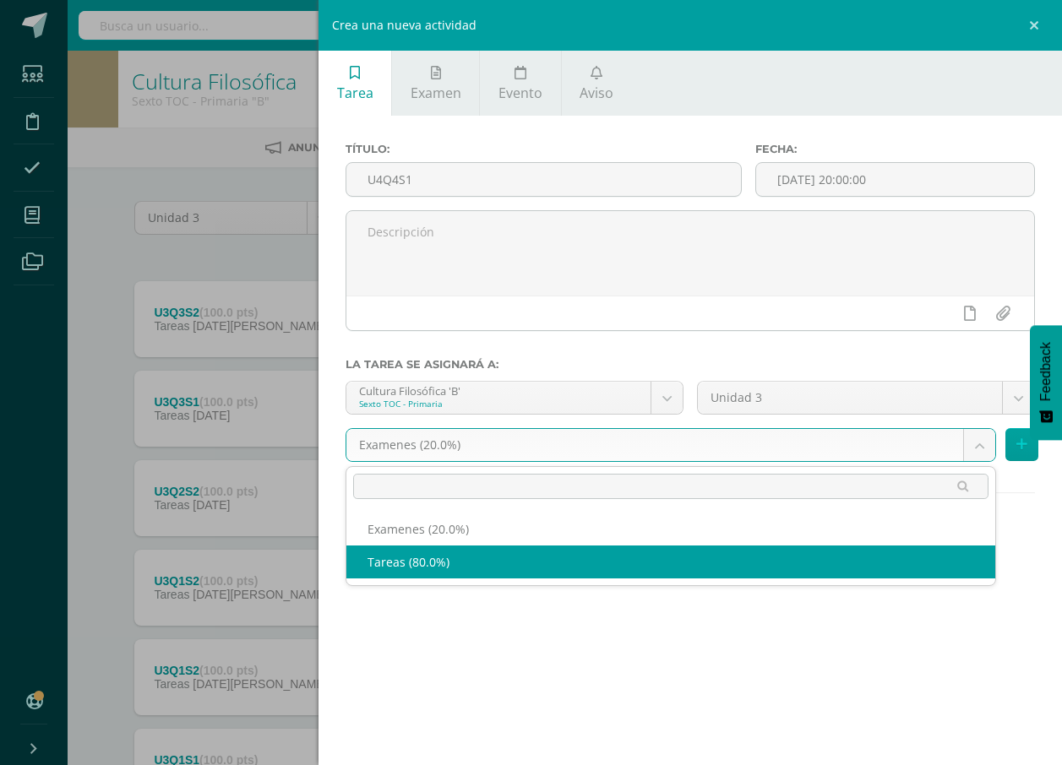
select select "139153"
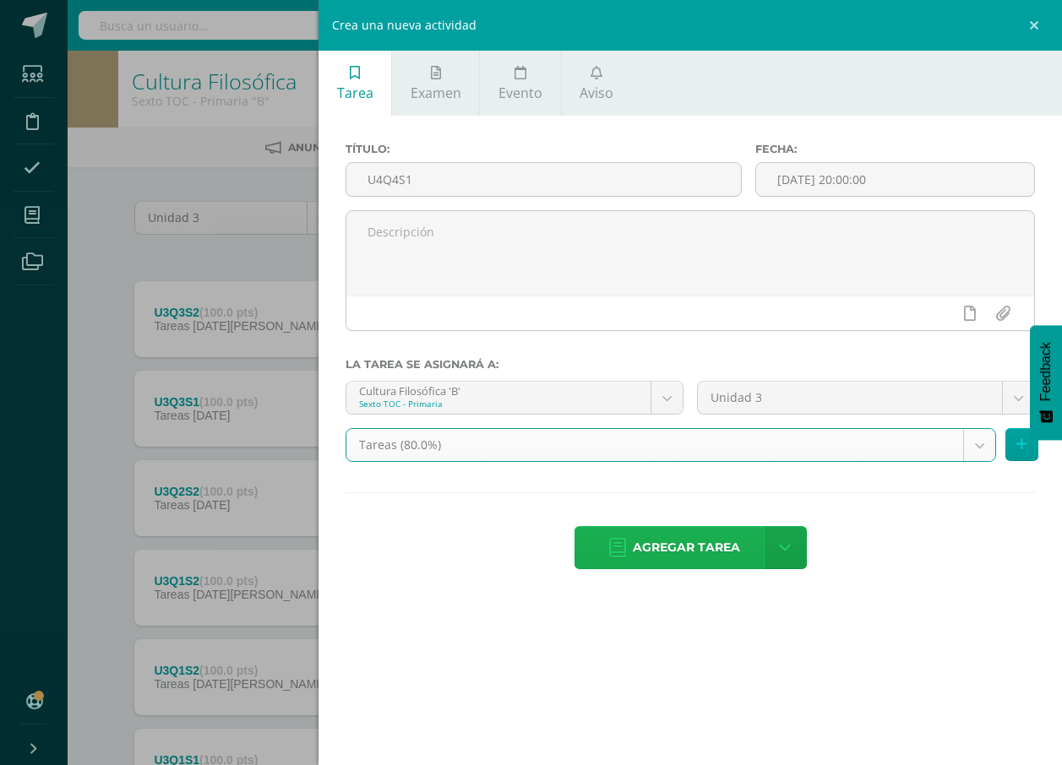
click at [690, 547] on span "Agregar tarea" at bounding box center [686, 547] width 107 height 41
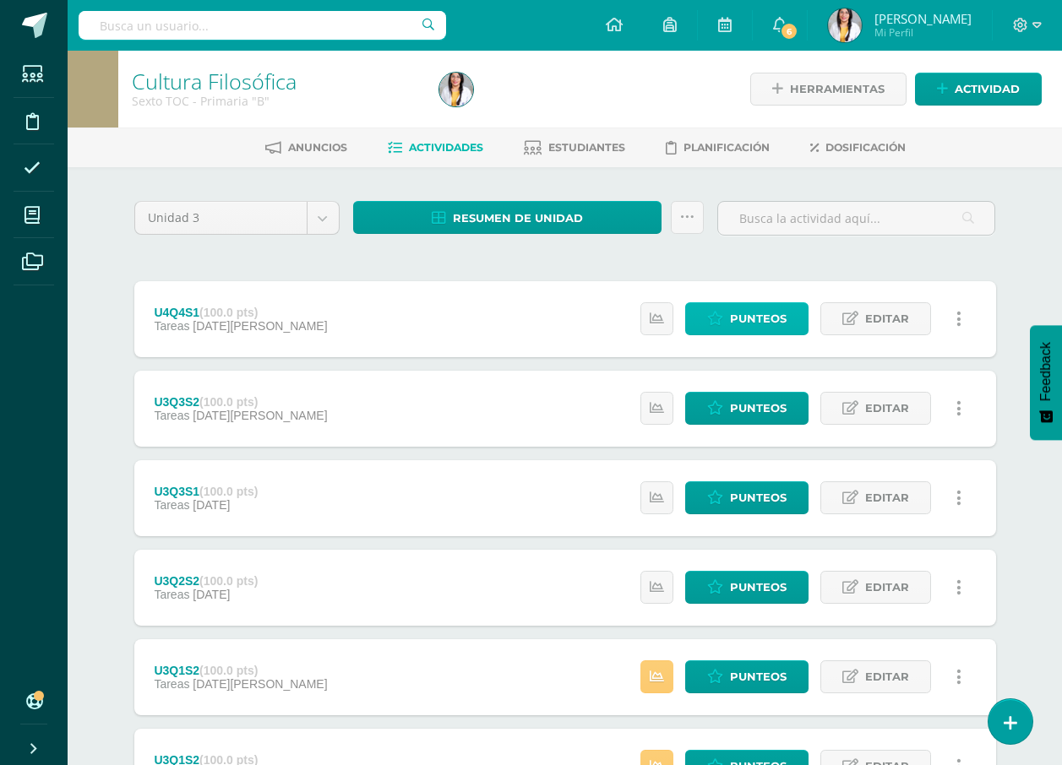
click at [782, 317] on span "Punteos" at bounding box center [758, 318] width 57 height 31
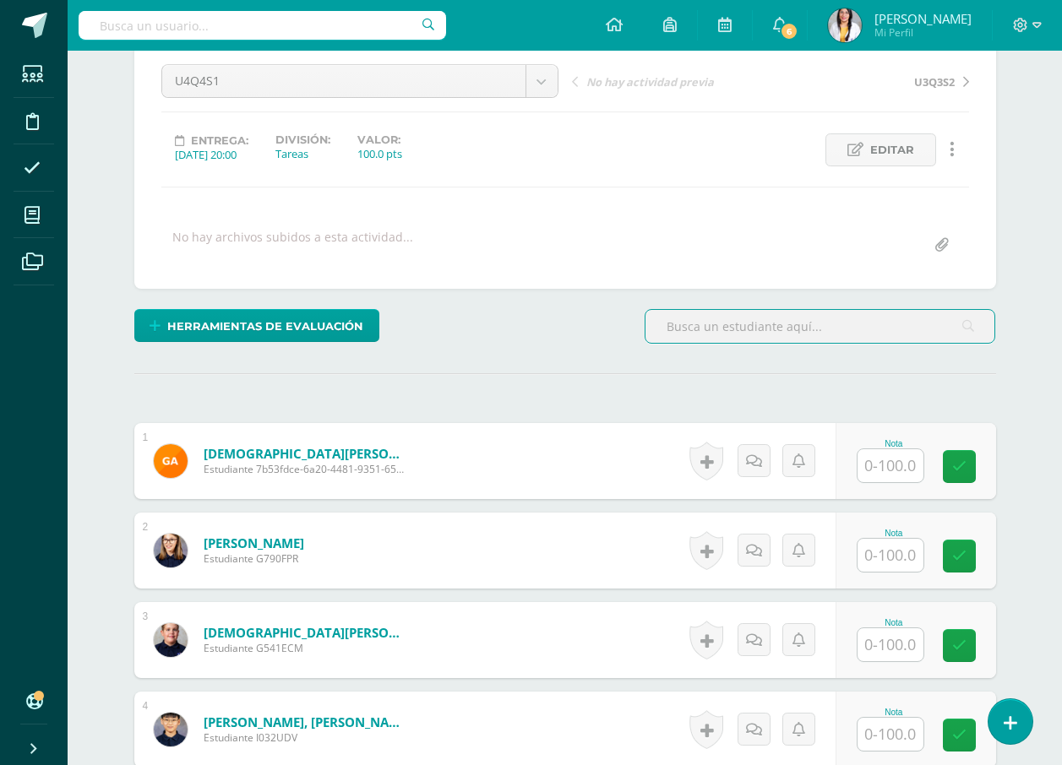
scroll to position [169, 0]
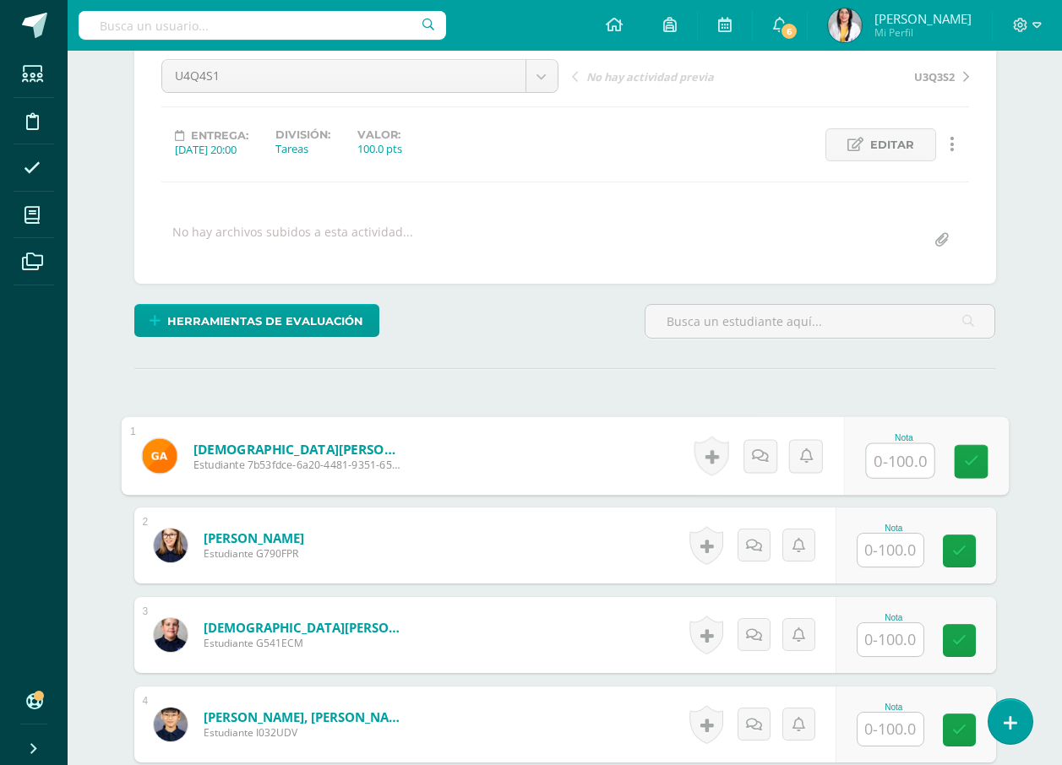
click at [899, 454] on input "text" at bounding box center [900, 461] width 68 height 34
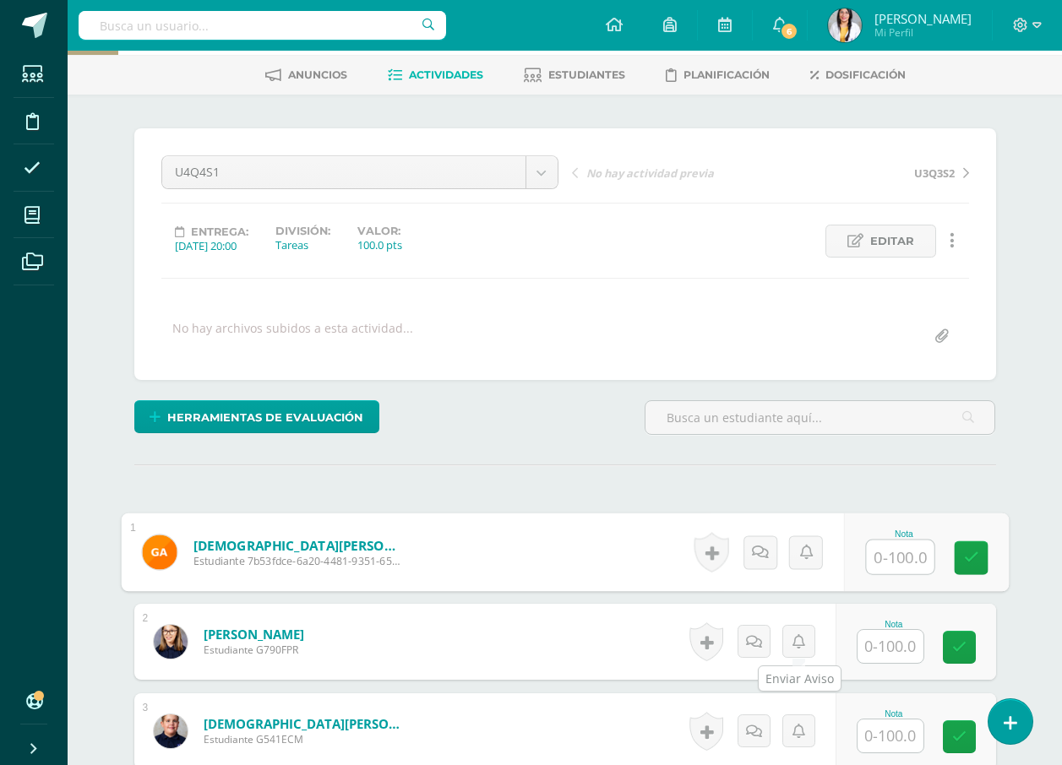
scroll to position [0, 0]
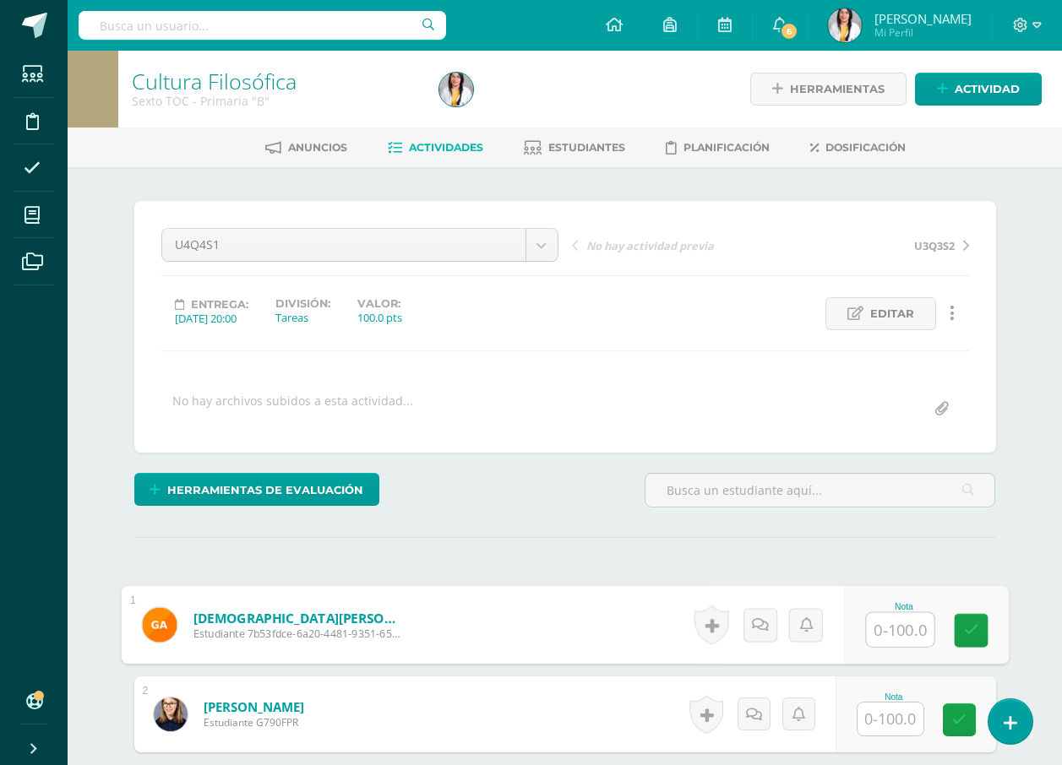
click at [916, 623] on input "text" at bounding box center [900, 630] width 68 height 34
type input "100"
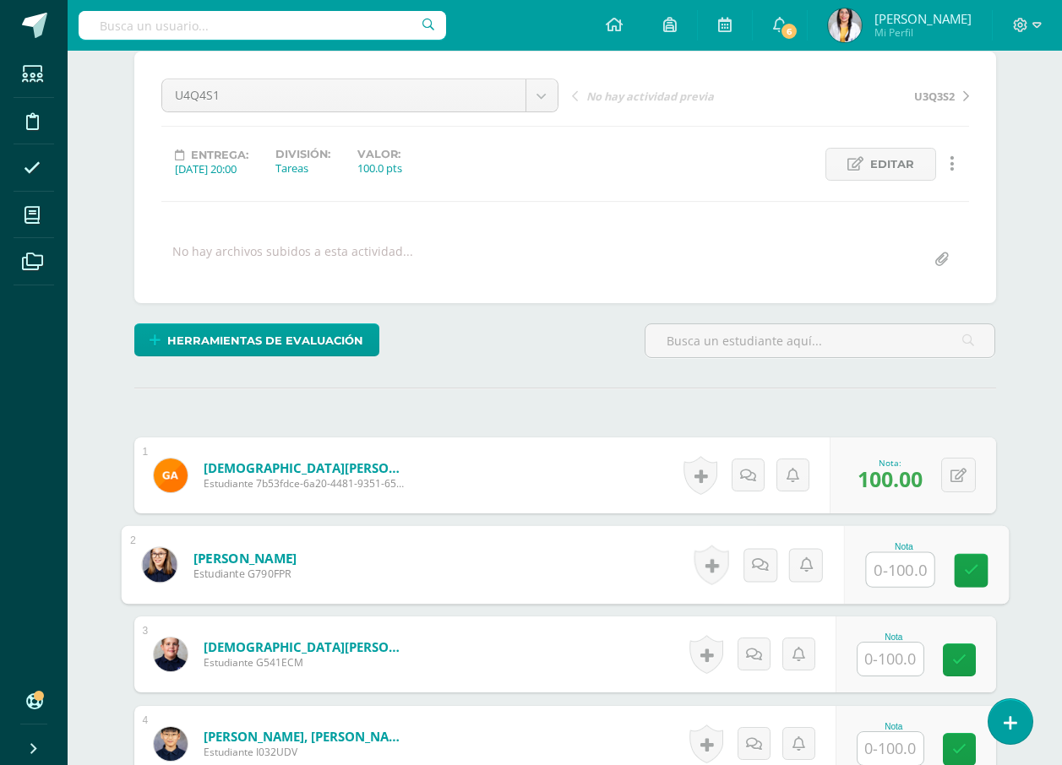
scroll to position [169, 0]
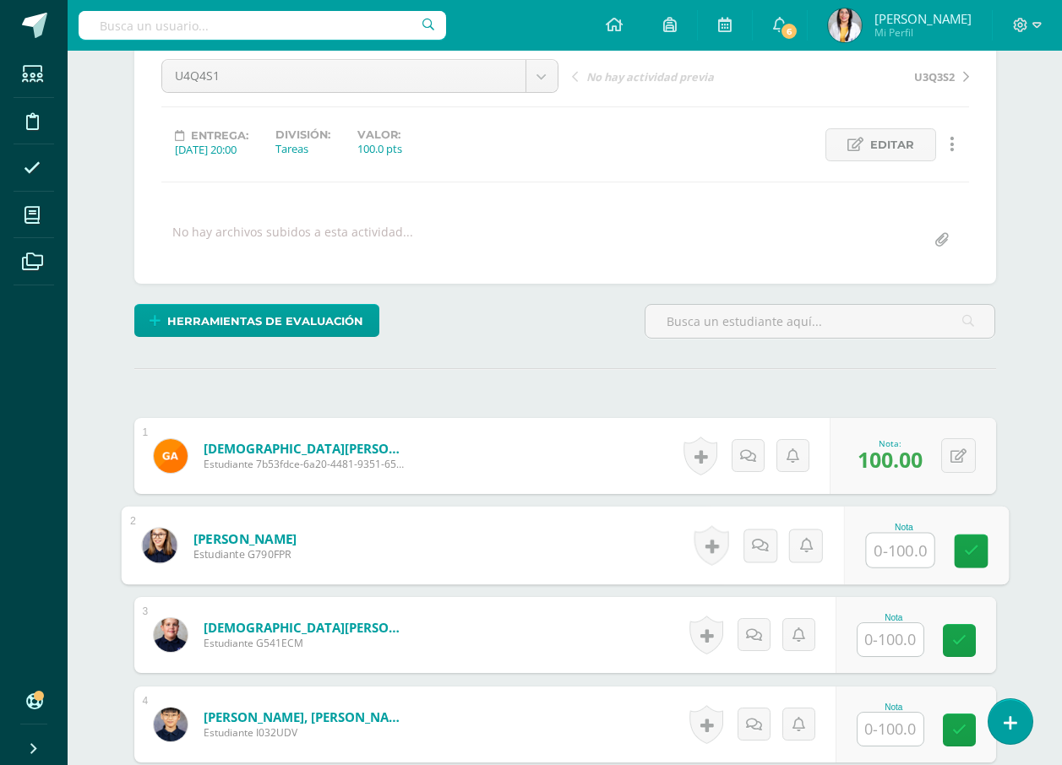
click at [904, 627] on input "text" at bounding box center [890, 639] width 66 height 33
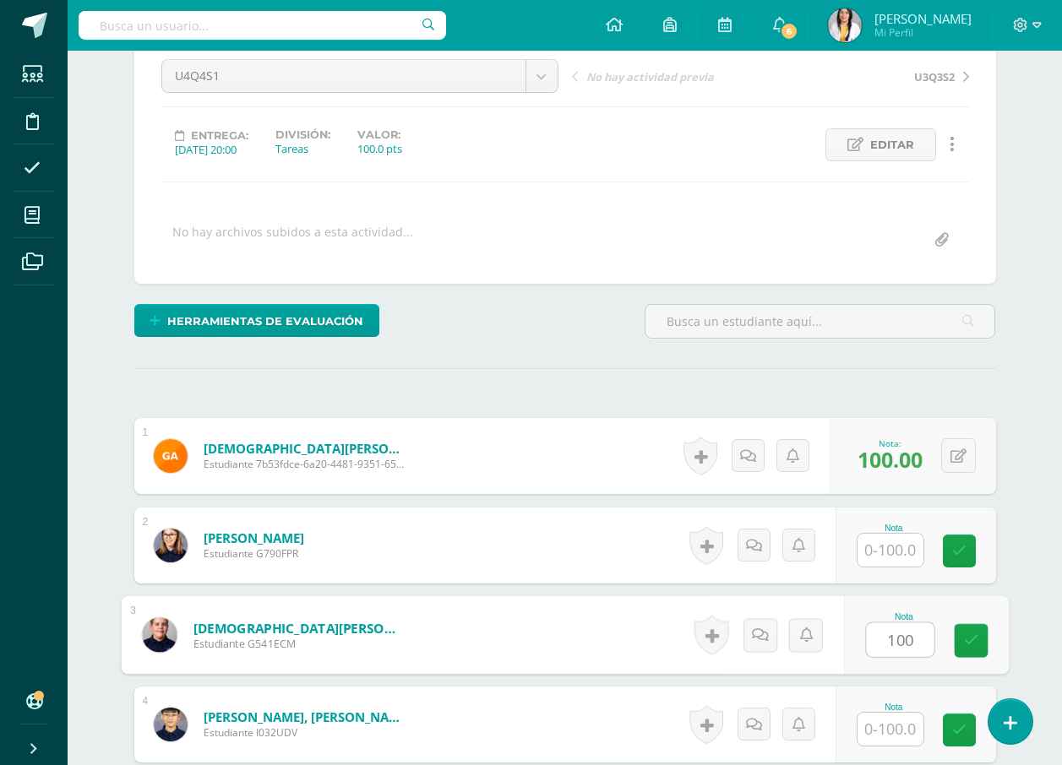
type input "100"
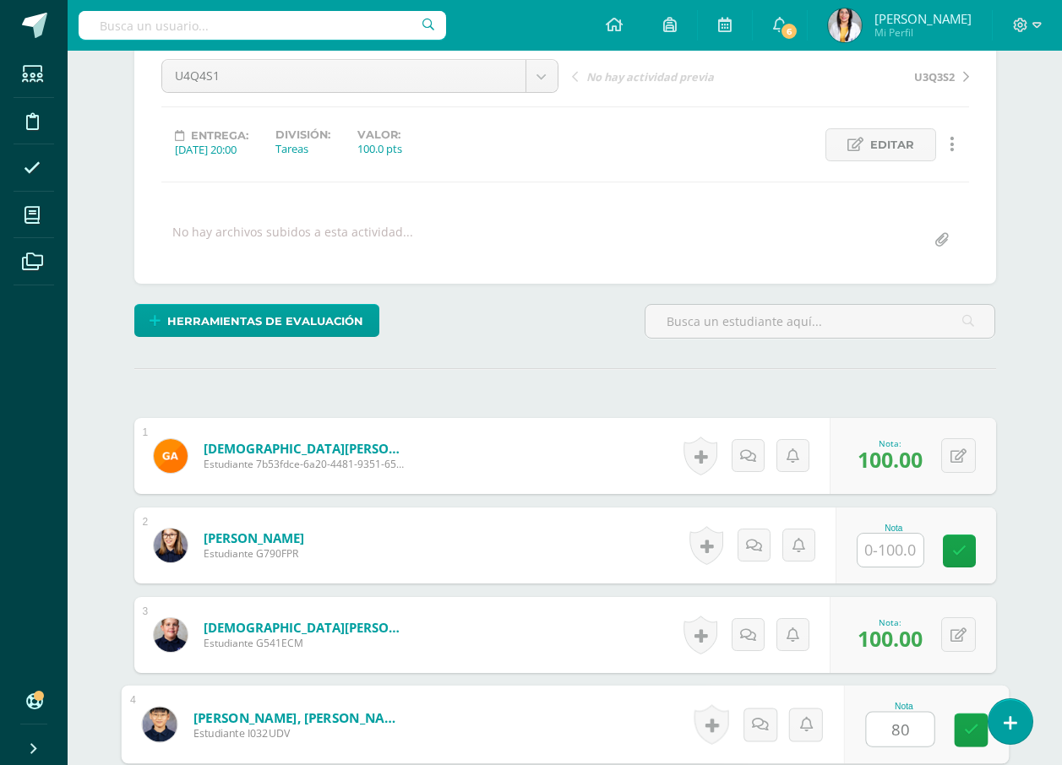
type input "80"
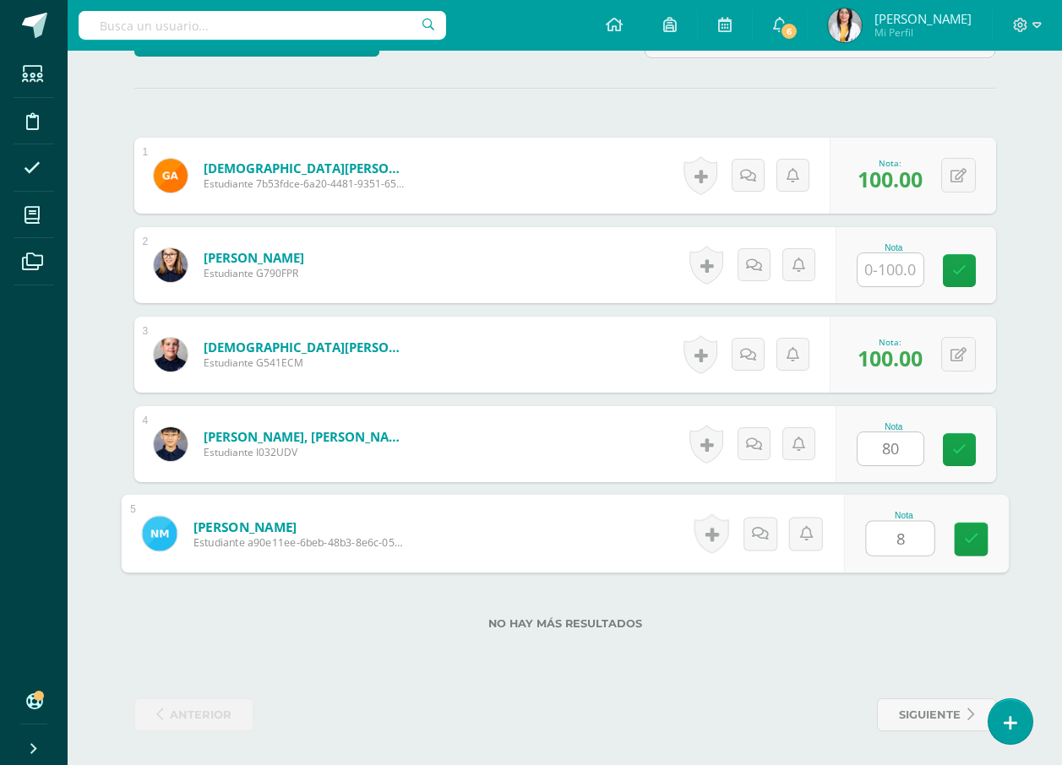
type input "80"
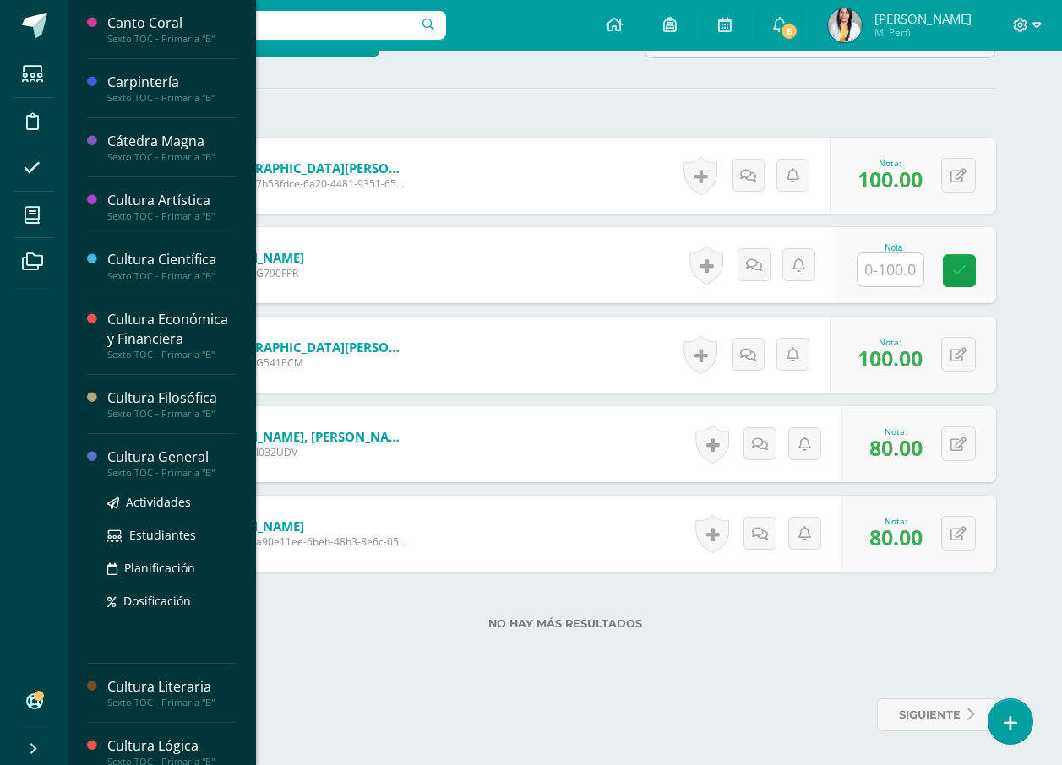
click at [132, 458] on div "Cultura General" at bounding box center [171, 457] width 128 height 19
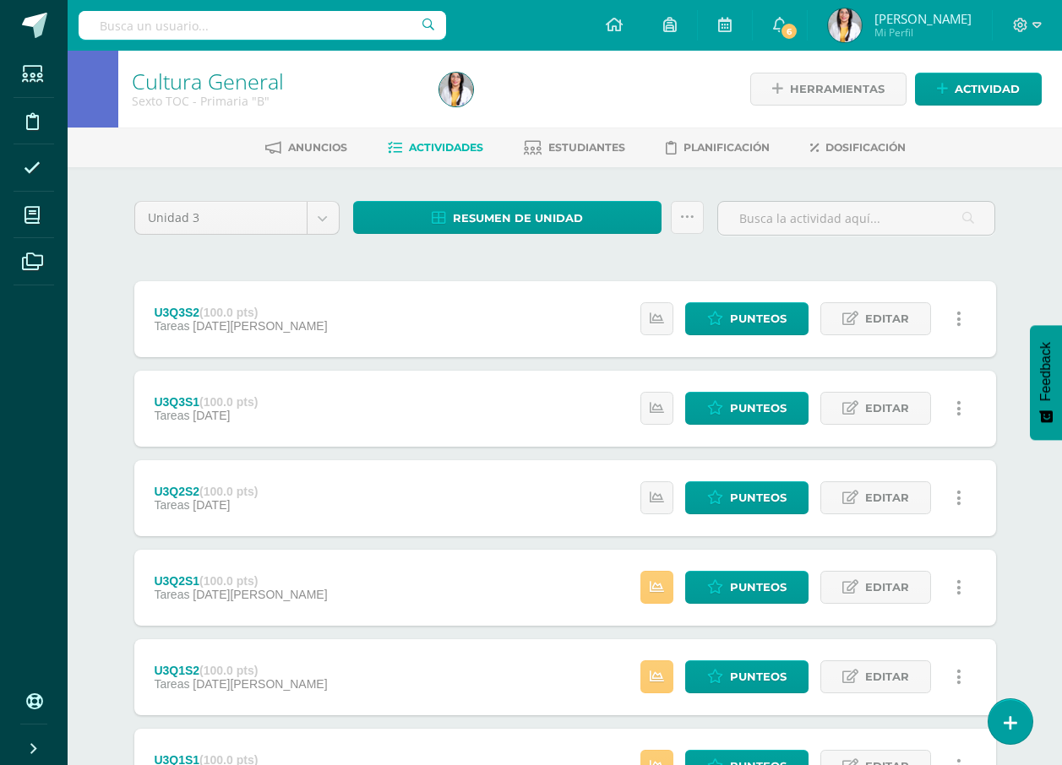
click at [1041, 90] on div "Cultura General Sexto TOC - Primaria "B" Herramientas Detalle de asistencias Ac…" at bounding box center [565, 89] width 994 height 77
click at [1031, 91] on link "Actividad" at bounding box center [978, 89] width 127 height 33
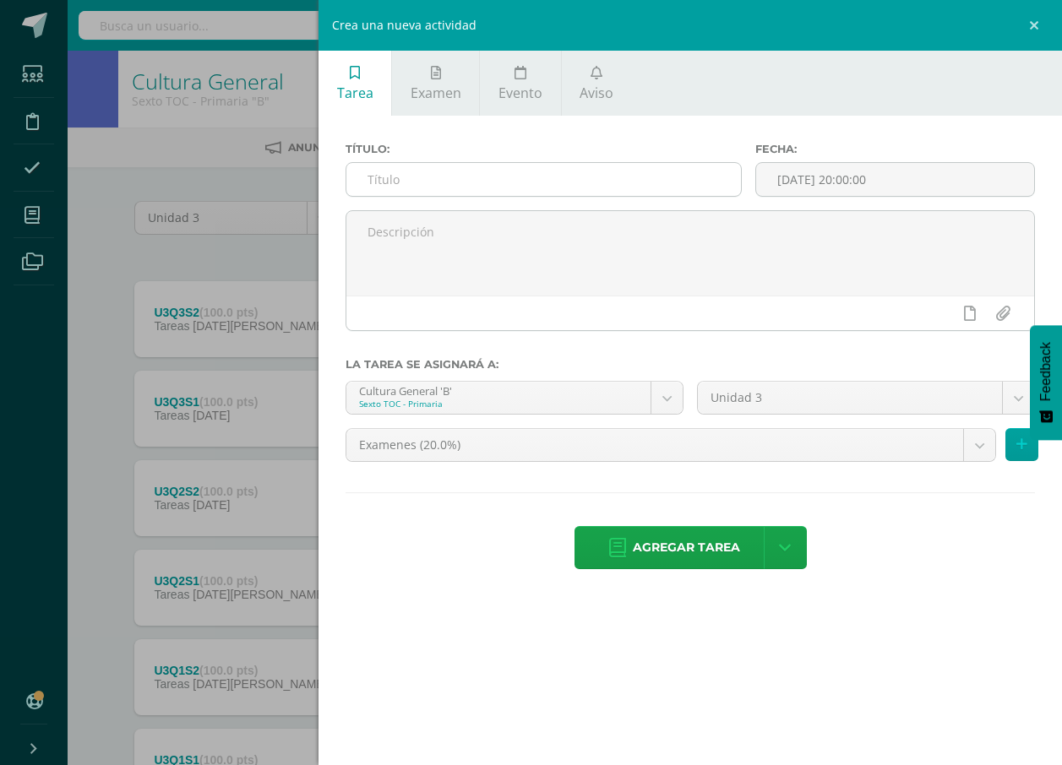
drag, startPoint x: 687, startPoint y: 174, endPoint x: 680, endPoint y: 182, distance: 10.2
click at [687, 174] on input "text" at bounding box center [543, 179] width 394 height 33
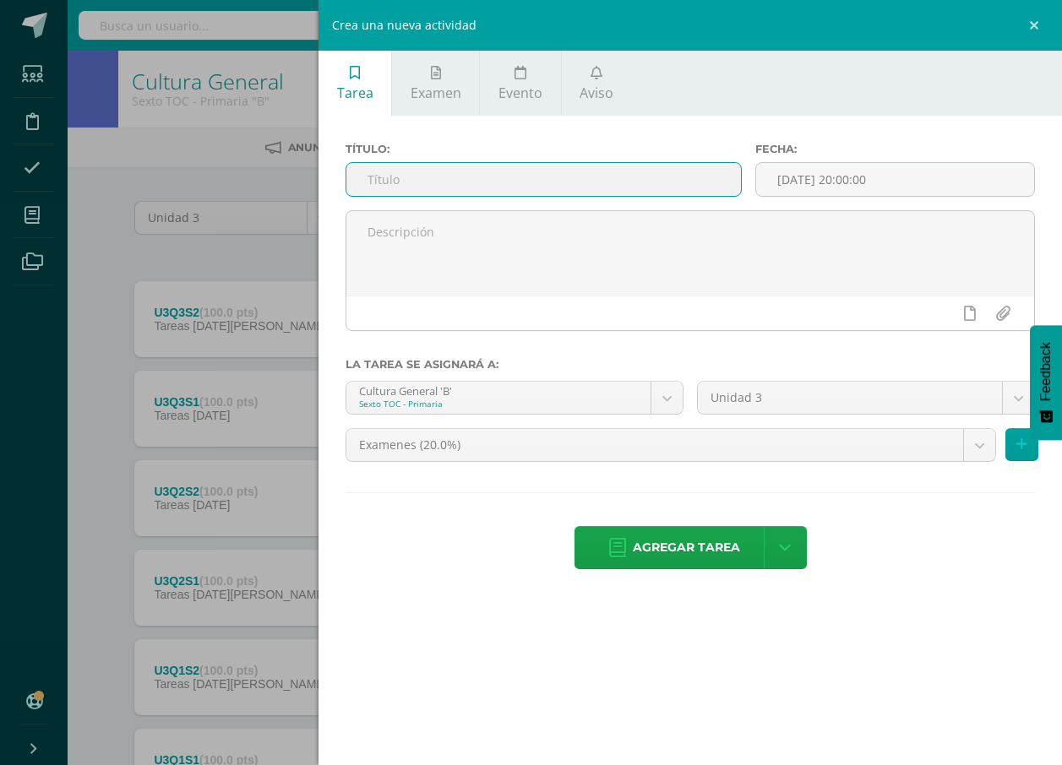
type input "U4Q4S1"
click at [624, 453] on body "Estudiantes Disciplina Asistencia Mis cursos Archivos Soporte Ayuda Reportar un…" at bounding box center [531, 458] width 1062 height 917
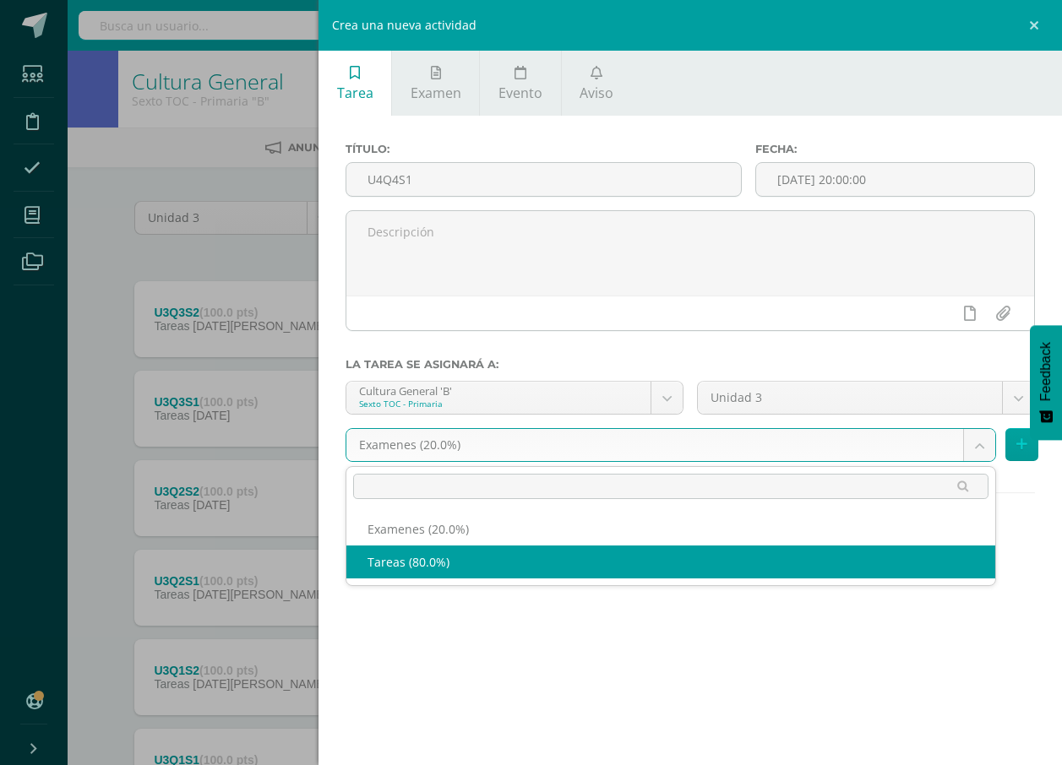
select select "139244"
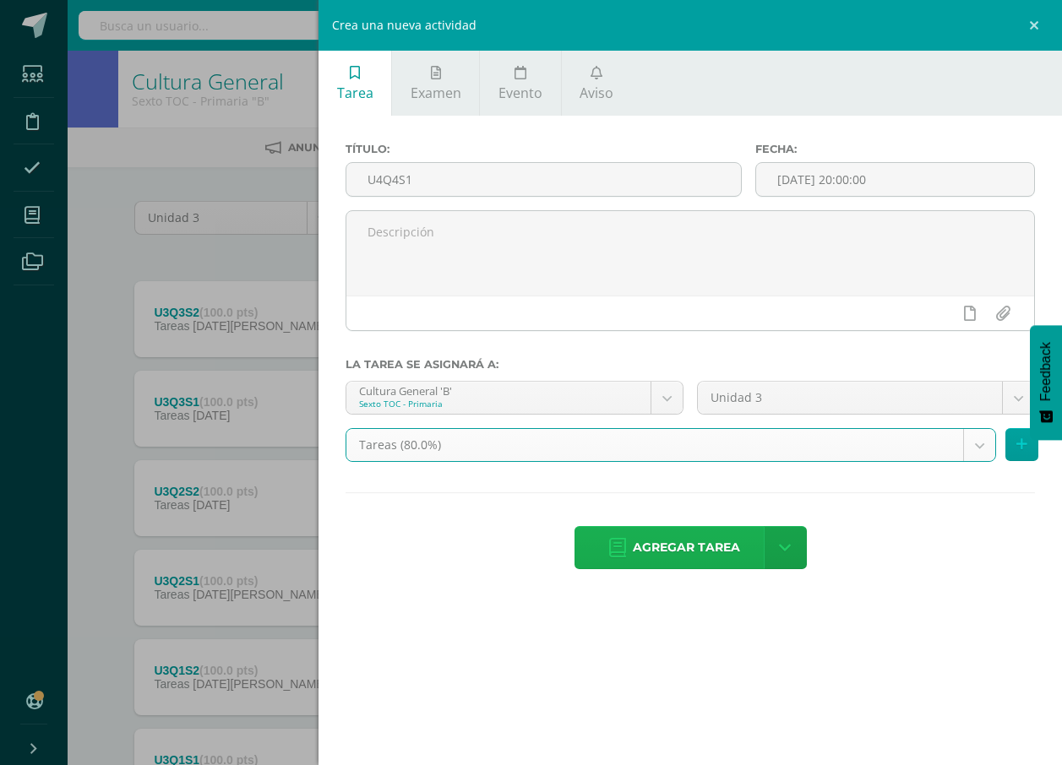
click at [666, 547] on span "Agregar tarea" at bounding box center [686, 547] width 107 height 41
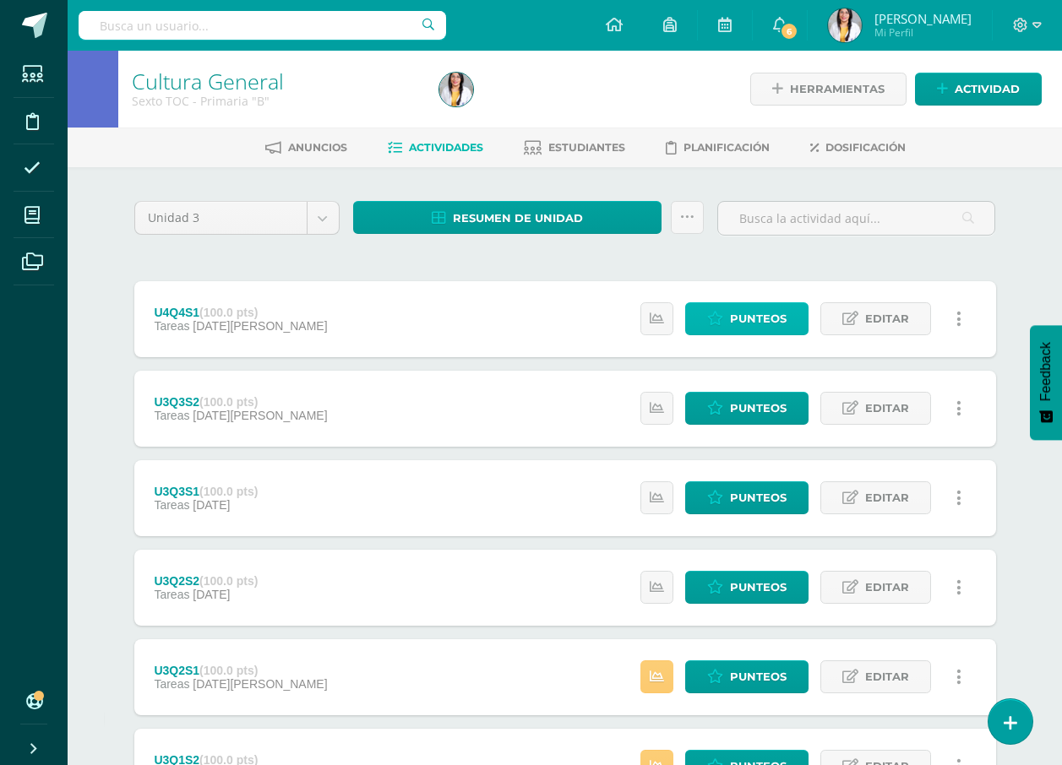
click at [791, 318] on link "Punteos" at bounding box center [746, 318] width 123 height 33
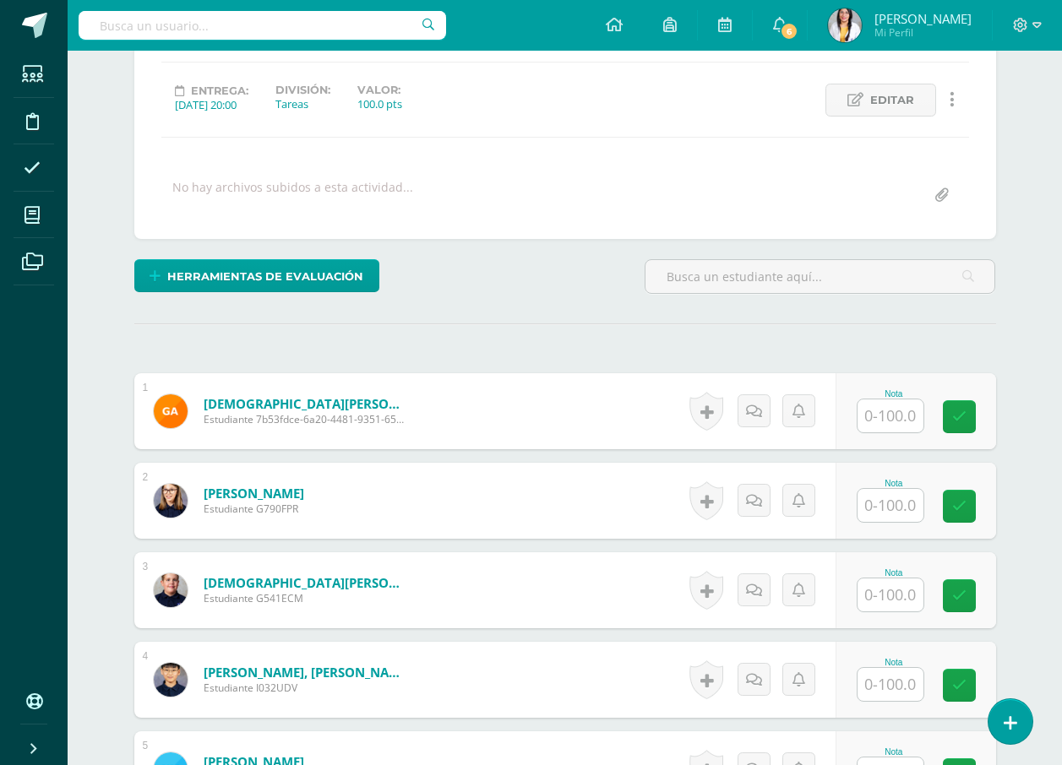
scroll to position [171, 0]
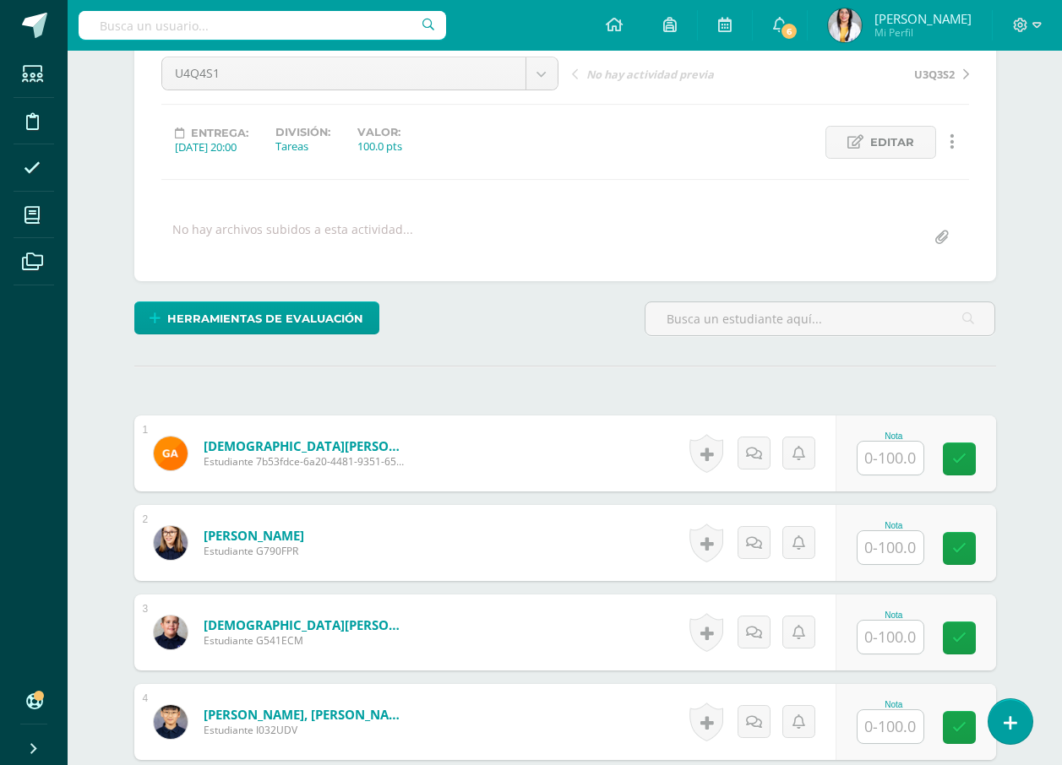
click at [895, 459] on input "text" at bounding box center [890, 458] width 66 height 33
type input "80"
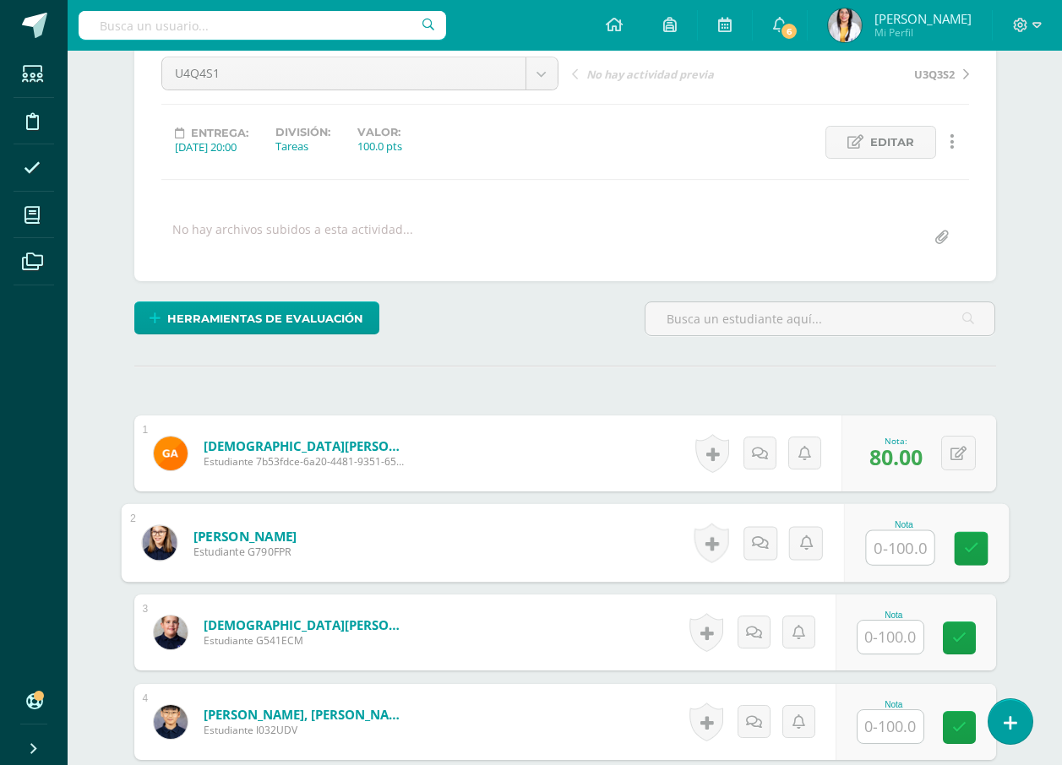
click at [894, 651] on input "text" at bounding box center [890, 637] width 66 height 33
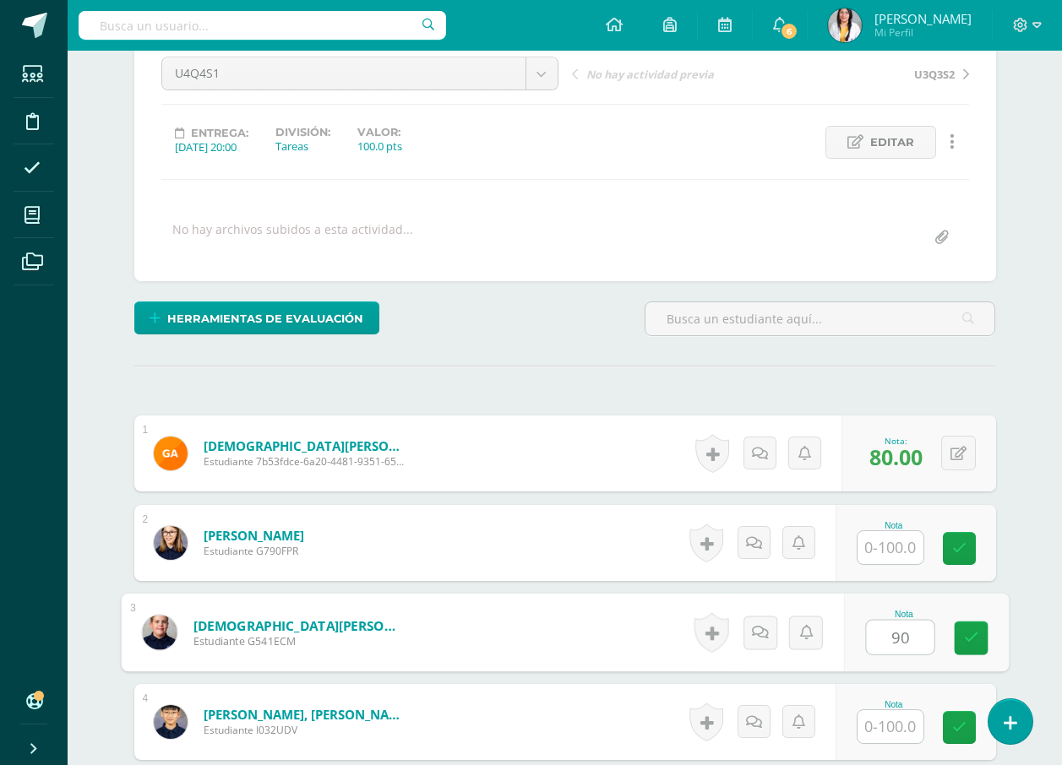
type input "90"
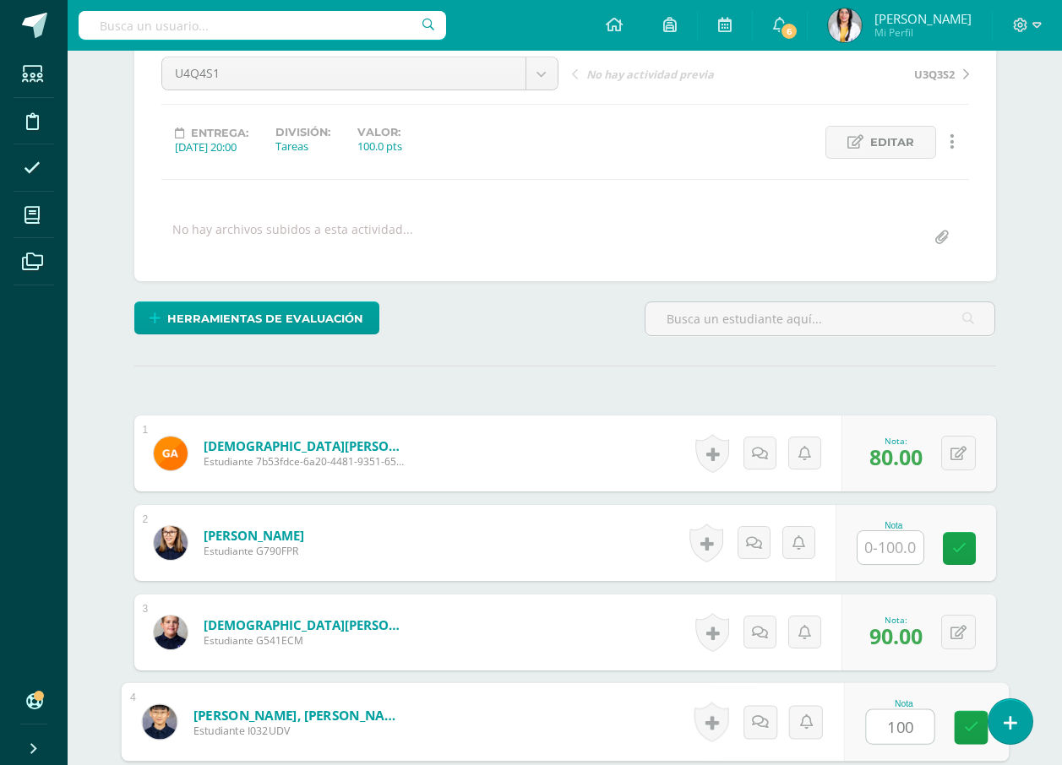
type input "100"
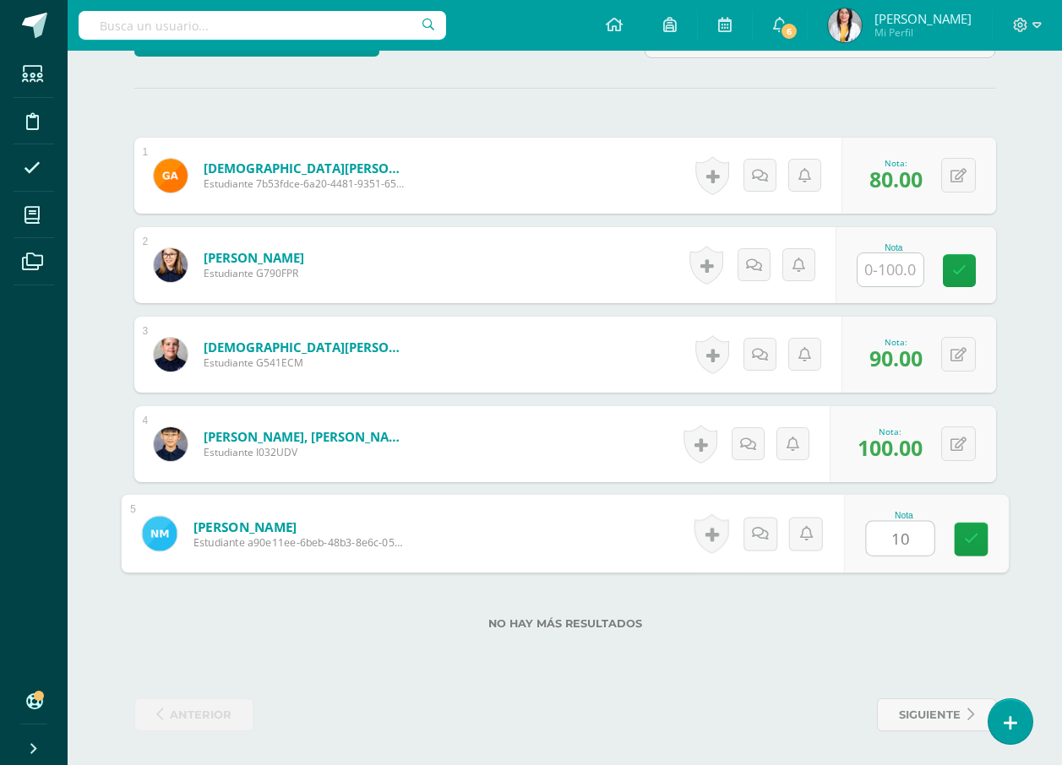
type input "1"
type input "90"
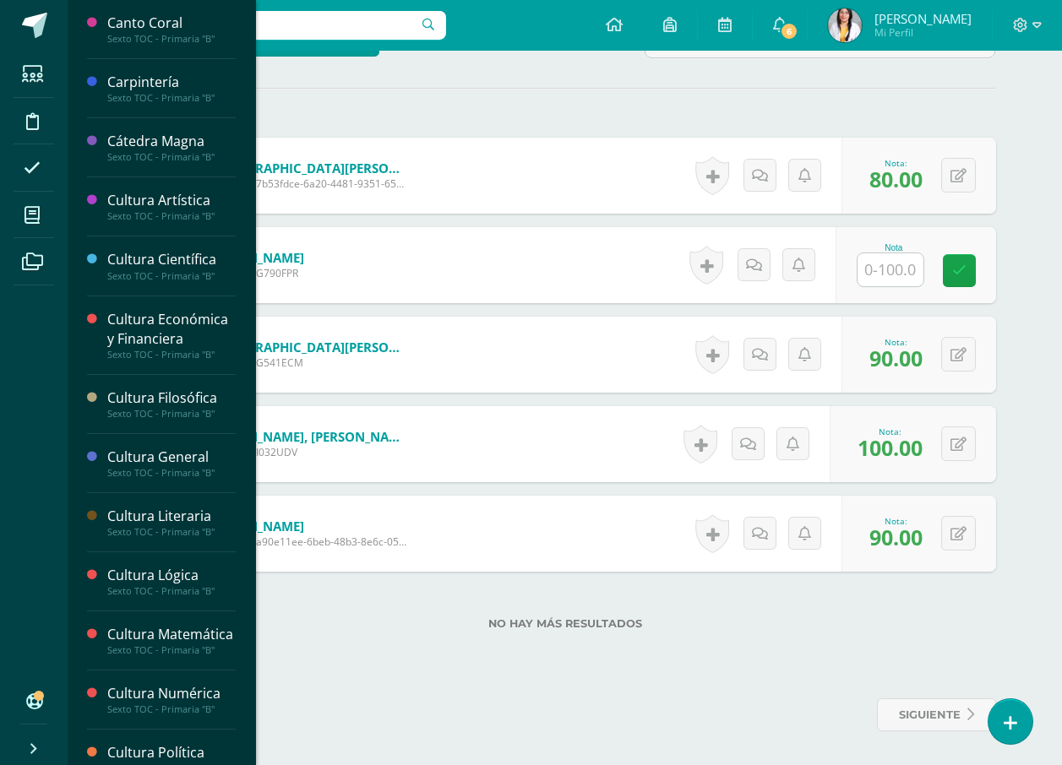
scroll to position [169, 0]
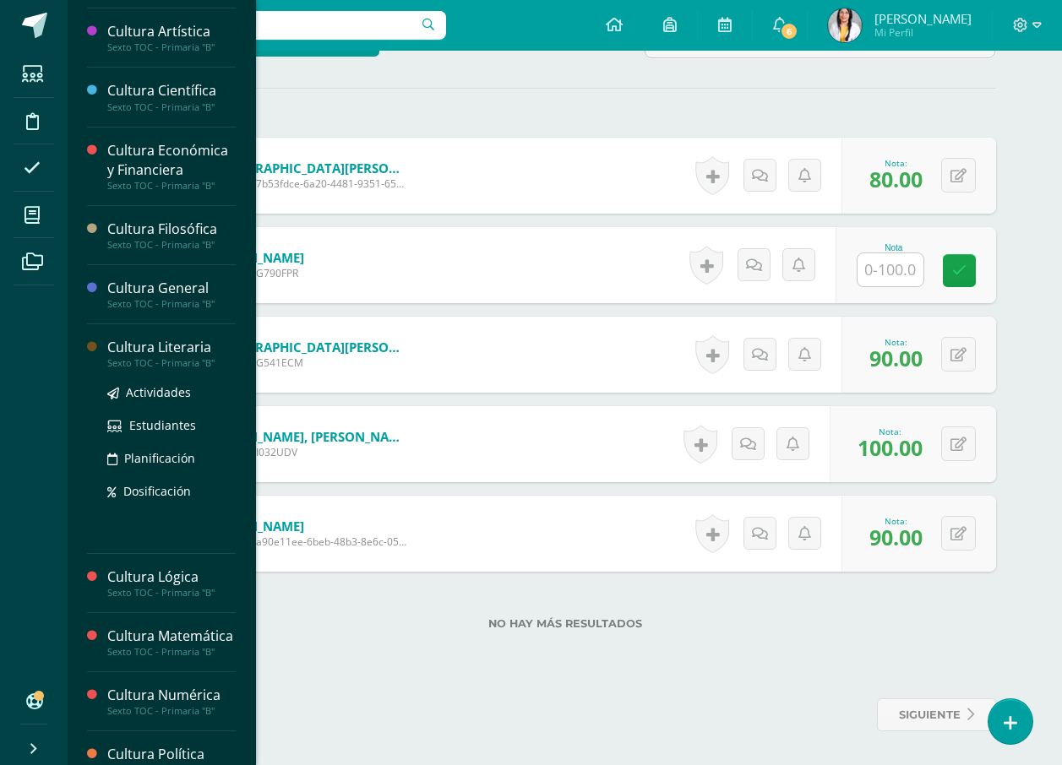
click at [126, 355] on div "Cultura Literaria" at bounding box center [171, 347] width 128 height 19
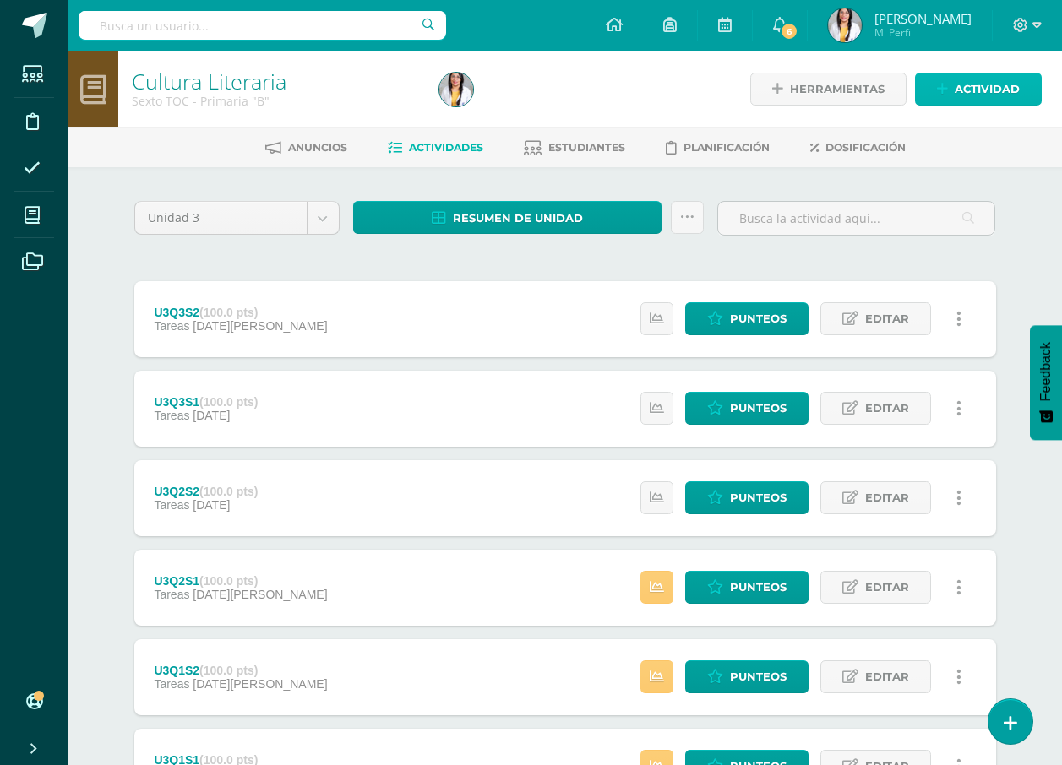
click at [999, 81] on span "Actividad" at bounding box center [986, 88] width 65 height 31
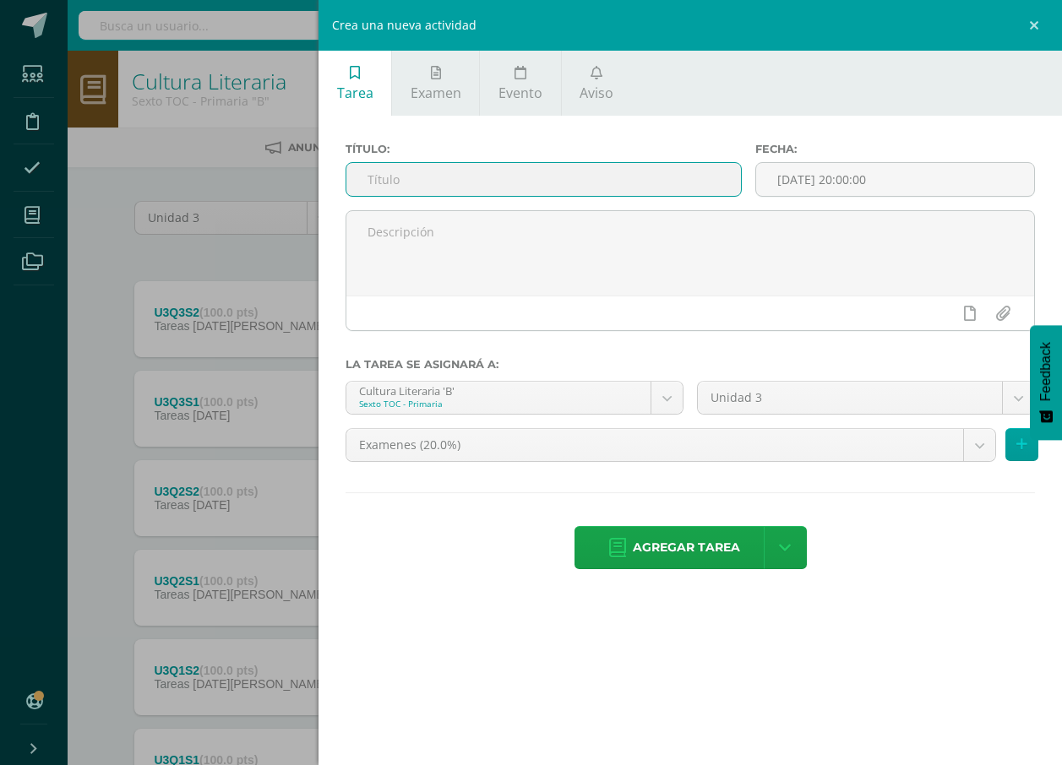
click at [702, 185] on input "text" at bounding box center [543, 179] width 394 height 33
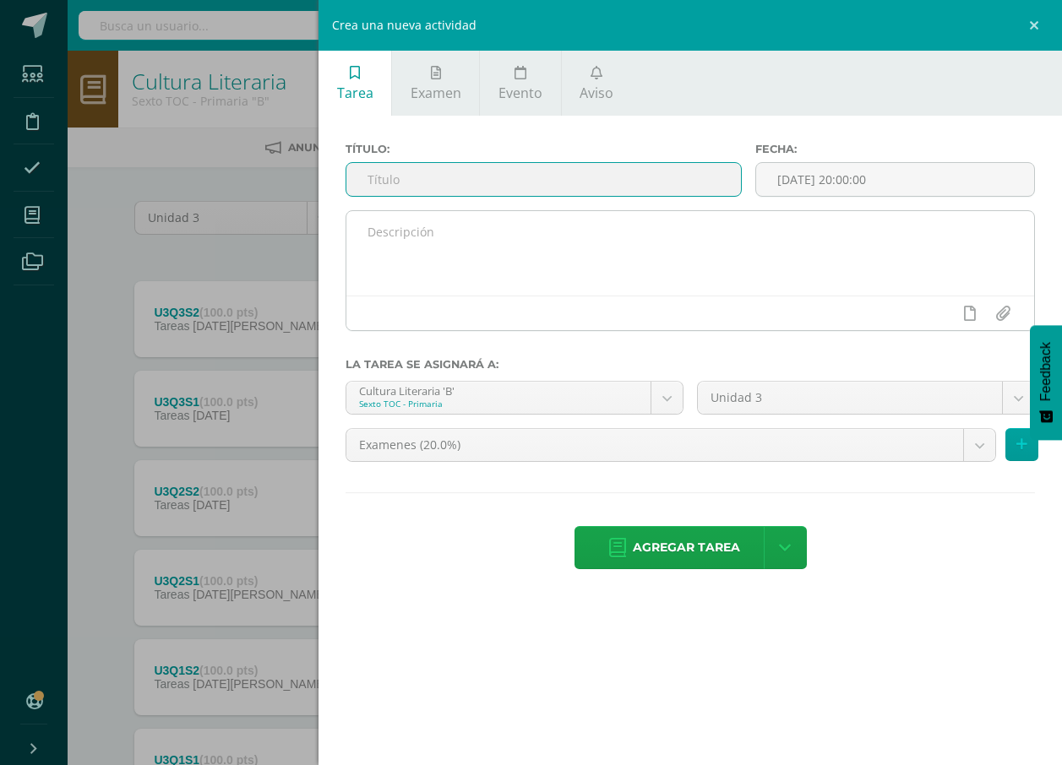
type input "U4Q4S1"
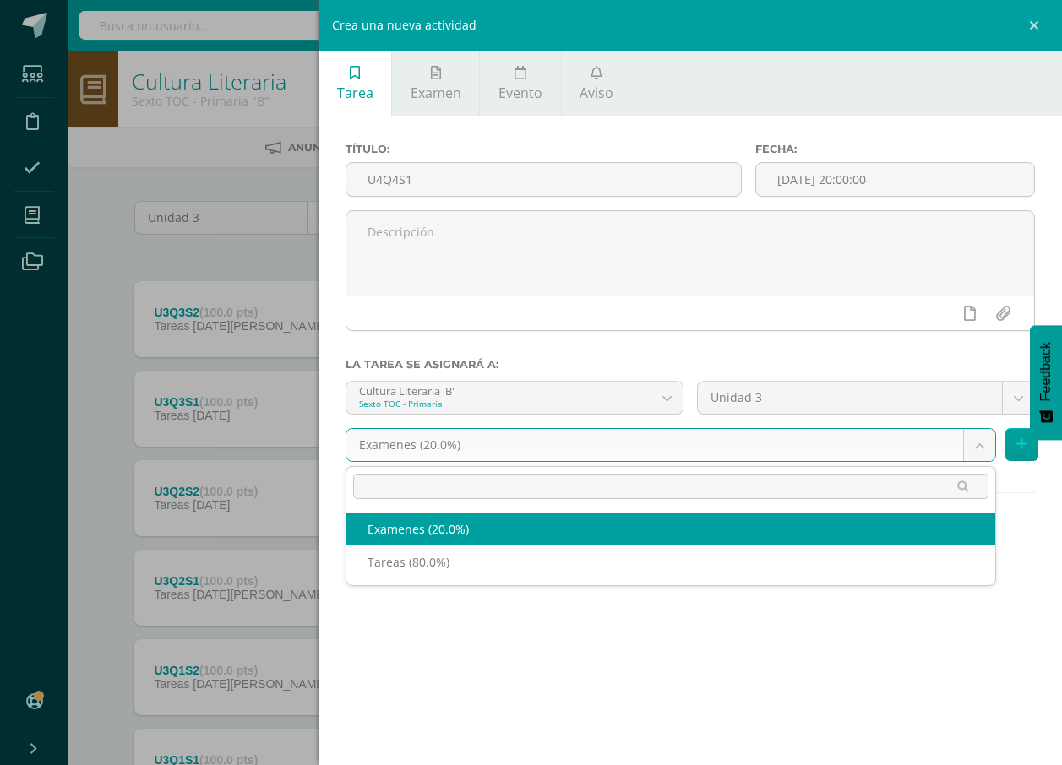
click at [590, 456] on body "Estudiantes Disciplina Asistencia Mis cursos Archivos Soporte Ayuda Reportar un…" at bounding box center [531, 458] width 1062 height 917
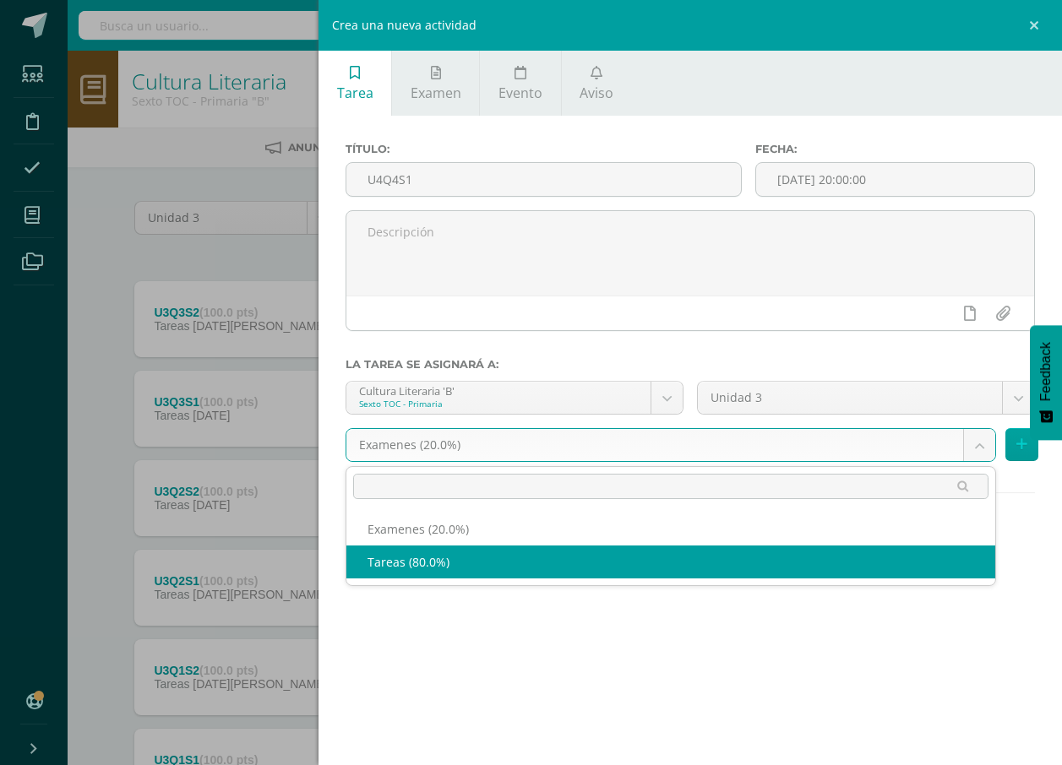
select select "139257"
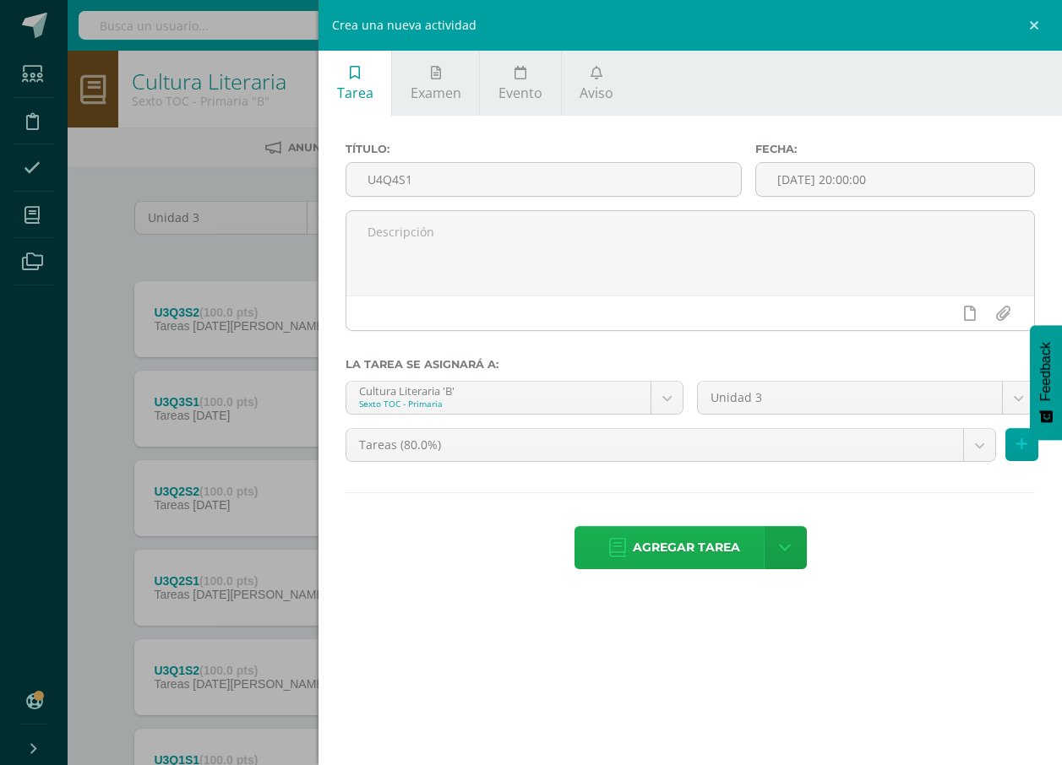
click at [647, 546] on span "Agregar tarea" at bounding box center [686, 547] width 107 height 41
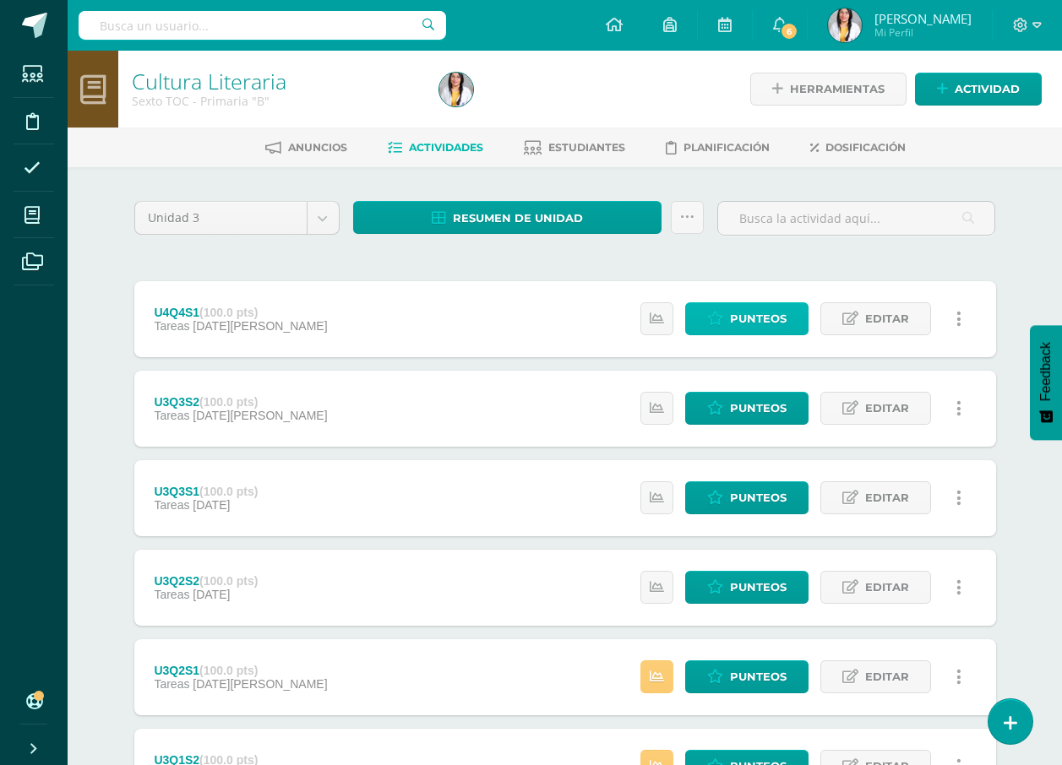
click at [747, 323] on span "Punteos" at bounding box center [758, 318] width 57 height 31
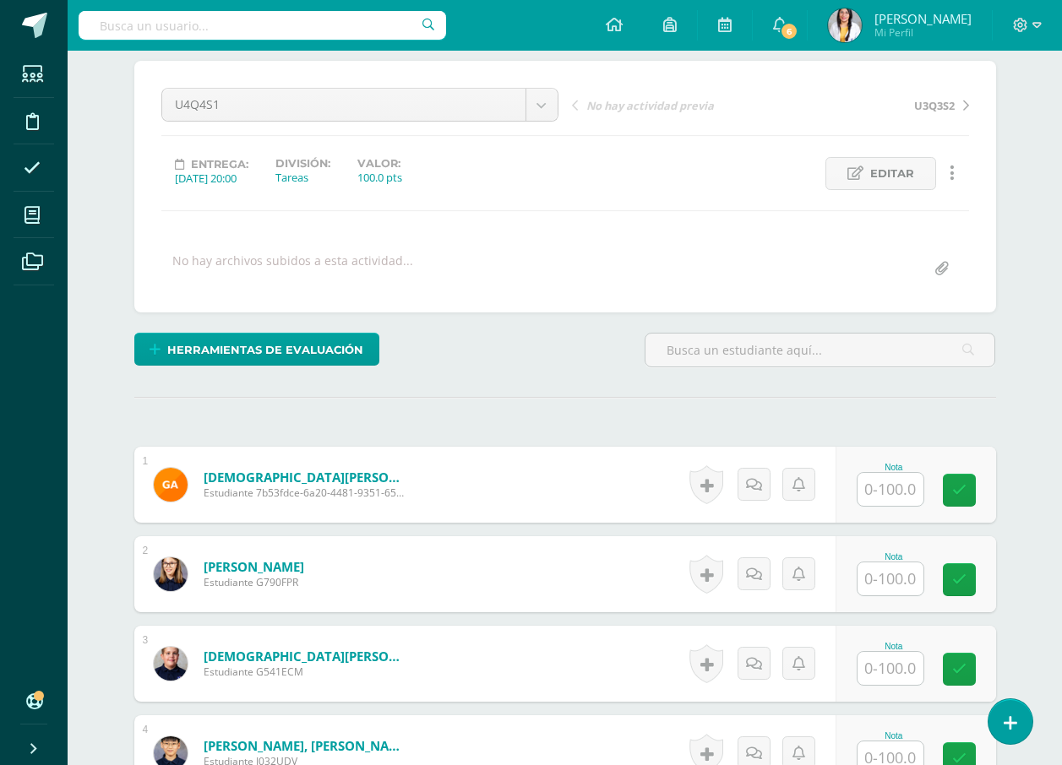
scroll to position [254, 0]
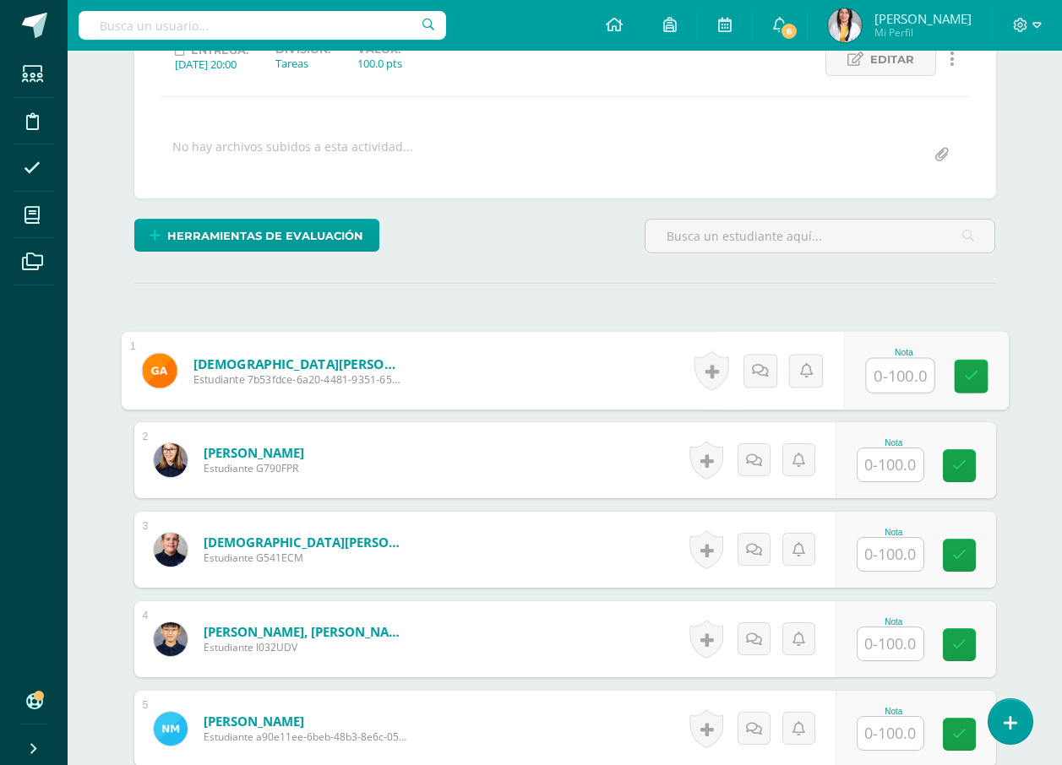
click at [897, 380] on input "text" at bounding box center [900, 376] width 68 height 34
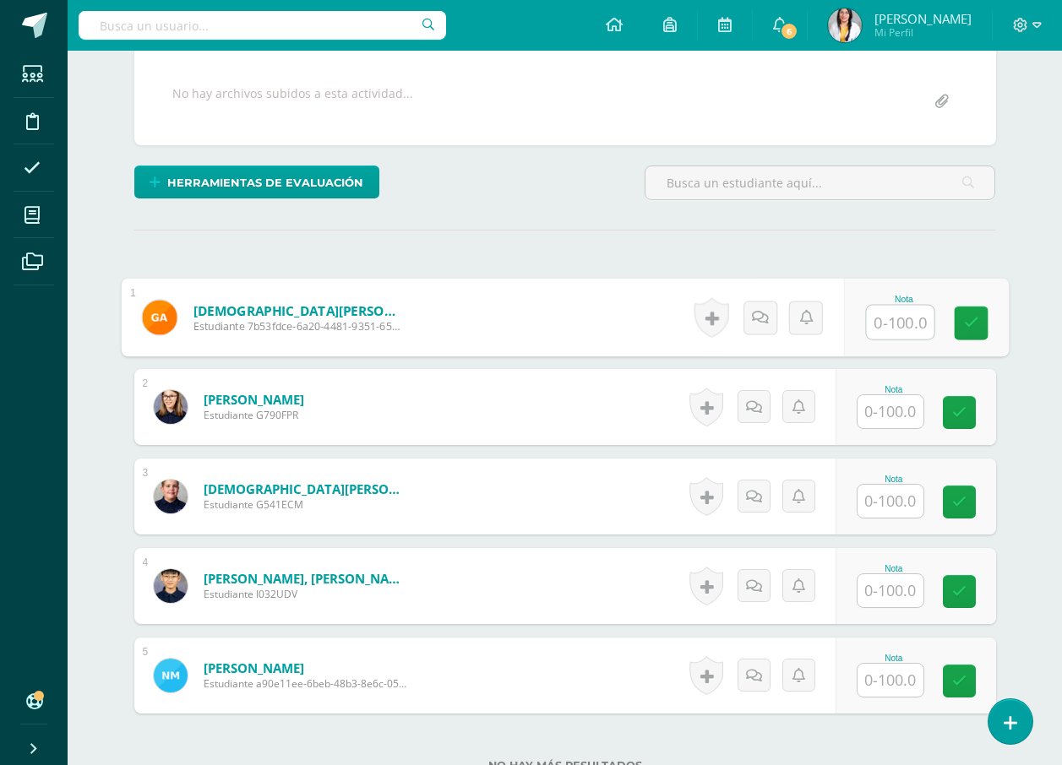
scroll to position [338, 0]
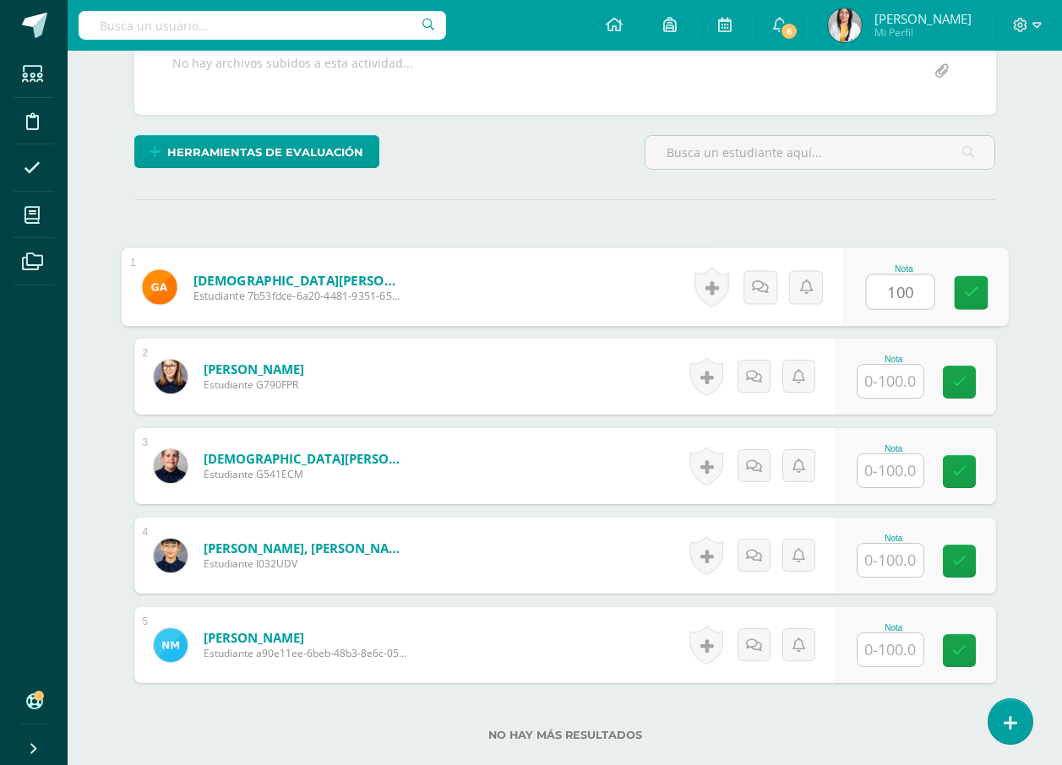
type input "100"
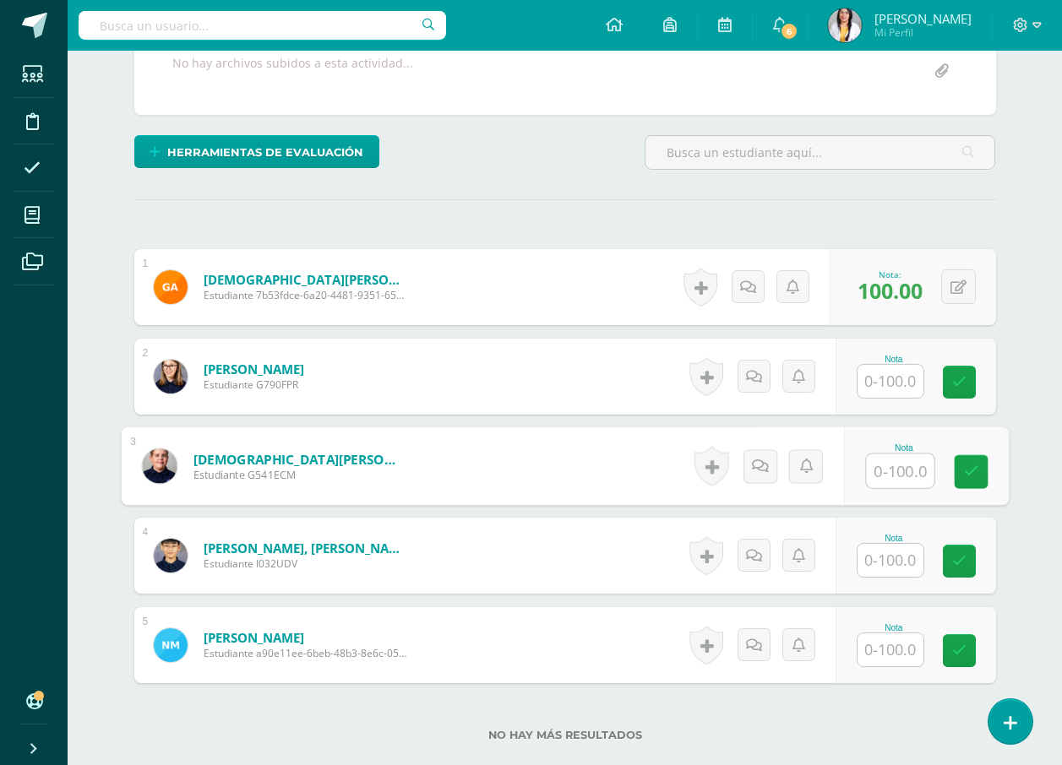
click at [919, 470] on input "text" at bounding box center [900, 471] width 68 height 34
type input "100"
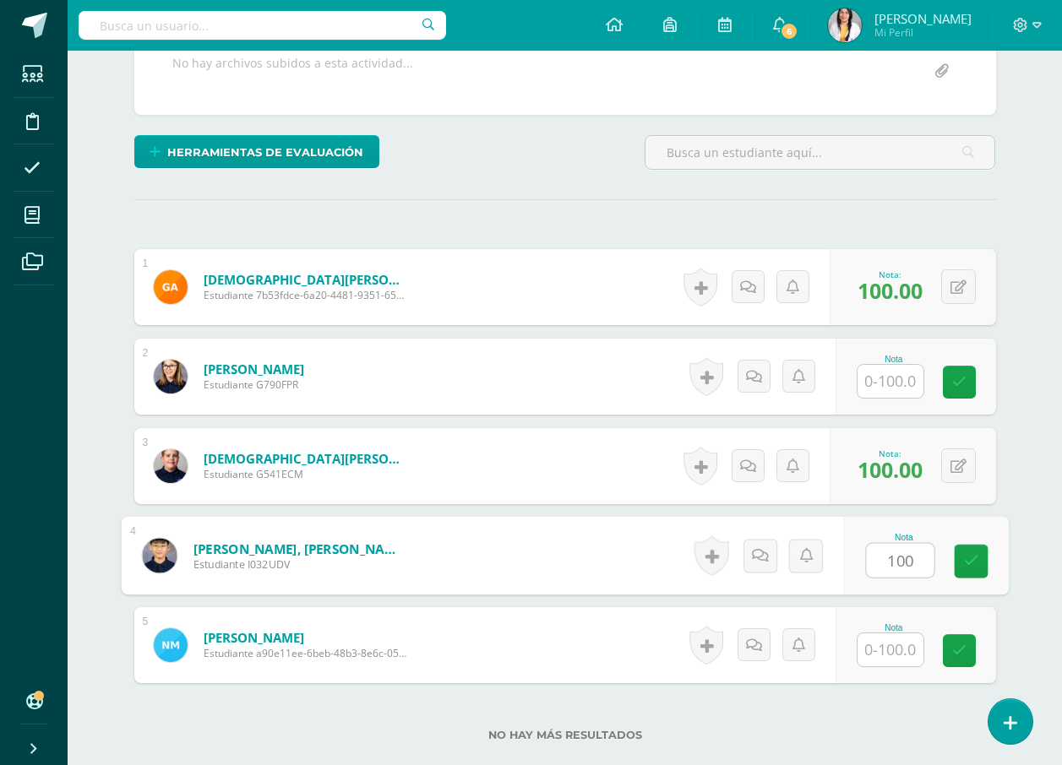
type input "100"
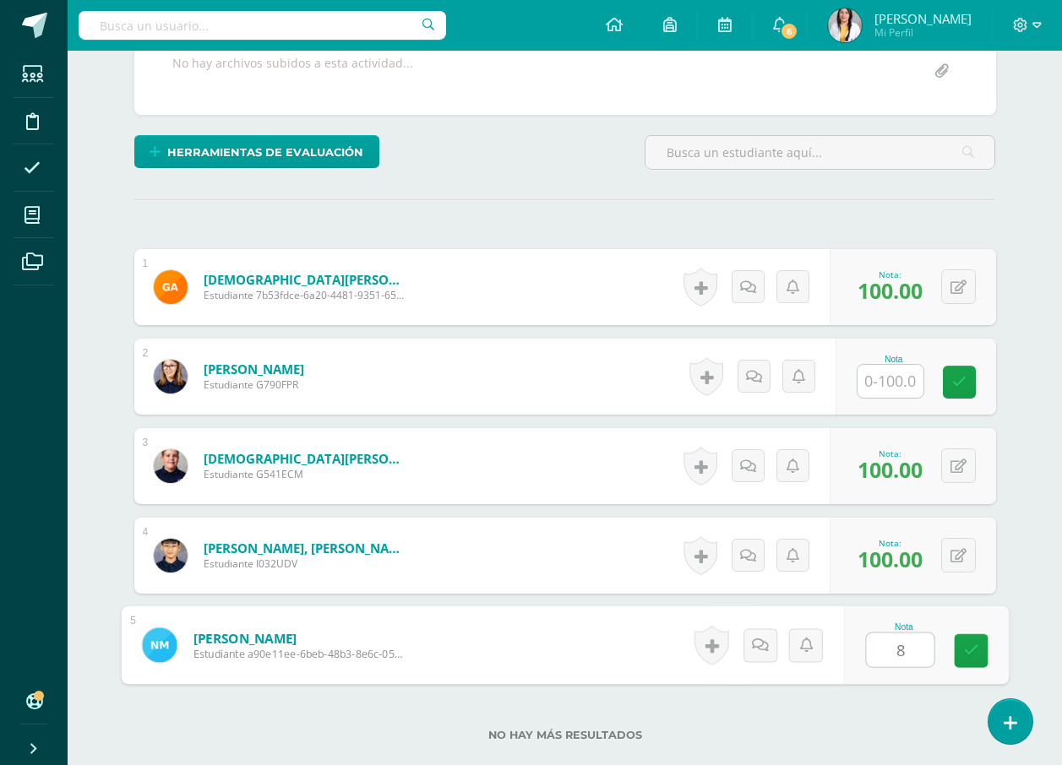
type input "80"
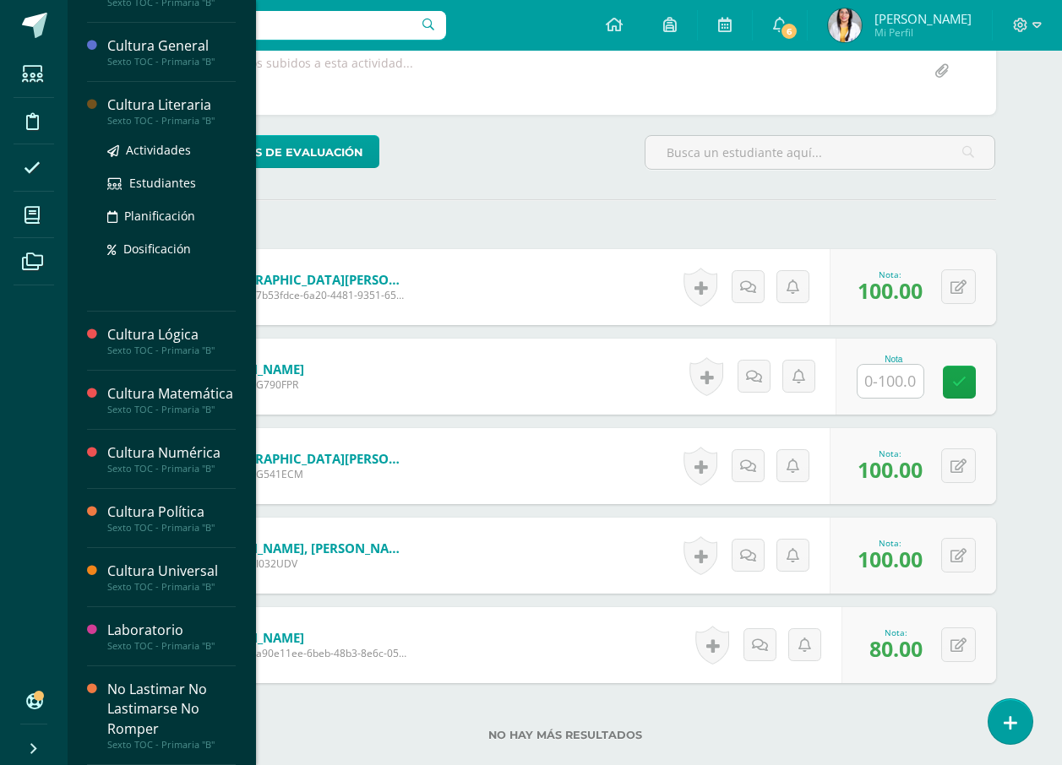
scroll to position [422, 0]
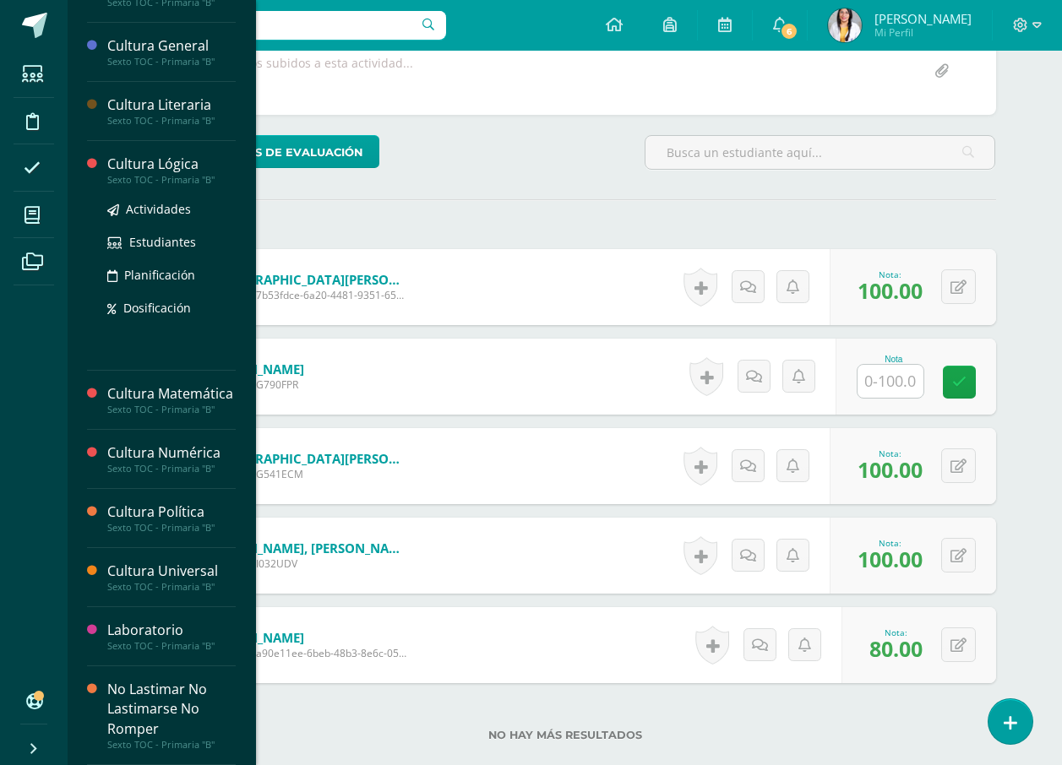
click at [162, 159] on div "Cultura Lógica" at bounding box center [171, 164] width 128 height 19
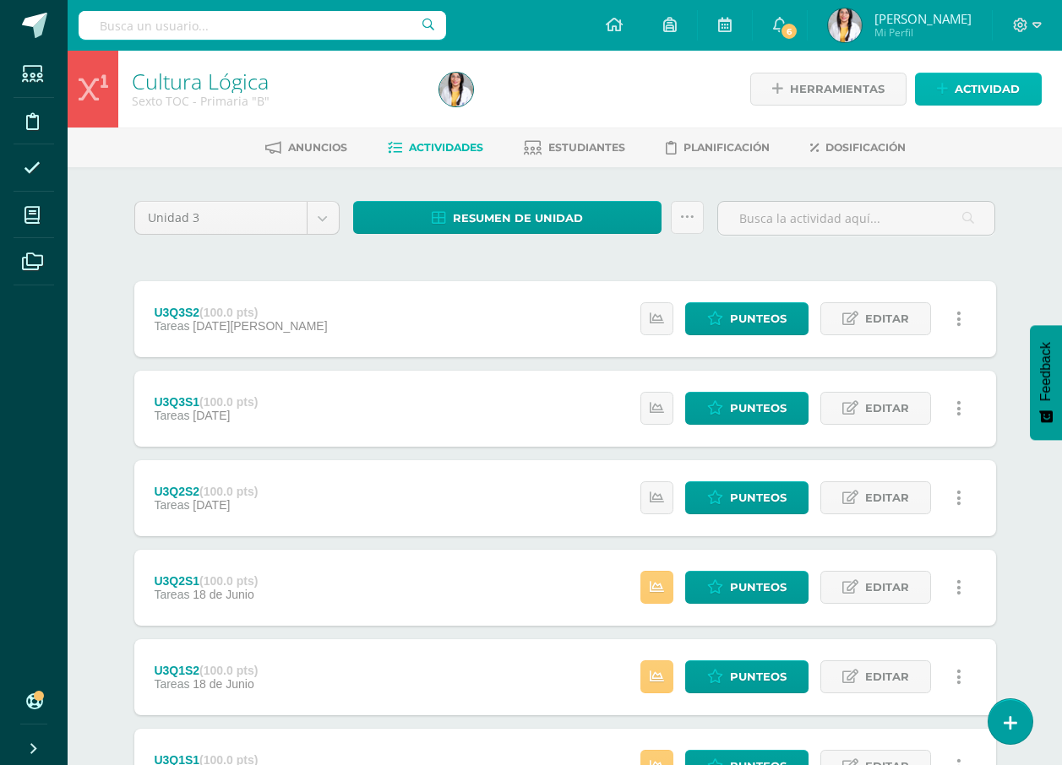
click at [998, 97] on span "Actividad" at bounding box center [986, 88] width 65 height 31
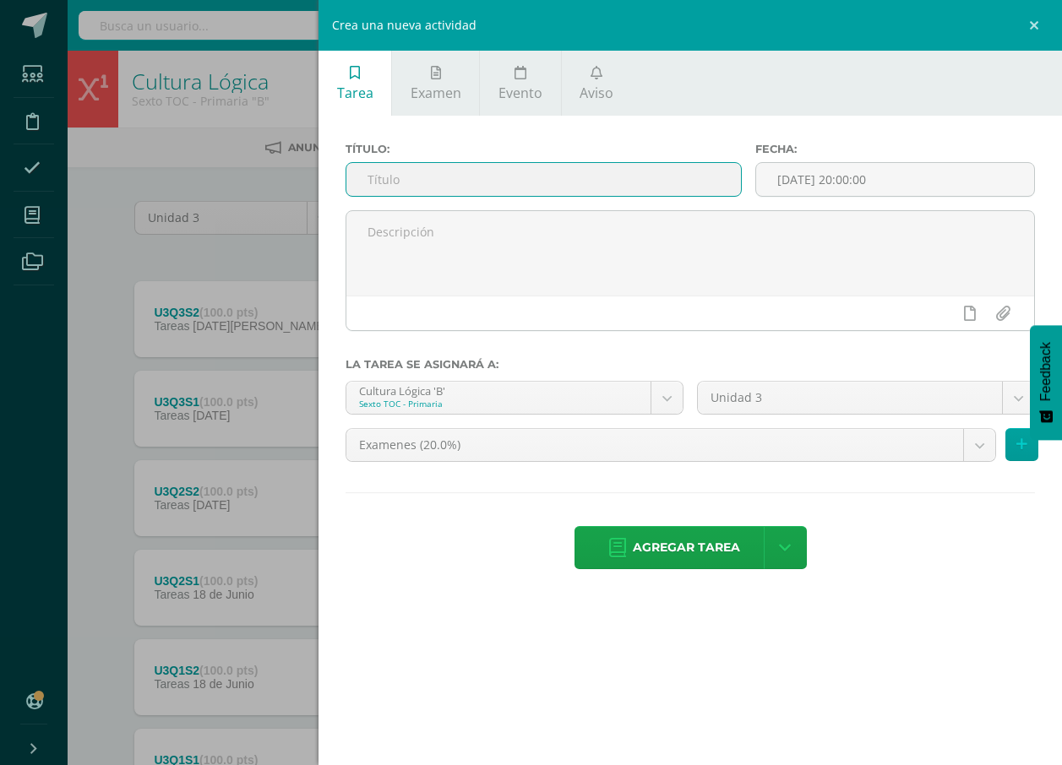
click at [585, 173] on input "text" at bounding box center [543, 179] width 394 height 33
type input "U4Q4S1"
click at [568, 448] on body "Estudiantes Disciplina Asistencia Mis cursos Archivos Soporte Ayuda Reportar un…" at bounding box center [531, 458] width 1062 height 917
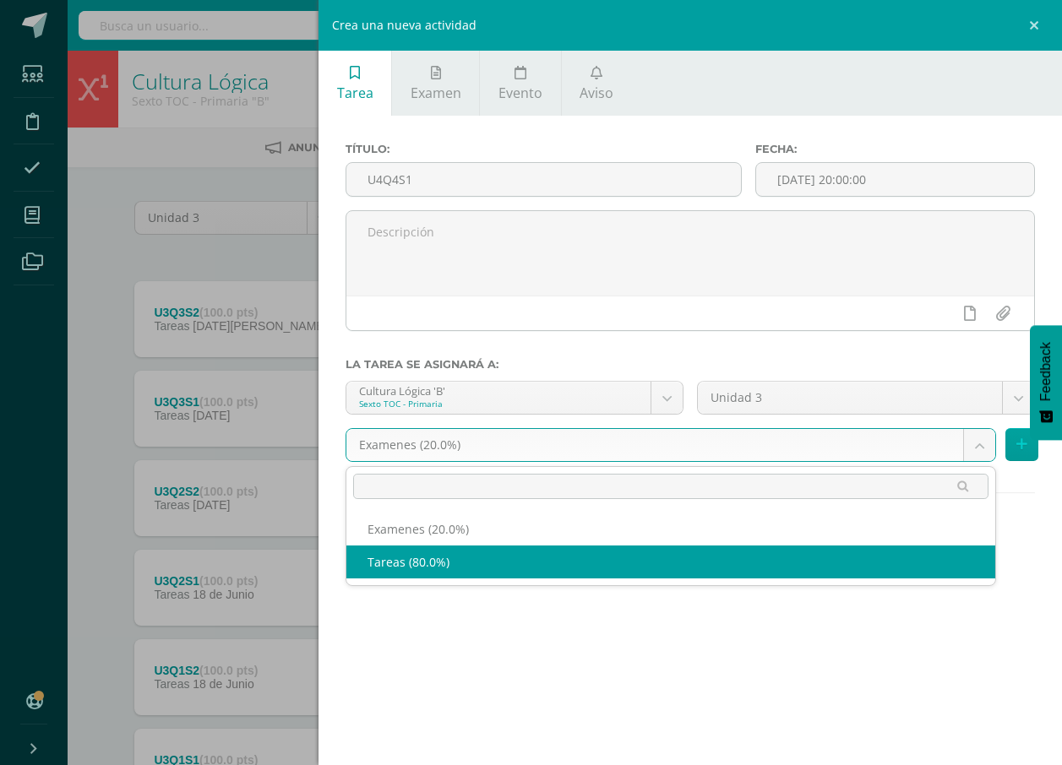
select select "139179"
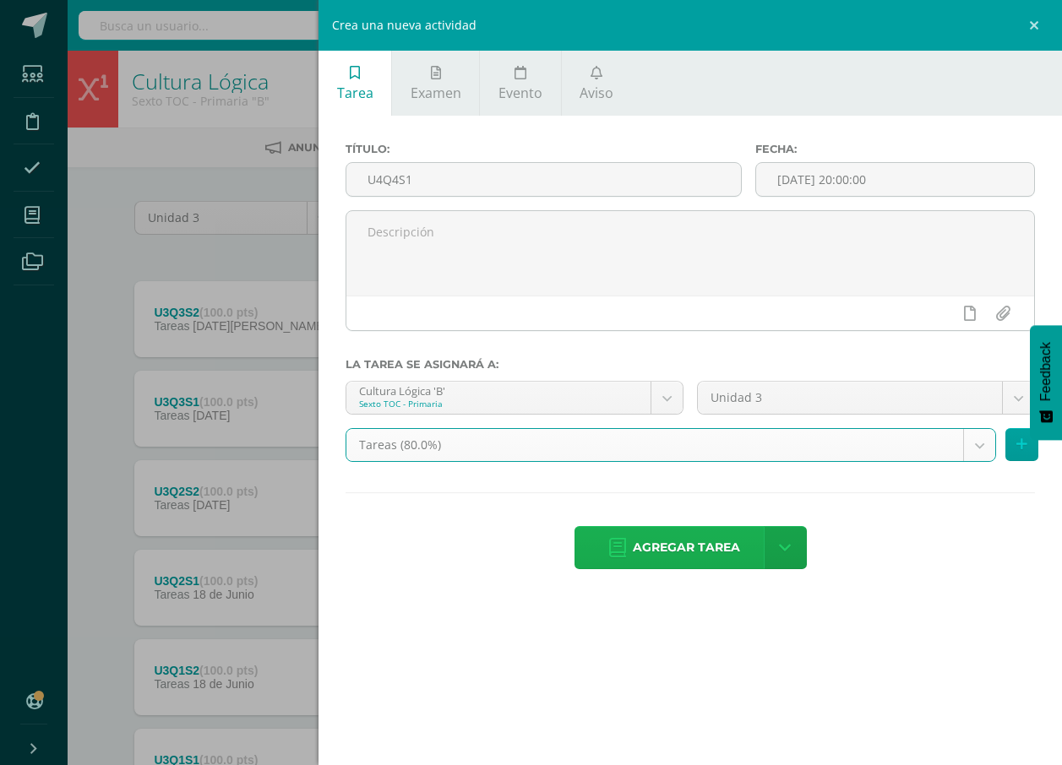
click at [654, 540] on span "Agregar tarea" at bounding box center [686, 547] width 107 height 41
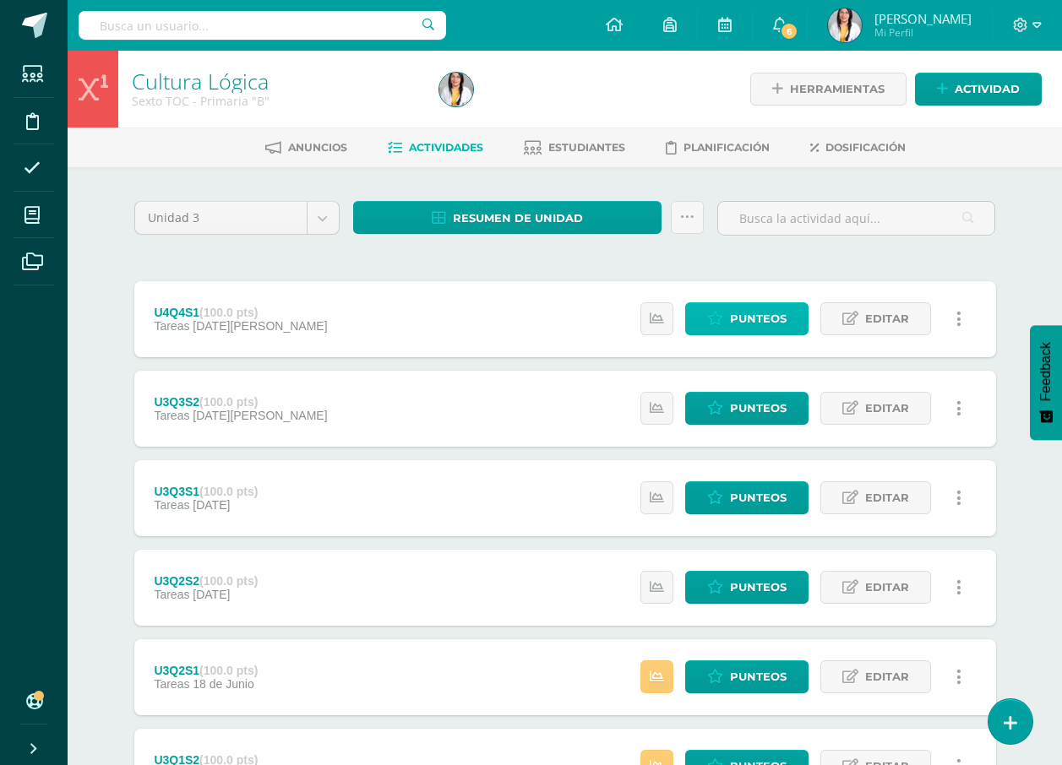
click at [791, 315] on link "Punteos" at bounding box center [746, 318] width 123 height 33
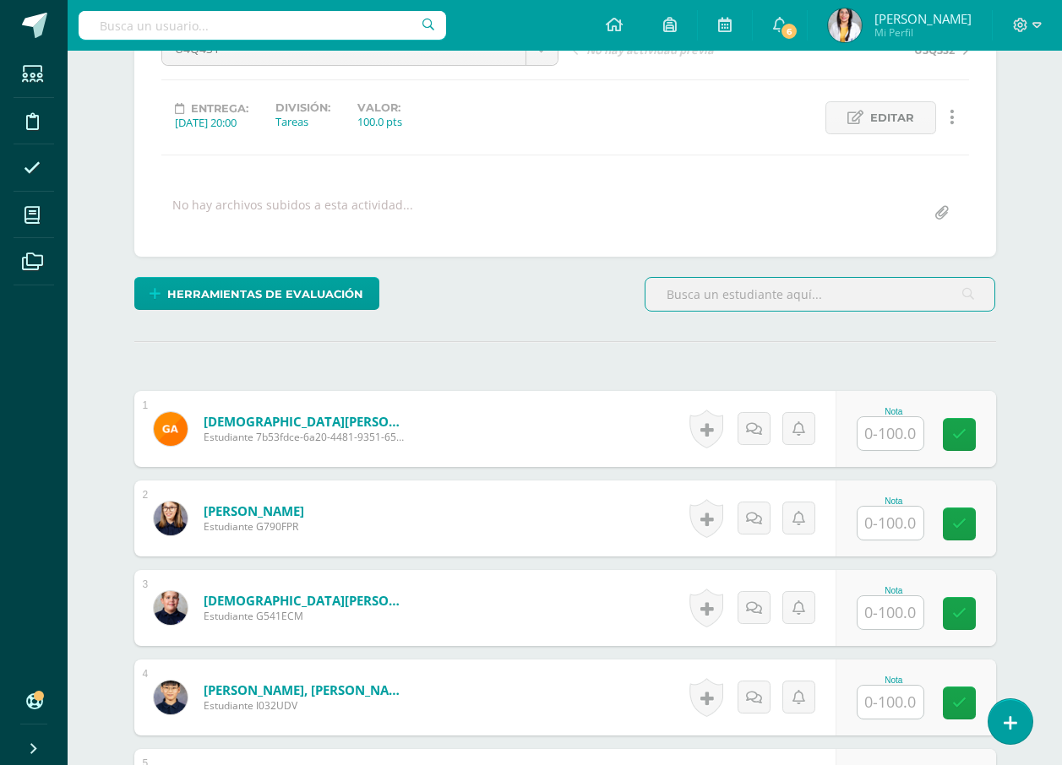
scroll to position [422, 0]
